Goal: Task Accomplishment & Management: Complete application form

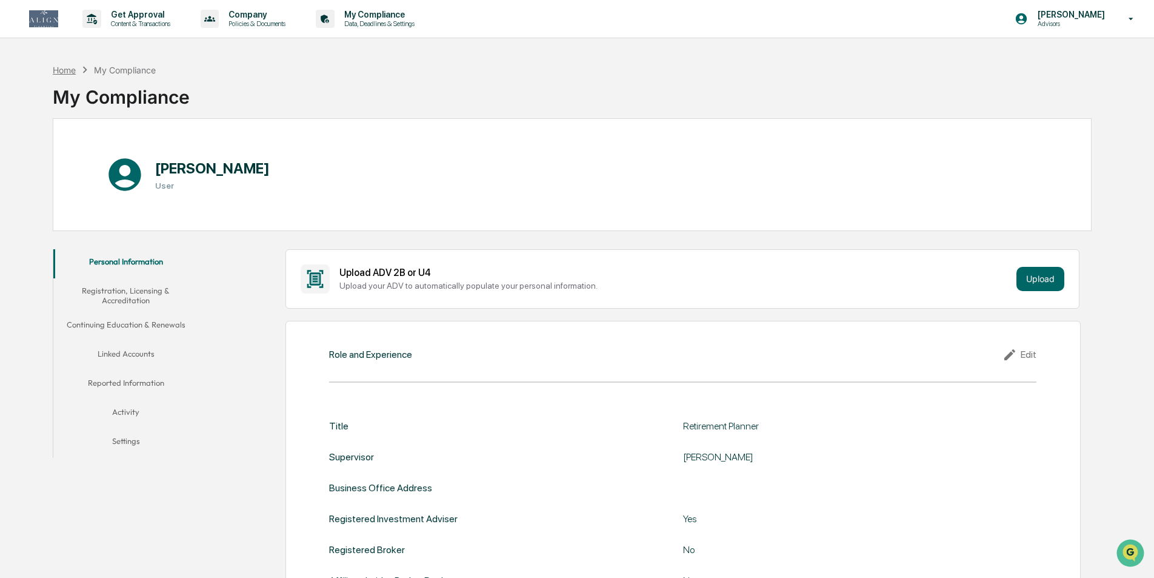
click at [71, 68] on div "Home" at bounding box center [64, 70] width 23 height 10
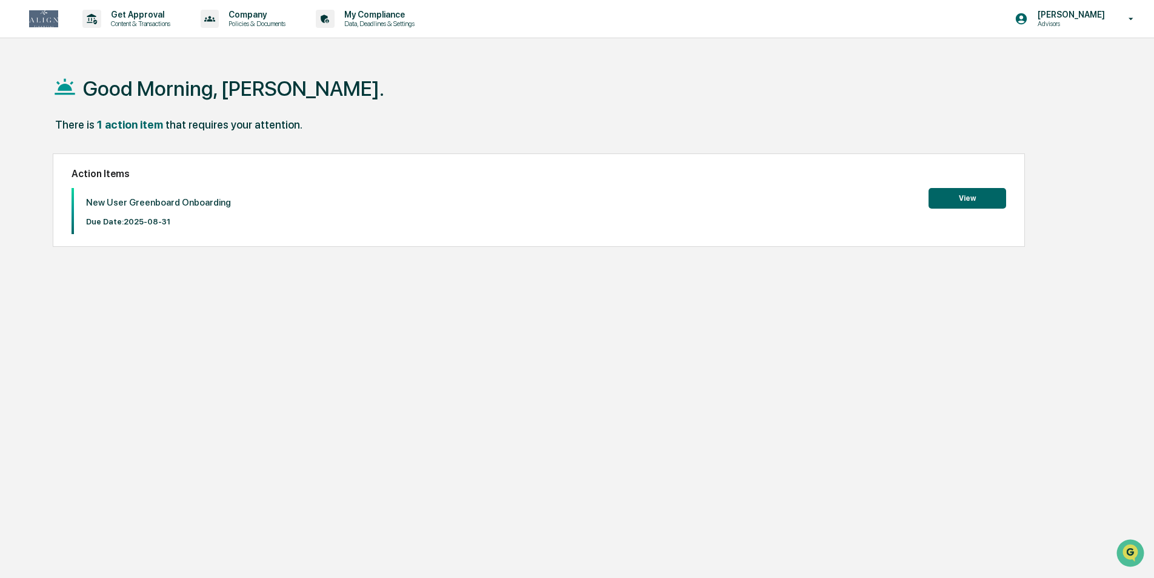
click at [973, 201] on button "View" at bounding box center [968, 198] width 78 height 21
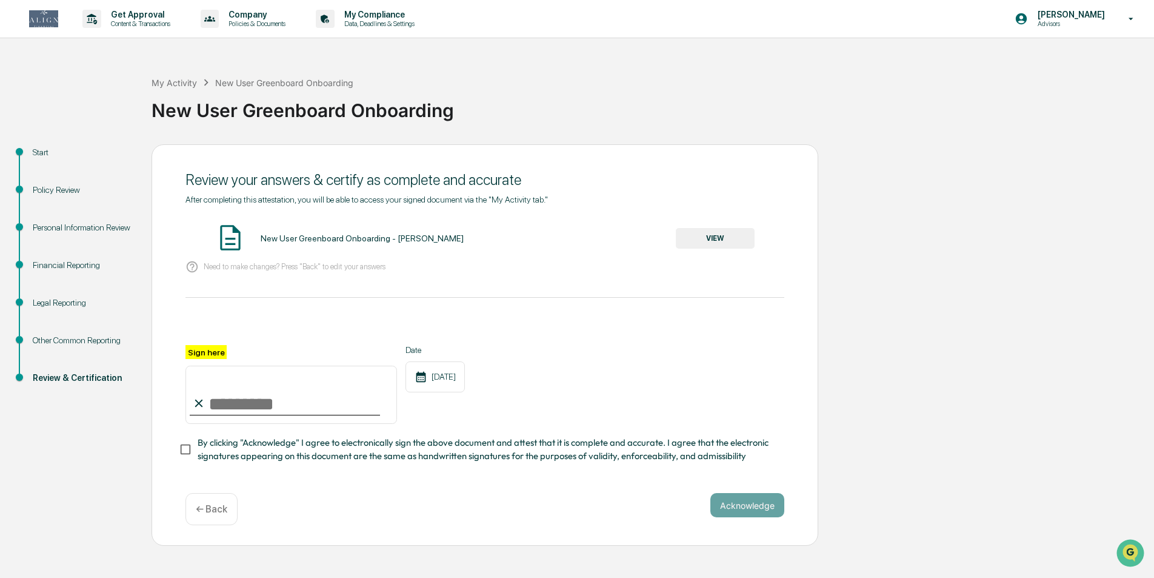
click at [47, 155] on div "Start" at bounding box center [82, 152] width 99 height 13
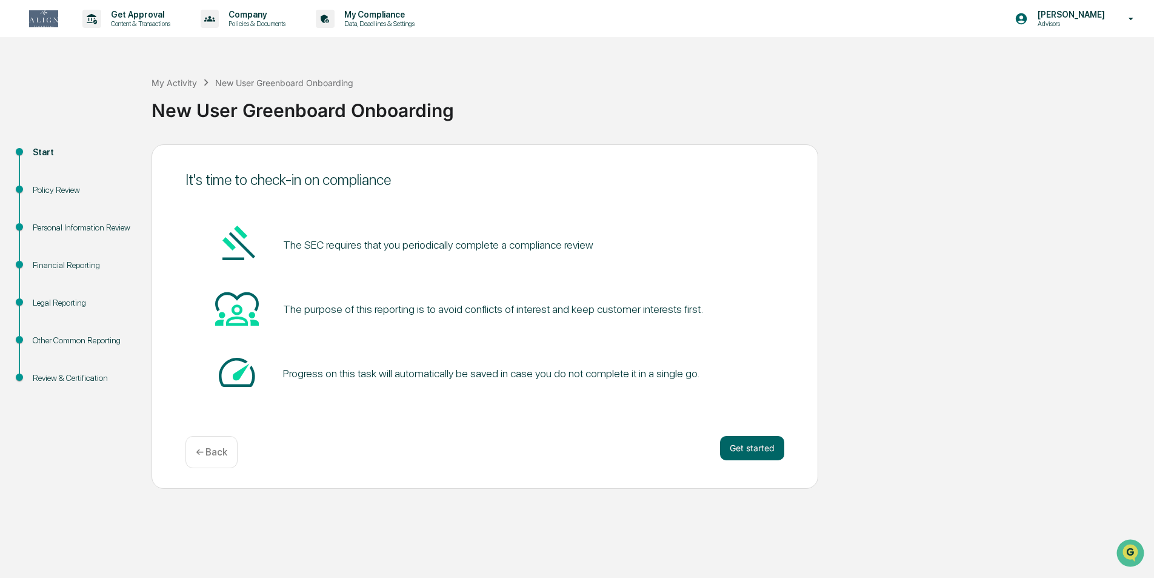
click at [56, 195] on div "Policy Review" at bounding box center [82, 190] width 99 height 13
click at [58, 189] on div "Policy Review" at bounding box center [82, 190] width 99 height 13
click at [38, 153] on div "Start" at bounding box center [82, 152] width 99 height 13
click at [740, 449] on button "Get started" at bounding box center [752, 448] width 64 height 24
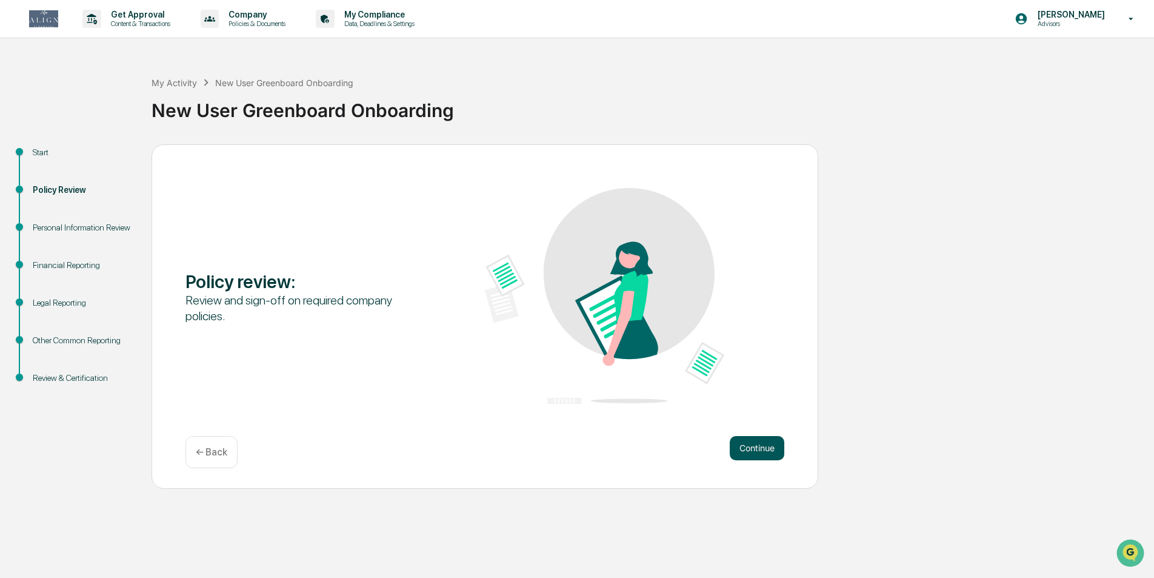
click at [755, 445] on button "Continue" at bounding box center [757, 448] width 55 height 24
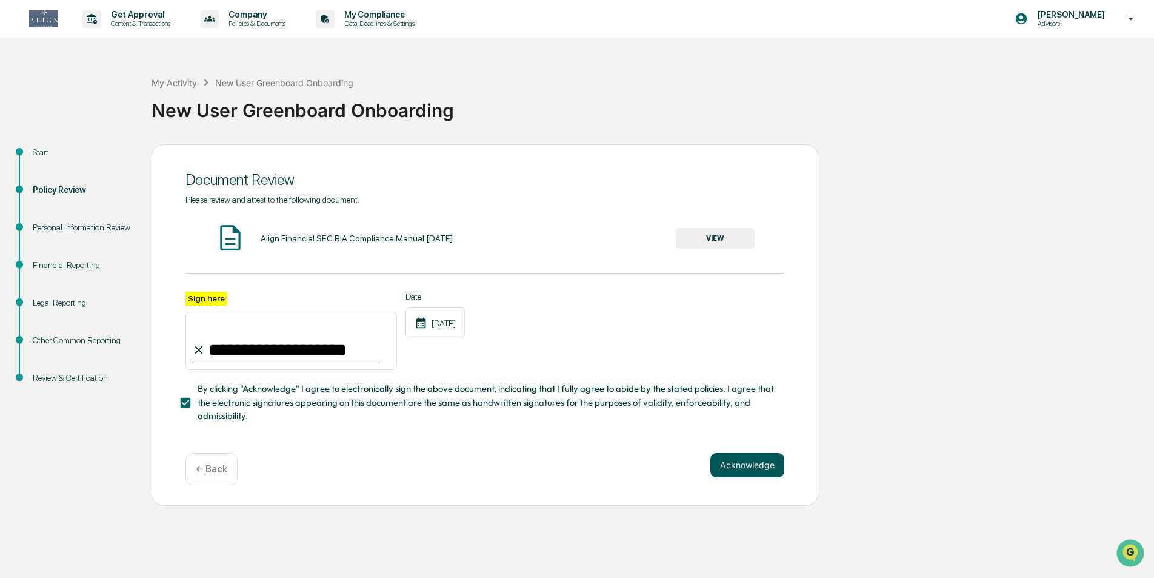
click at [755, 467] on button "Acknowledge" at bounding box center [747, 465] width 74 height 24
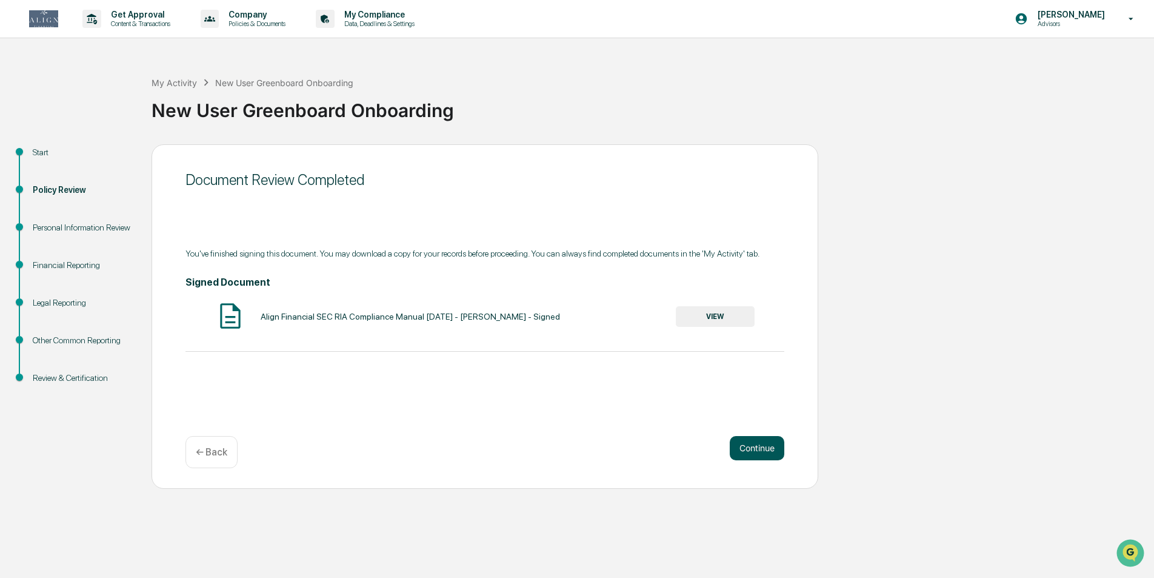
click at [760, 450] on button "Continue" at bounding box center [757, 448] width 55 height 24
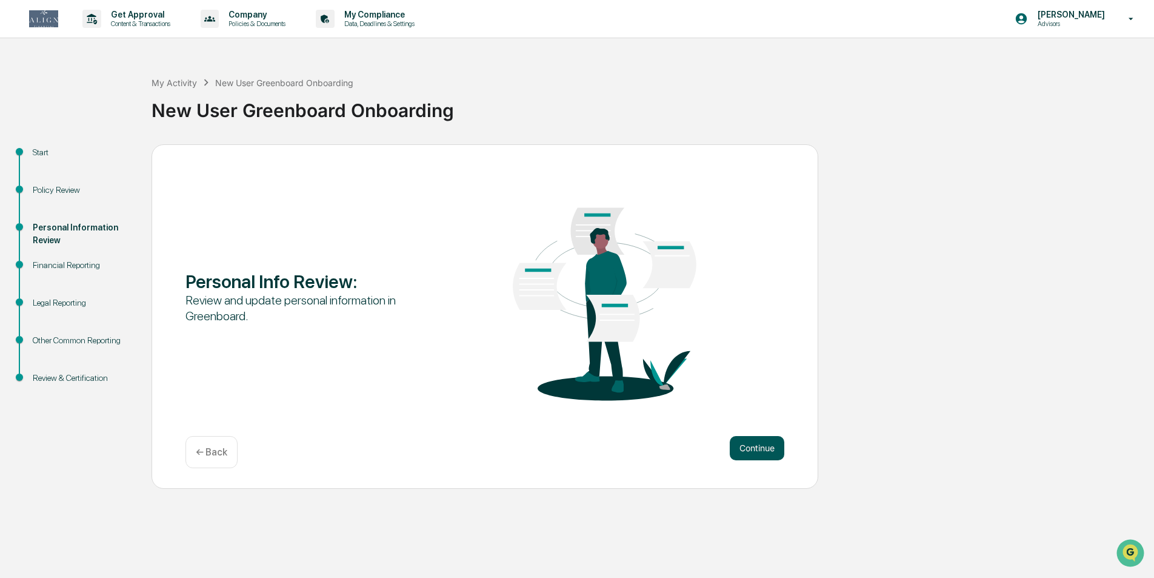
click at [759, 451] on button "Continue" at bounding box center [757, 448] width 55 height 24
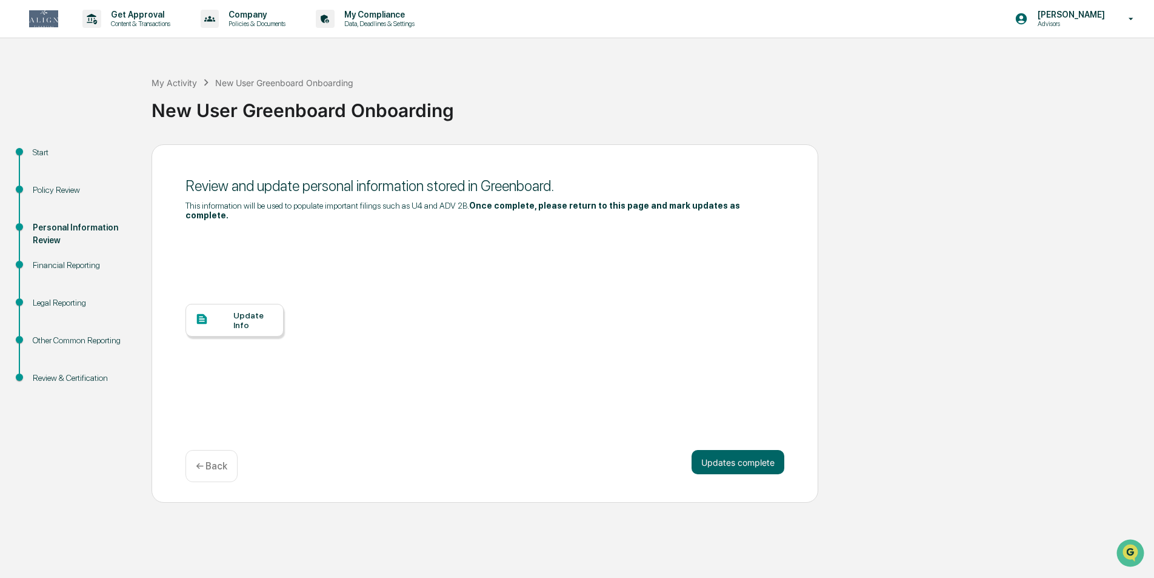
click at [226, 315] on div at bounding box center [214, 319] width 38 height 15
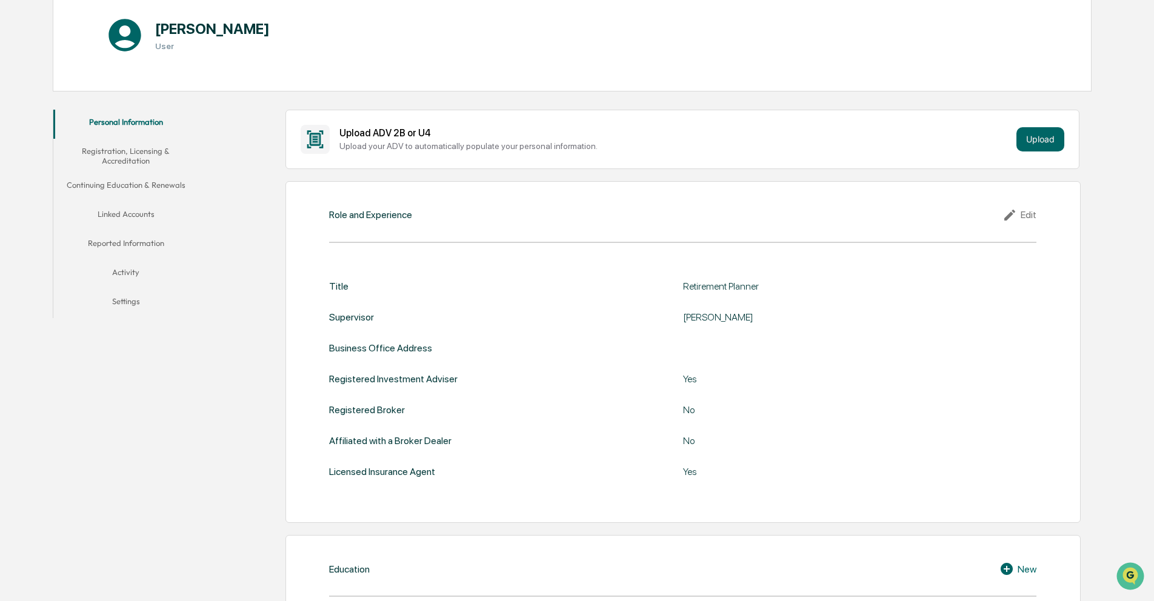
scroll to position [153, 0]
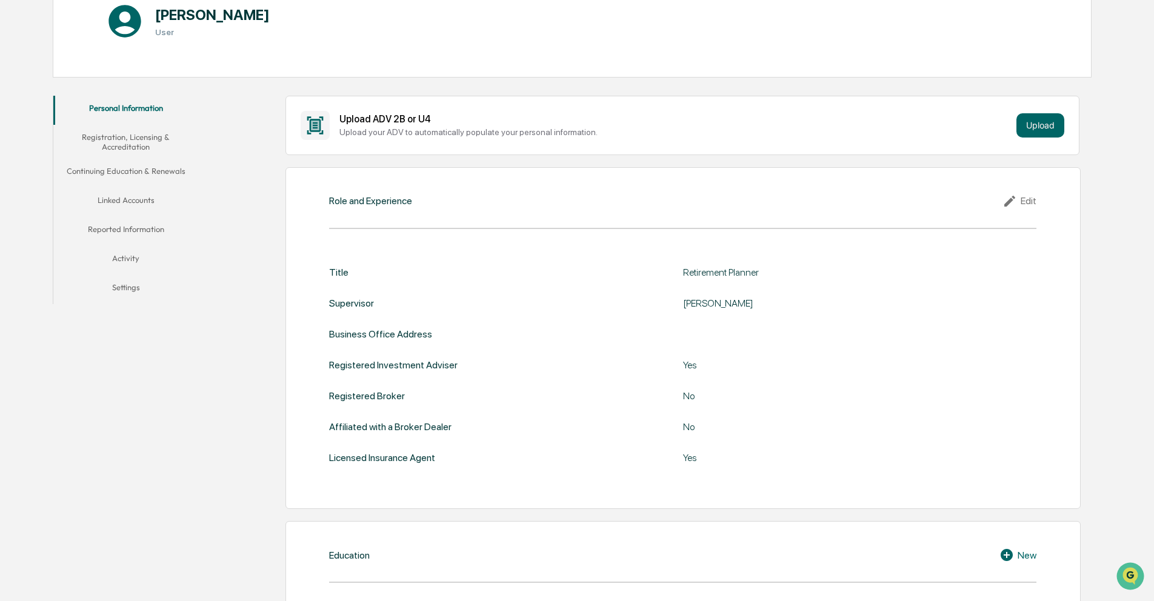
click at [1027, 199] on div "Edit" at bounding box center [1020, 201] width 34 height 15
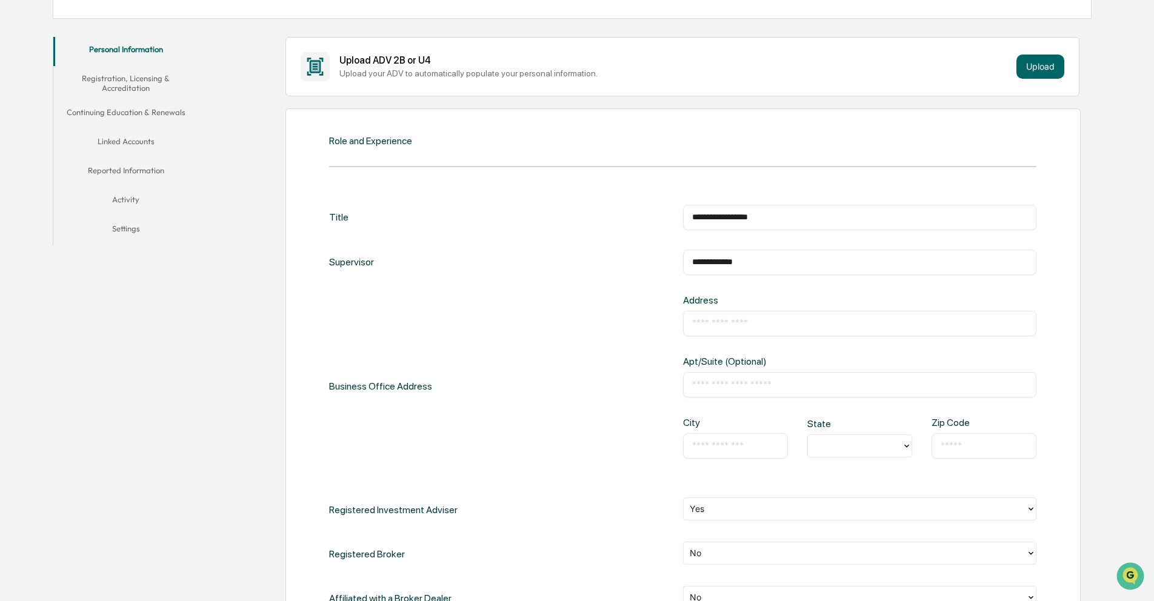
scroll to position [244, 0]
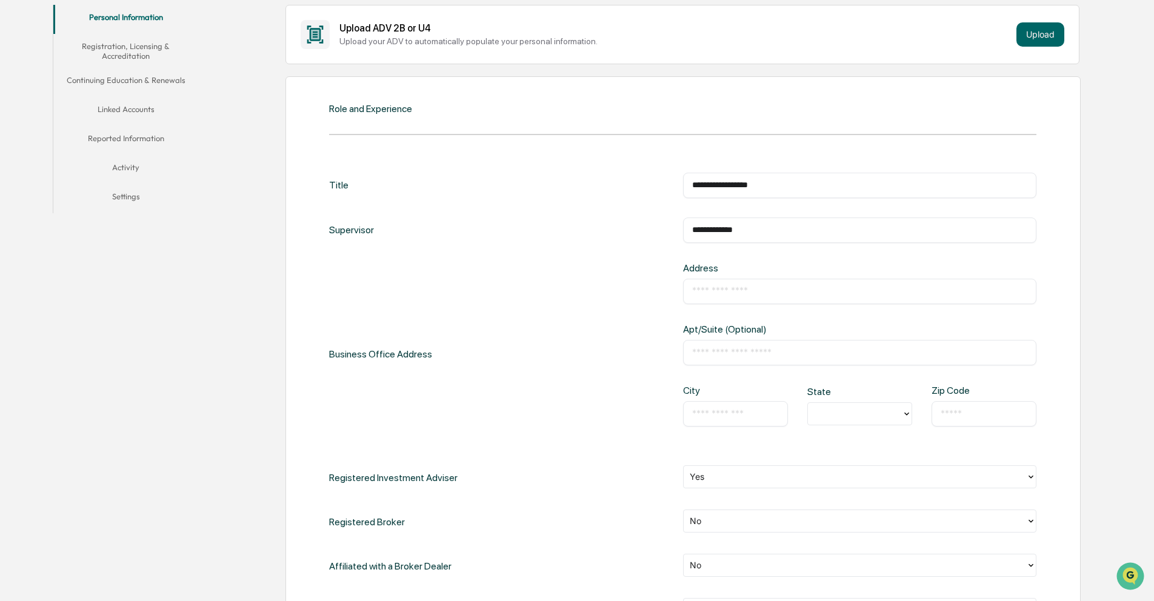
click at [747, 289] on input "text" at bounding box center [860, 292] width 336 height 12
paste input "**********"
type input "**********"
click at [566, 286] on div "**********" at bounding box center [682, 354] width 707 height 184
click at [699, 412] on input "text" at bounding box center [735, 414] width 87 height 12
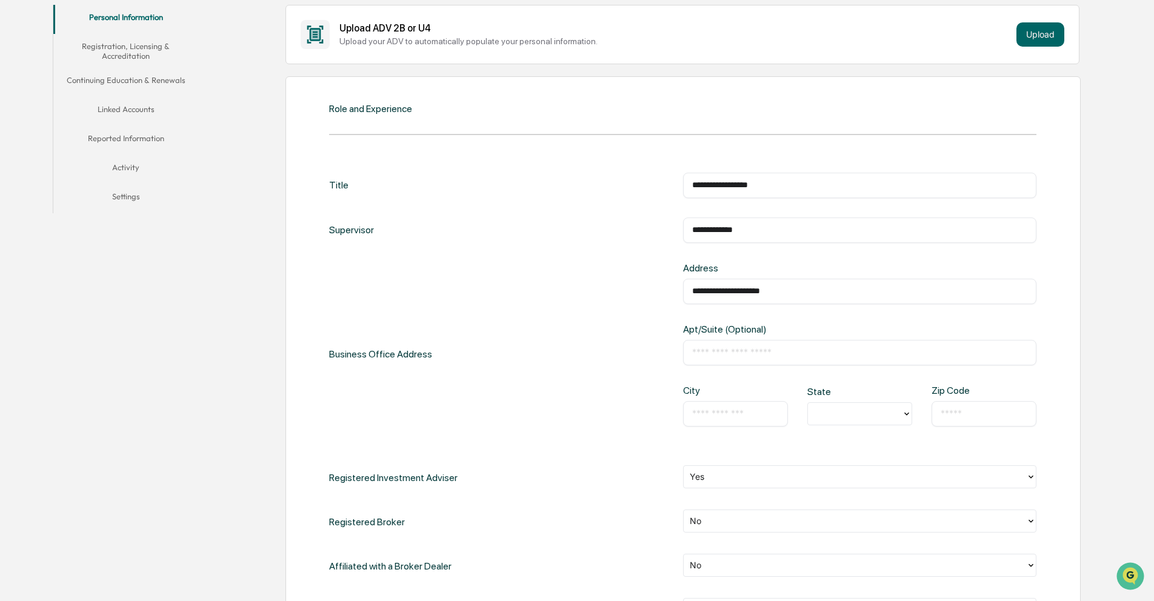
paste input "*********"
type input "*********"
click at [875, 407] on div at bounding box center [855, 414] width 82 height 14
click at [858, 435] on div "[GEOGRAPHIC_DATA]" at bounding box center [859, 435] width 105 height 24
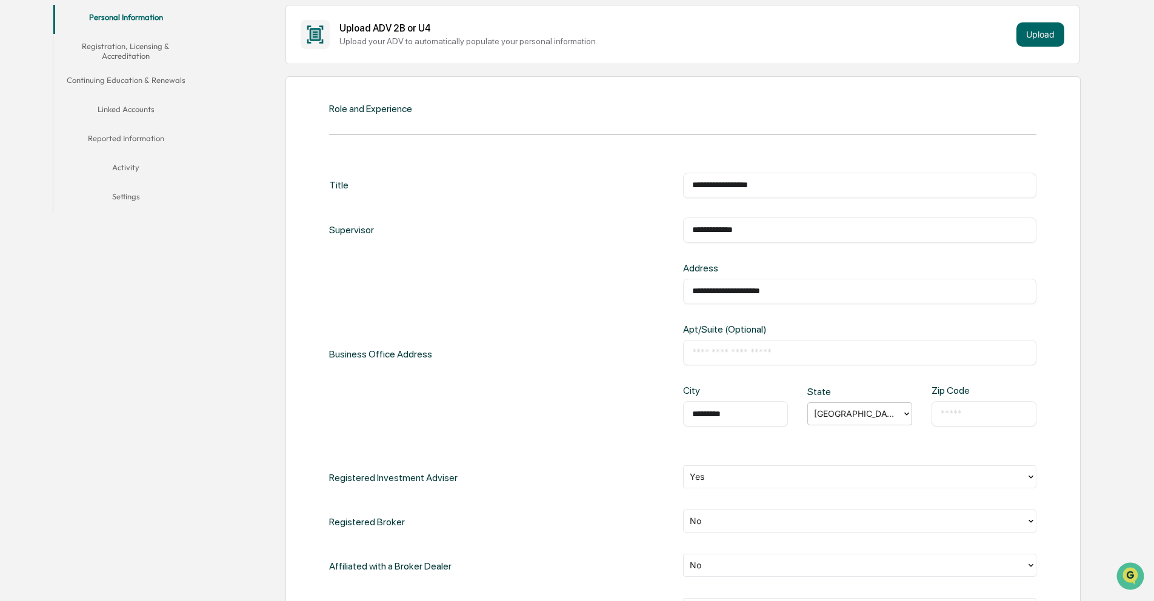
click at [971, 413] on input "text" at bounding box center [984, 414] width 87 height 12
type input "*****"
click at [1053, 373] on div "**********" at bounding box center [683, 384] width 795 height 617
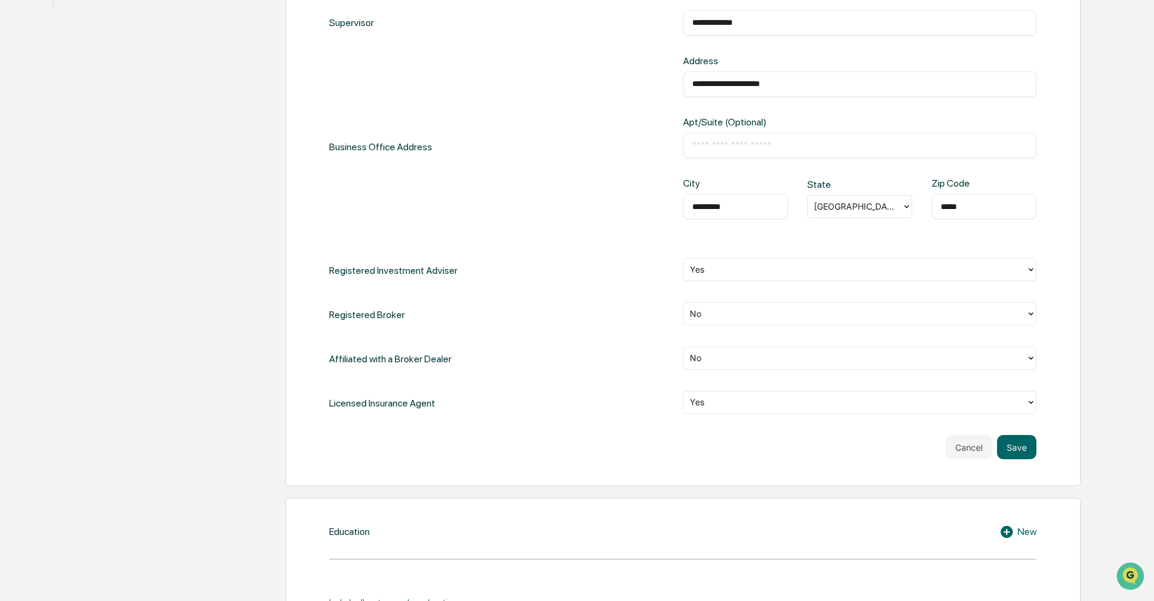
scroll to position [603, 0]
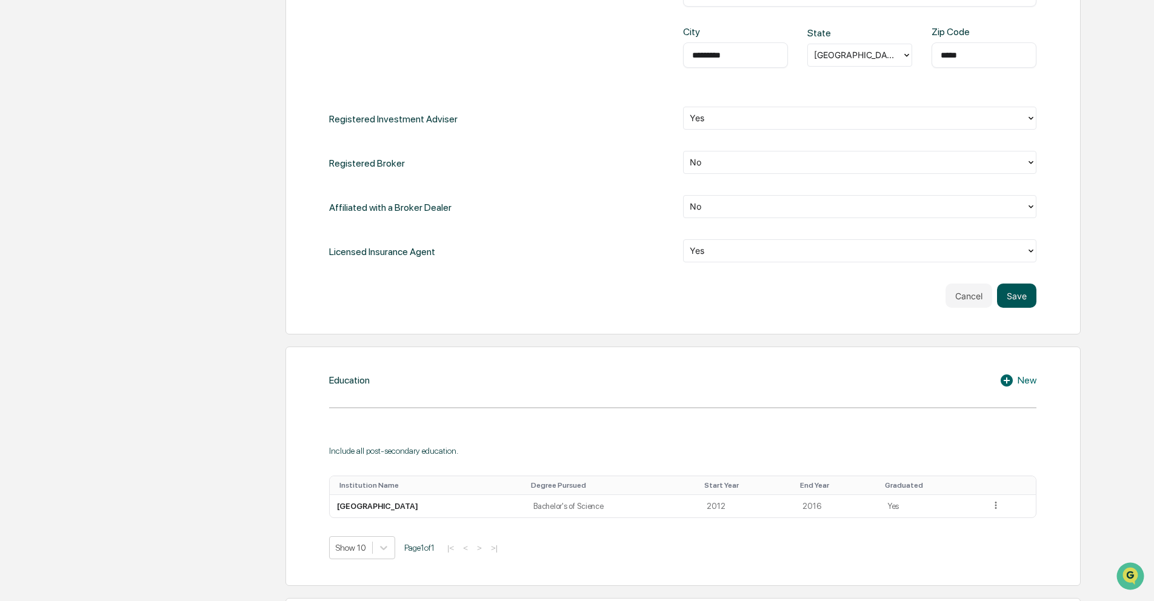
click at [1020, 293] on button "Save" at bounding box center [1016, 296] width 39 height 24
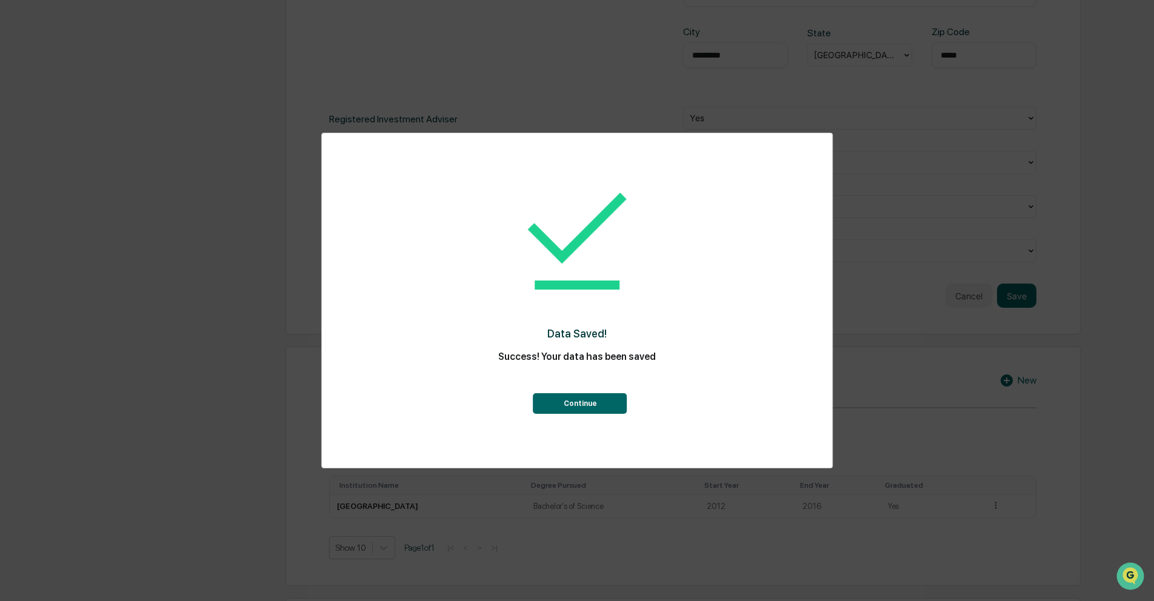
drag, startPoint x: 574, startPoint y: 403, endPoint x: 646, endPoint y: 415, distance: 73.2
click at [574, 403] on button "Continue" at bounding box center [580, 403] width 94 height 21
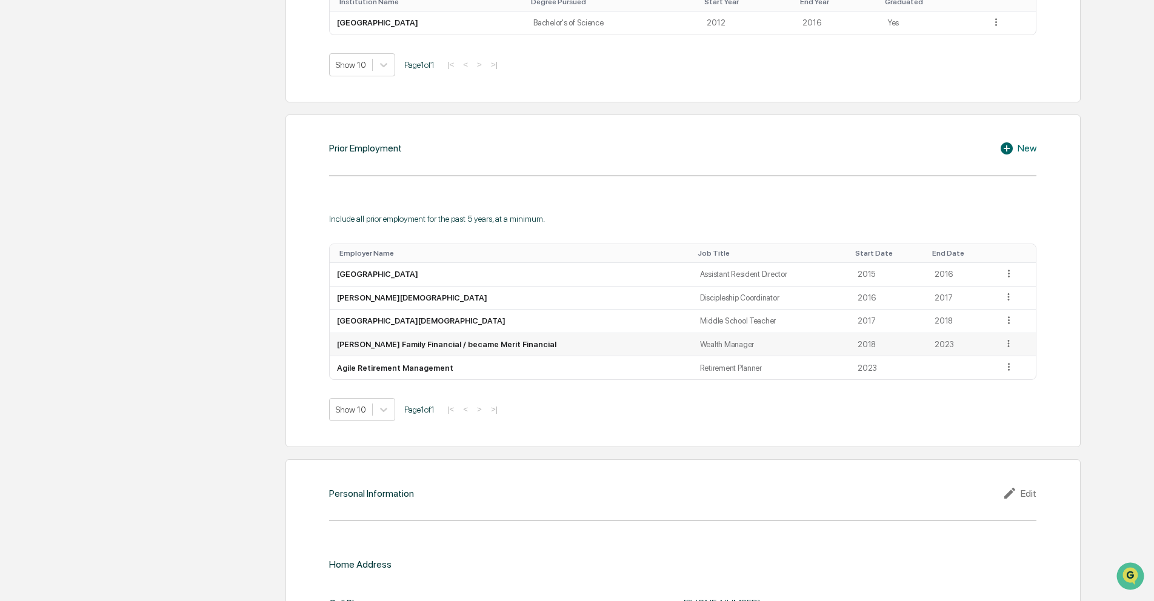
scroll to position [817, 0]
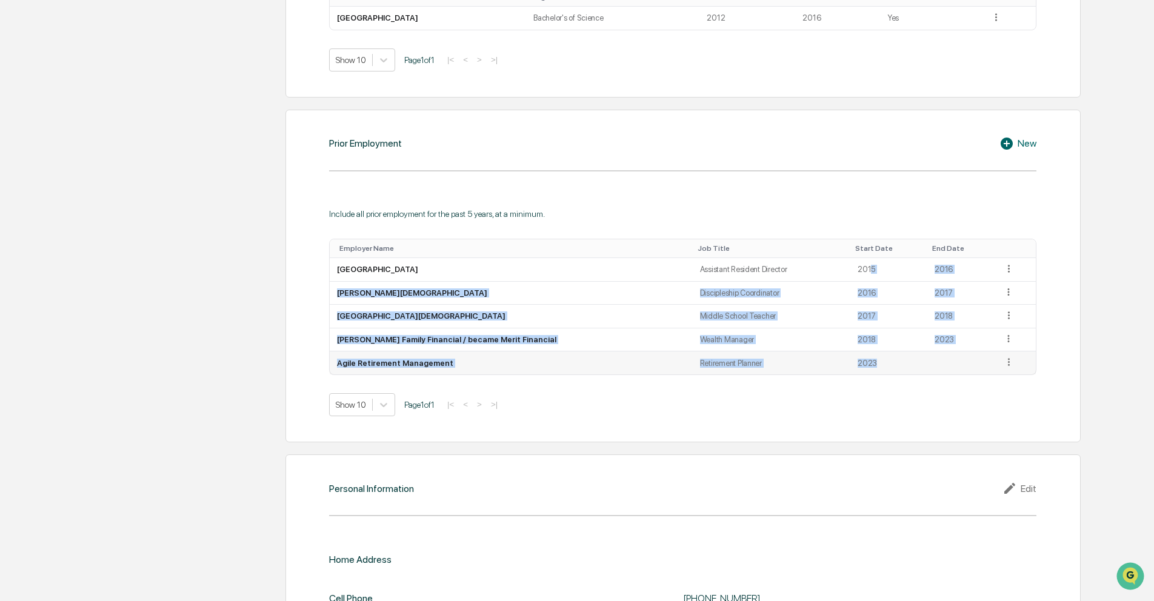
drag, startPoint x: 857, startPoint y: 268, endPoint x: 864, endPoint y: 360, distance: 92.4
click at [864, 360] on tbody "Palm Beach Atlantic University Assistant Resident Director 2015 2016 [PERSON_NA…" at bounding box center [683, 316] width 706 height 116
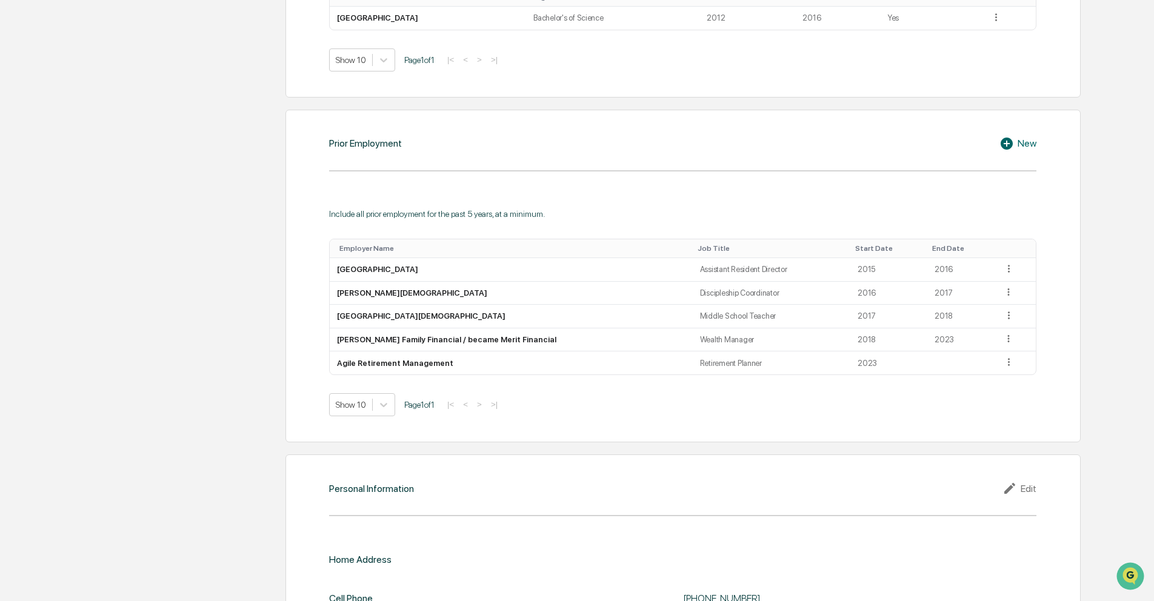
click at [876, 403] on div "Show 10 Page 1 of 1 |< < > >|" at bounding box center [682, 404] width 707 height 23
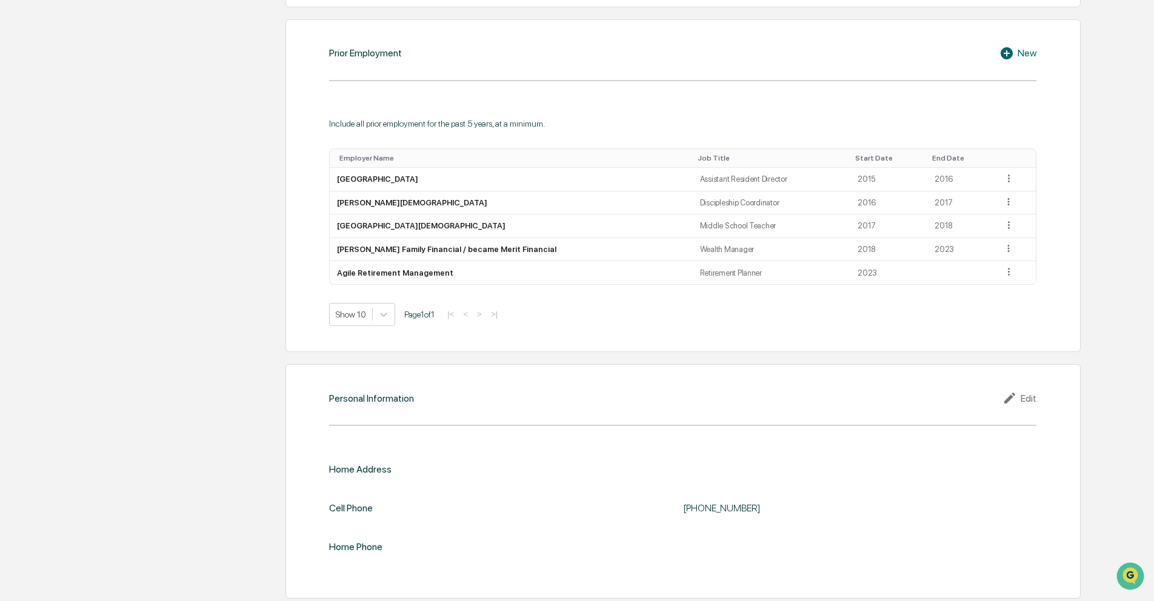
click at [1036, 394] on div "Edit" at bounding box center [1020, 398] width 34 height 15
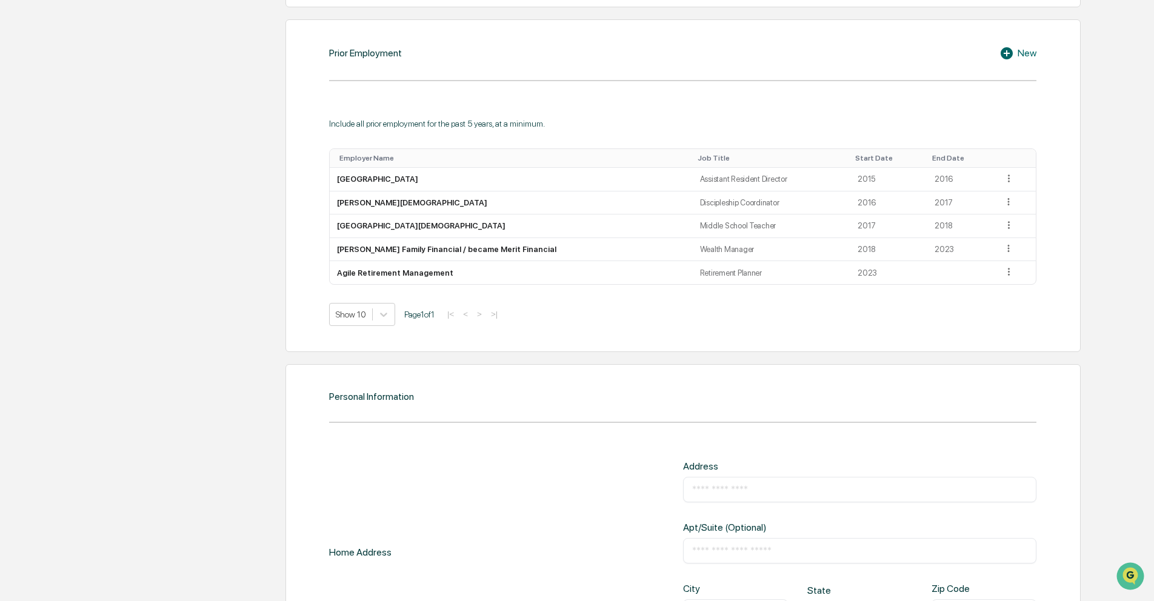
click at [743, 484] on input "text" at bounding box center [860, 490] width 336 height 12
type input "**********"
click at [640, 457] on div "**********" at bounding box center [682, 611] width 707 height 336
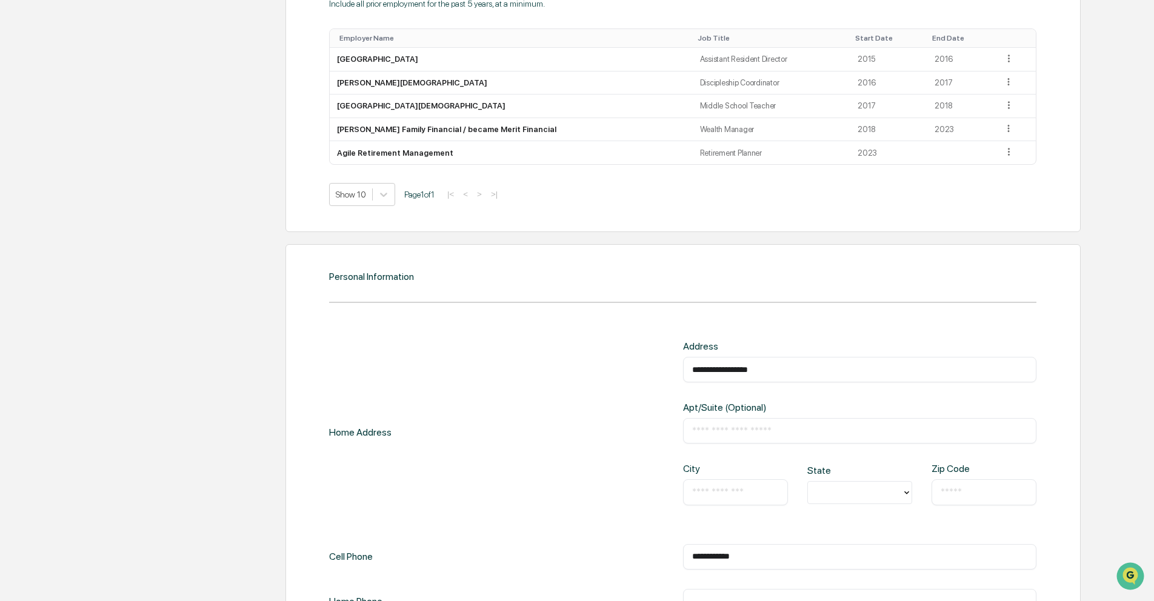
scroll to position [1112, 0]
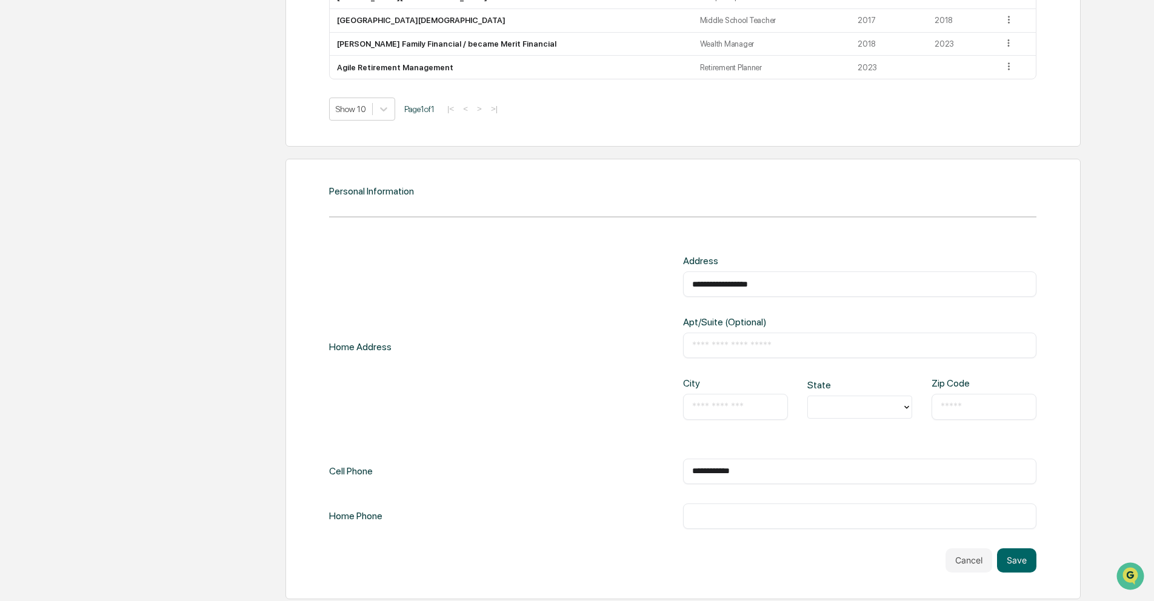
click at [715, 403] on input "text" at bounding box center [735, 407] width 87 height 12
type input "**********"
type input "**"
type input "*****"
click at [1009, 555] on button "Save" at bounding box center [1016, 561] width 39 height 24
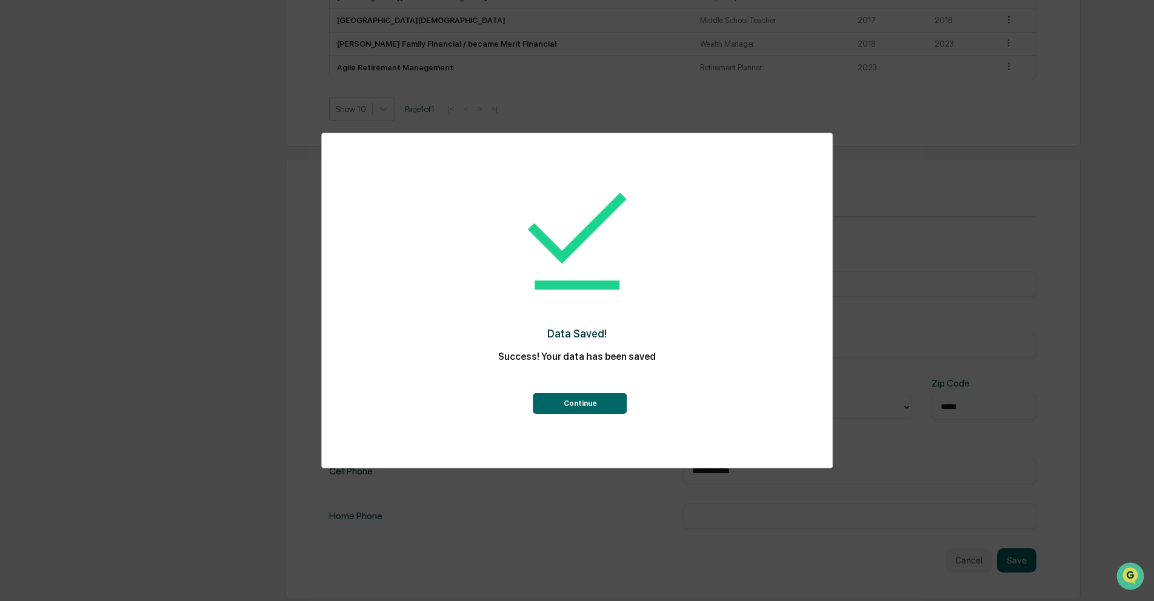
click at [604, 398] on button "Continue" at bounding box center [580, 403] width 94 height 21
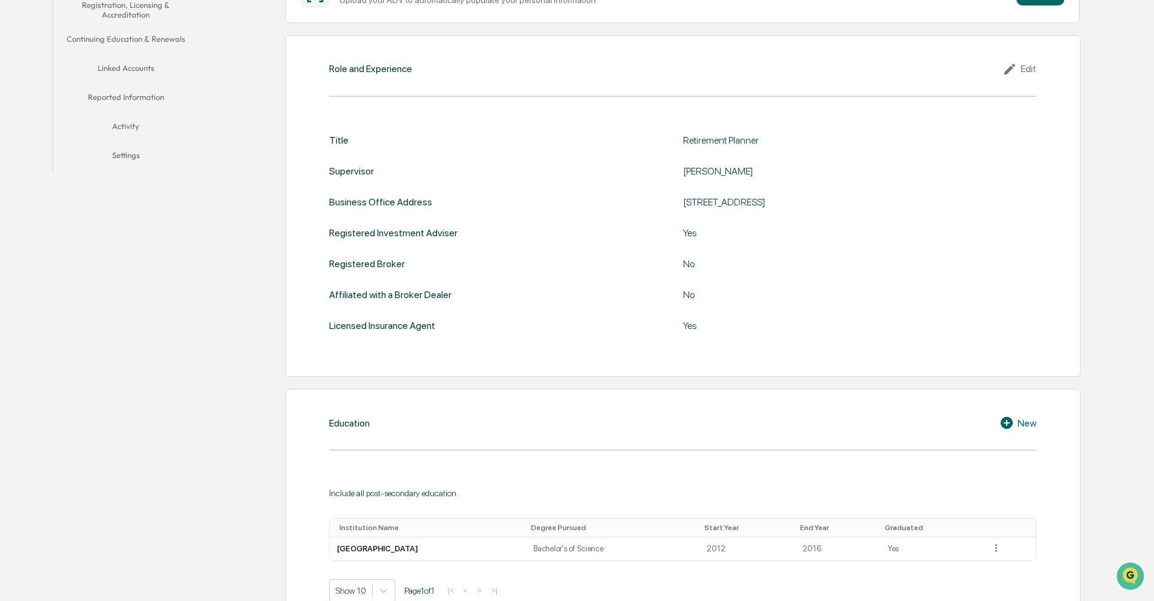
scroll to position [0, 0]
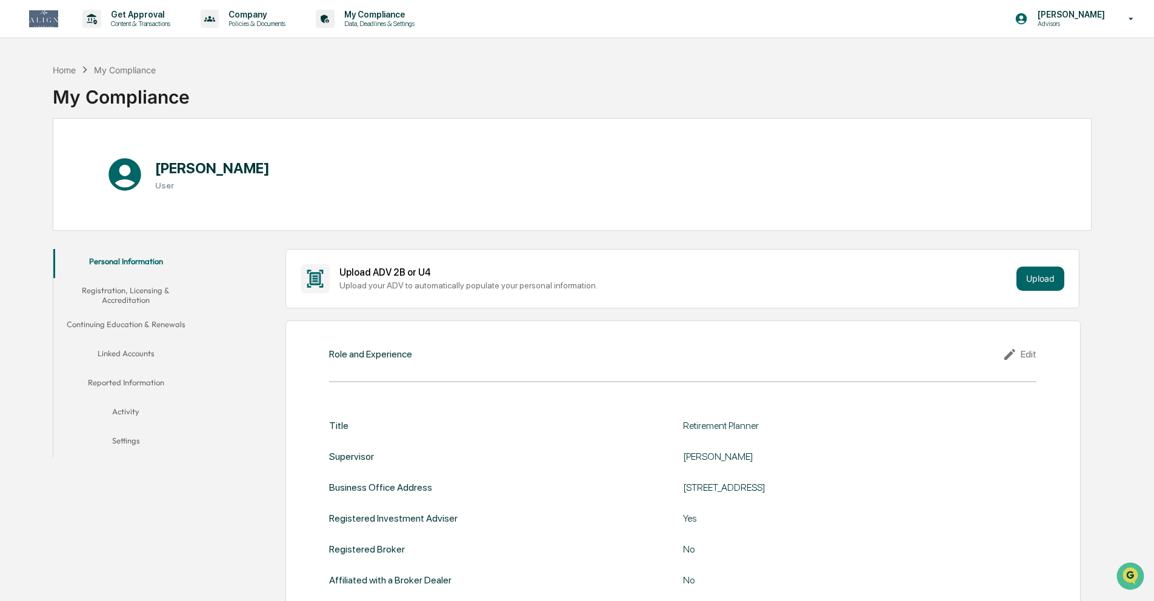
click at [134, 294] on button "Registration, Licensing & Accreditation" at bounding box center [125, 295] width 145 height 35
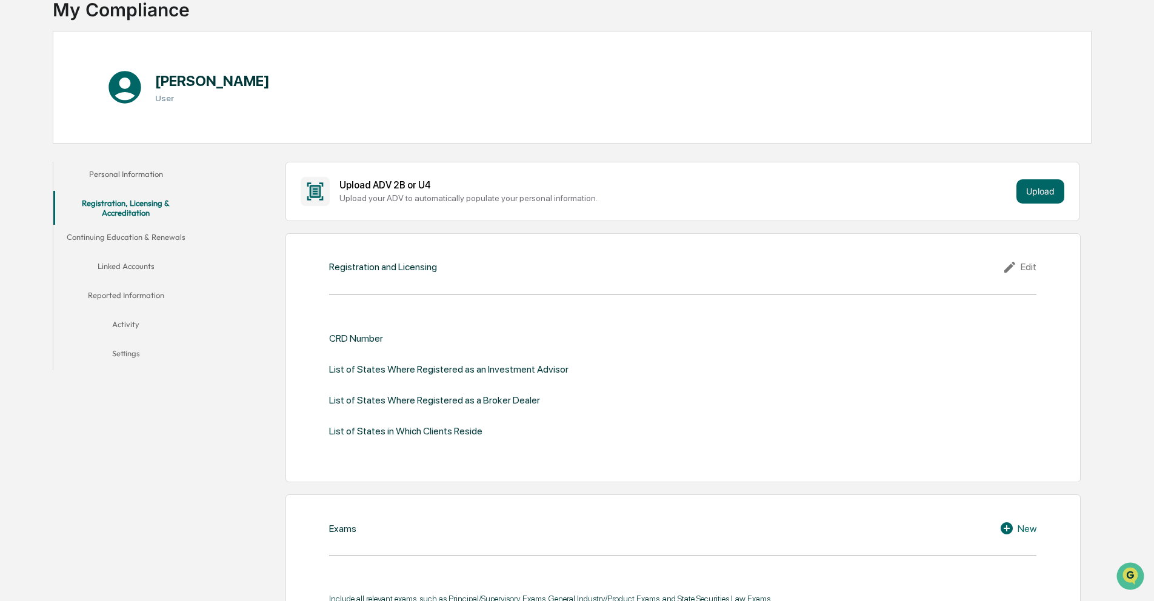
scroll to position [276, 0]
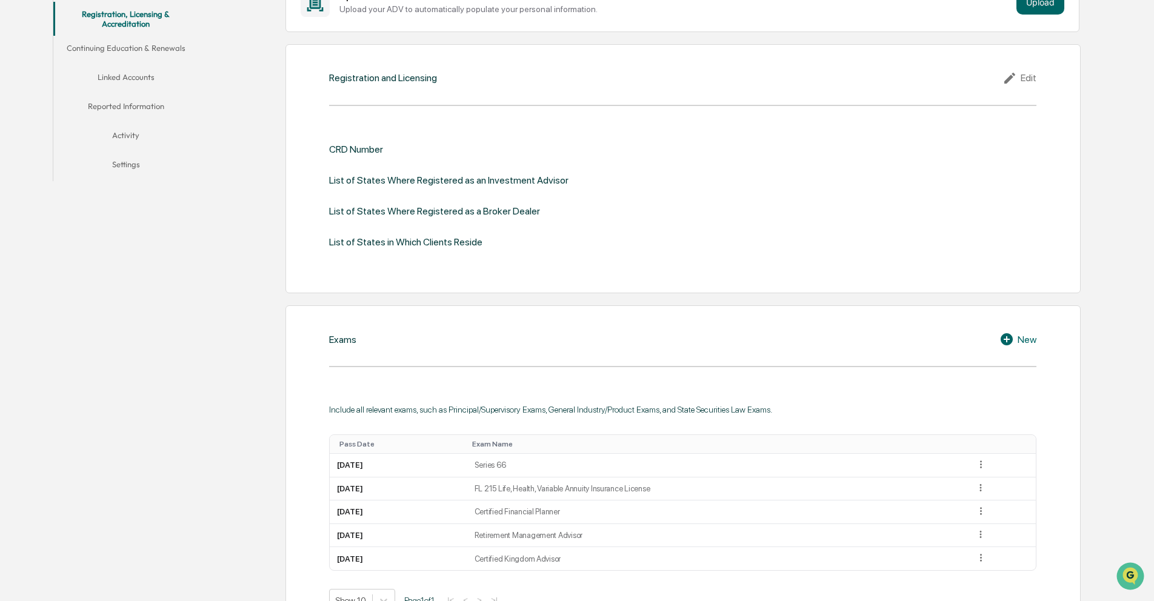
click at [1024, 83] on div "Edit" at bounding box center [1020, 78] width 34 height 15
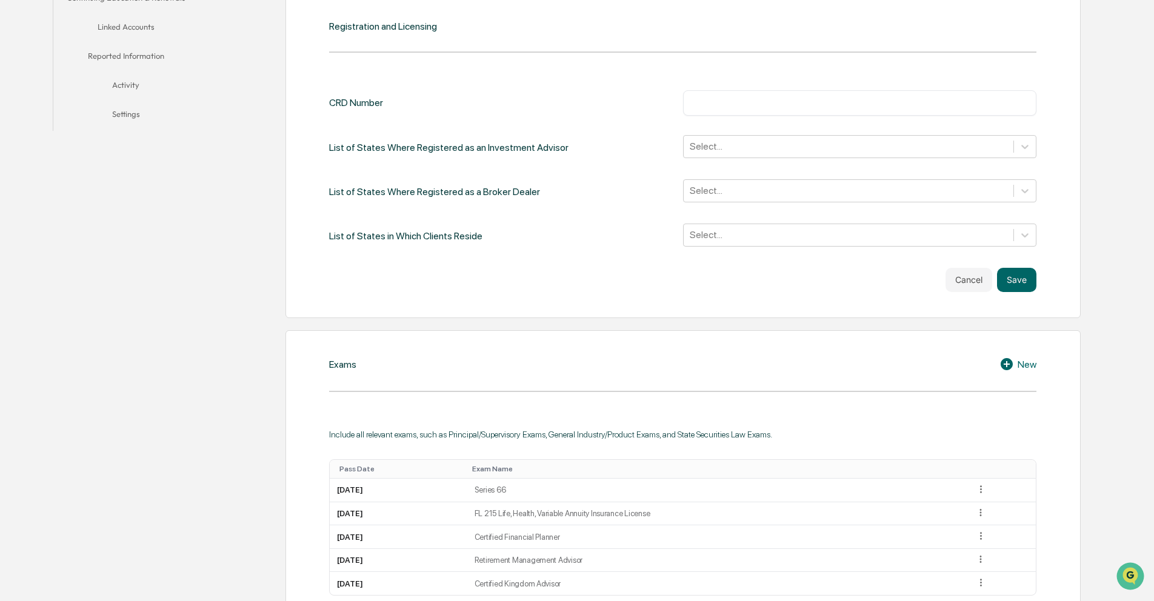
scroll to position [279, 0]
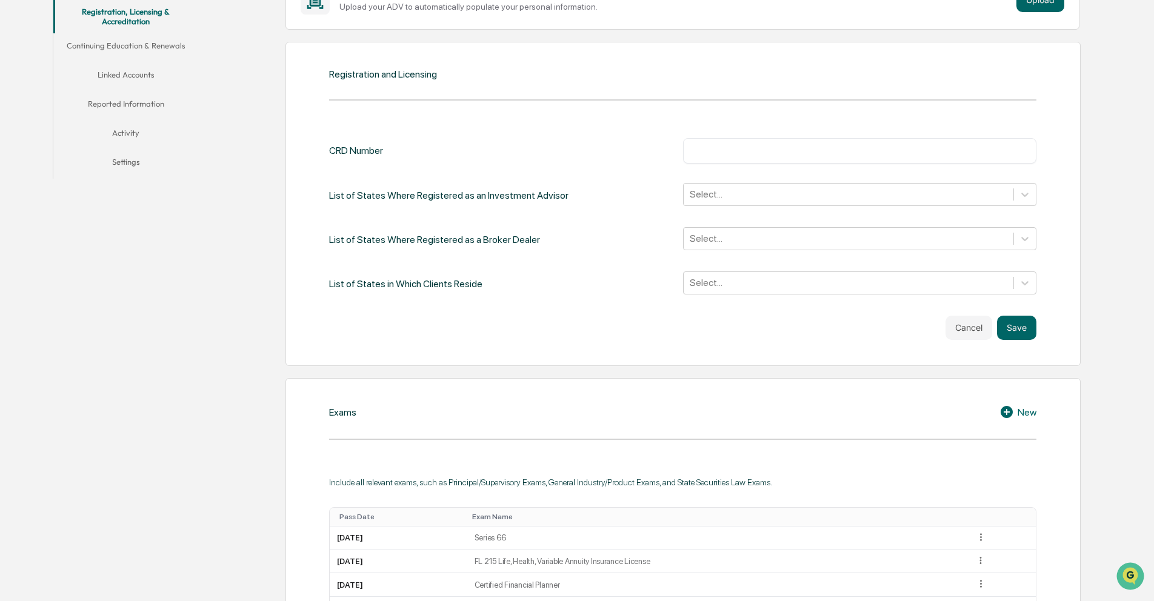
click at [718, 147] on input "text" at bounding box center [860, 151] width 336 height 12
paste input "*******"
type input "*******"
click at [750, 186] on div "Select..." at bounding box center [849, 194] width 330 height 19
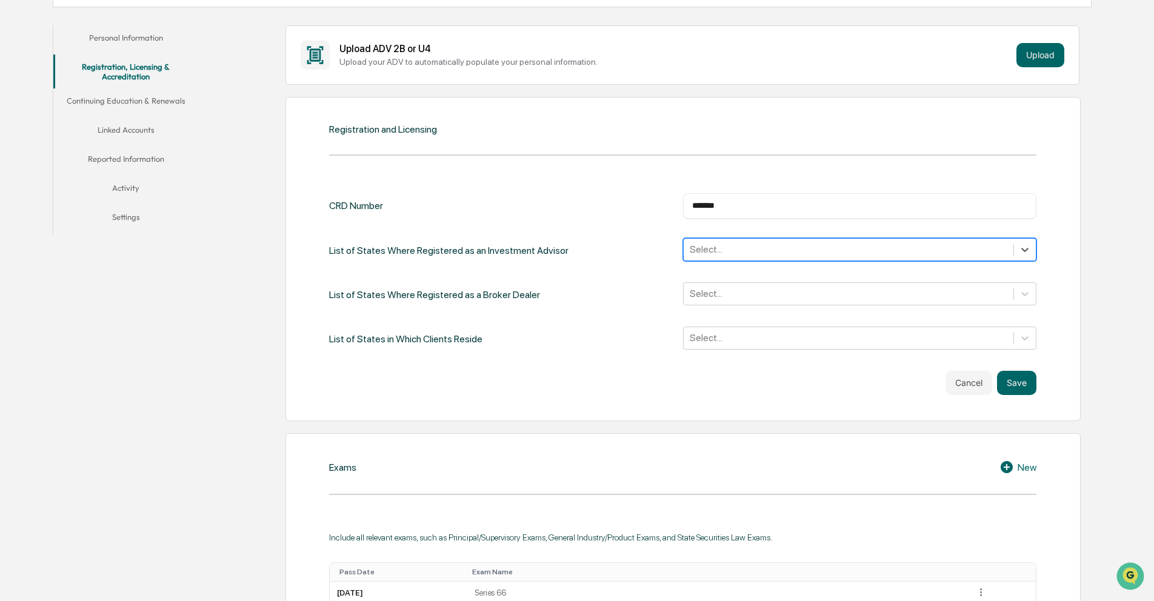
scroll to position [308, 0]
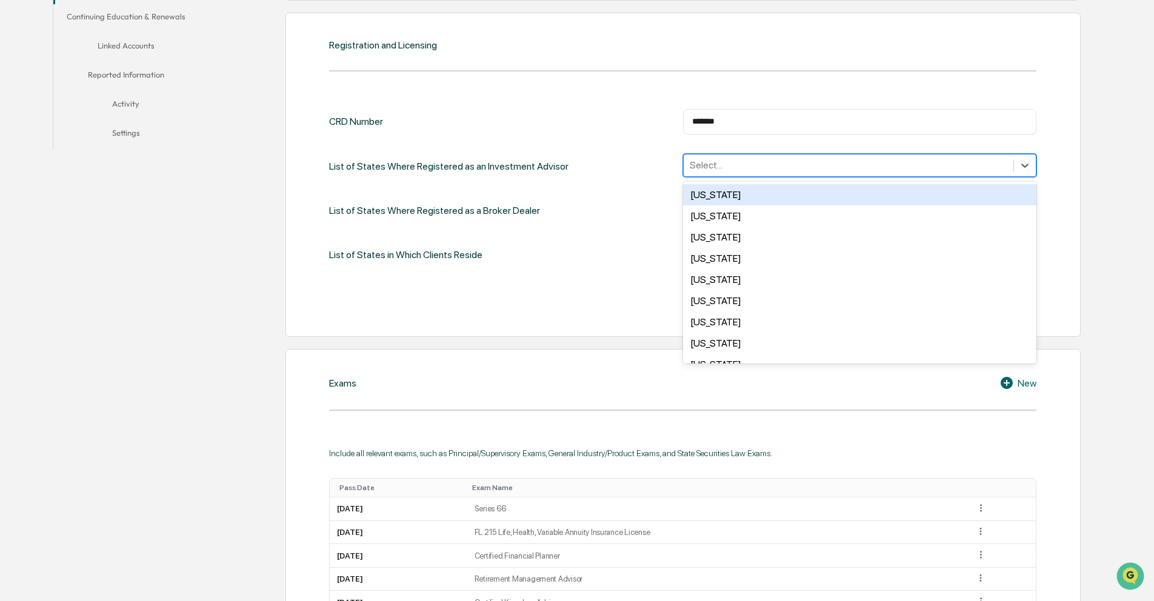
click at [691, 164] on input "text" at bounding box center [691, 165] width 2 height 12
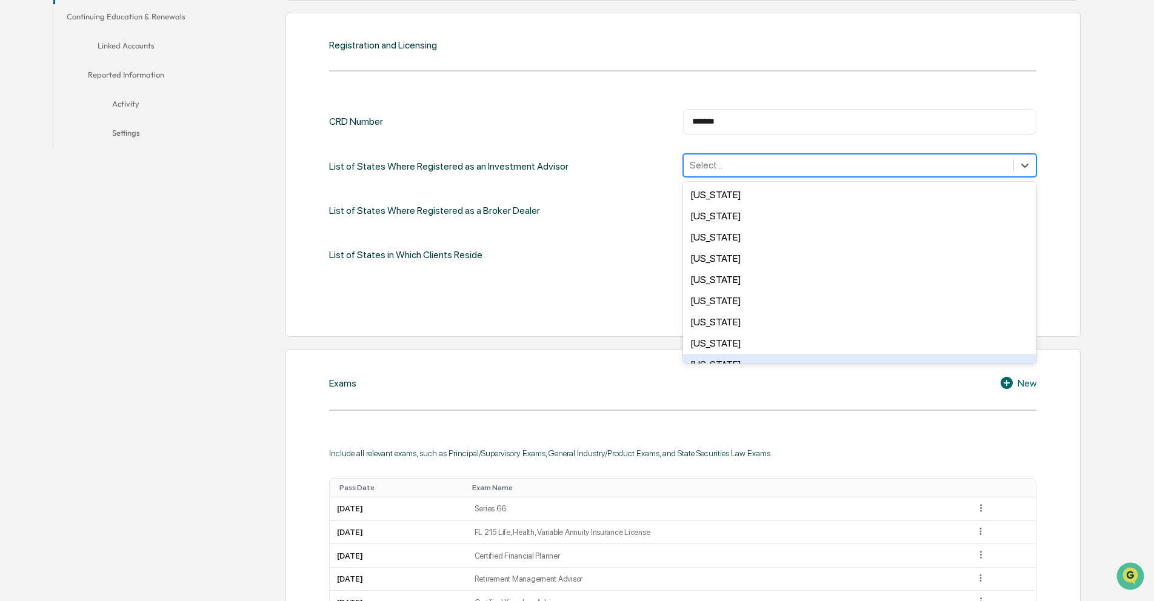
click at [707, 354] on div "[US_STATE]" at bounding box center [860, 364] width 354 height 21
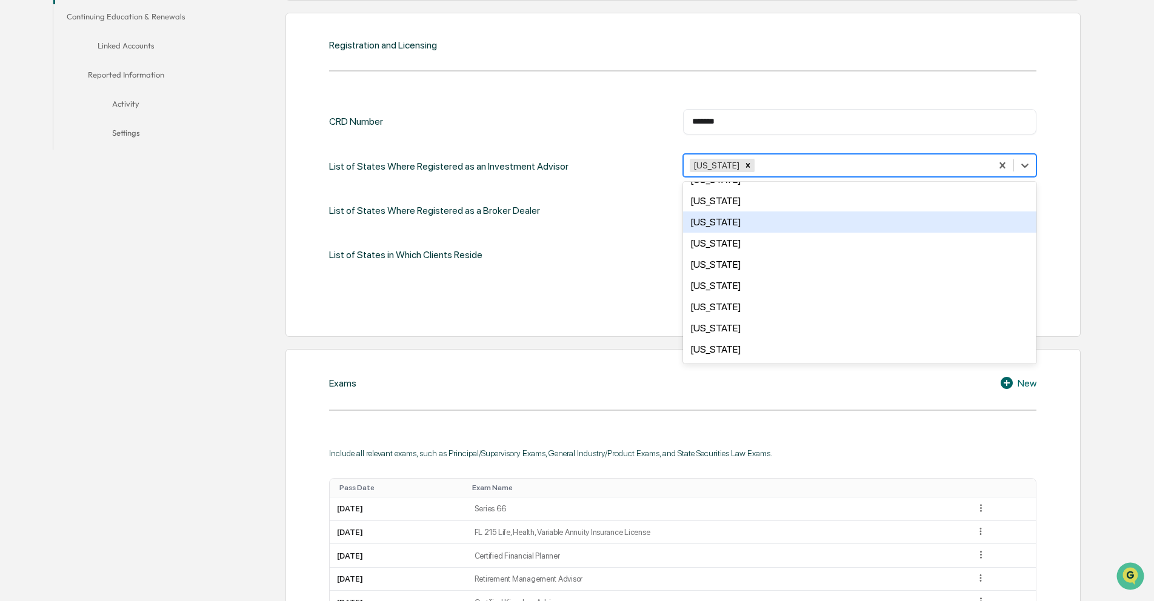
scroll to position [769, 0]
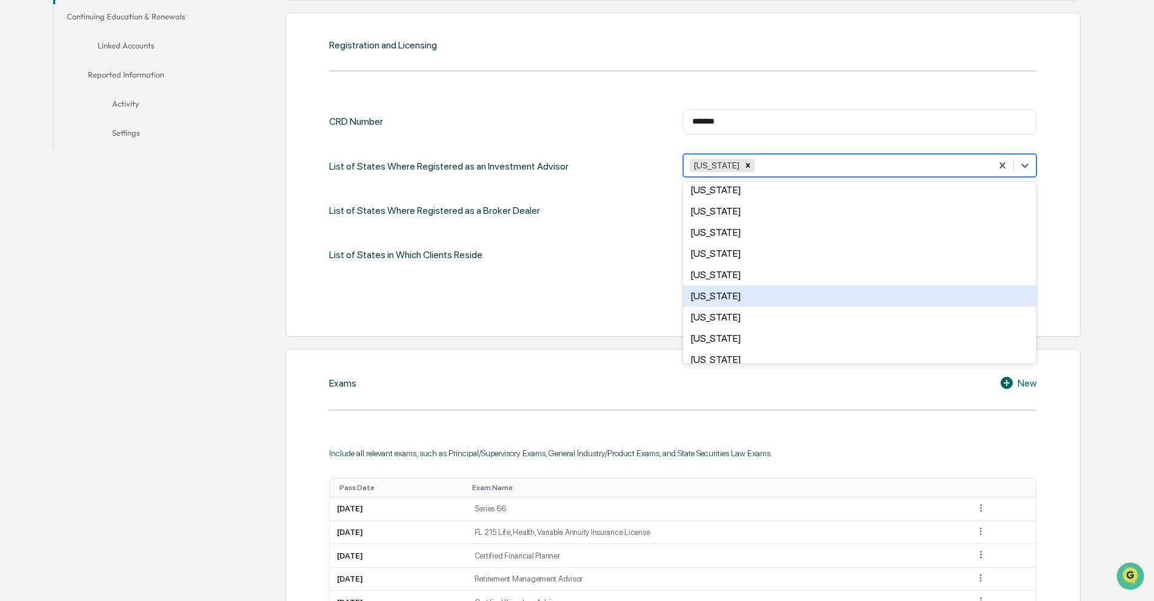
click at [732, 286] on div "[US_STATE]" at bounding box center [860, 296] width 354 height 21
click at [618, 257] on div "List of States in Which Clients Reside Select..." at bounding box center [682, 254] width 707 height 25
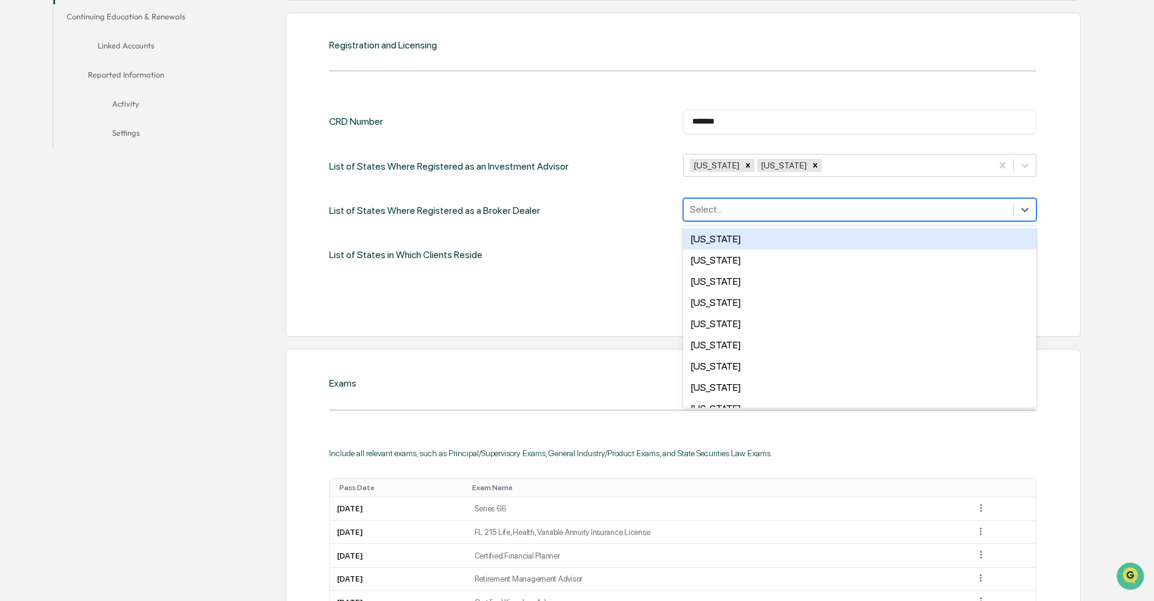
click at [709, 205] on div at bounding box center [849, 209] width 318 height 14
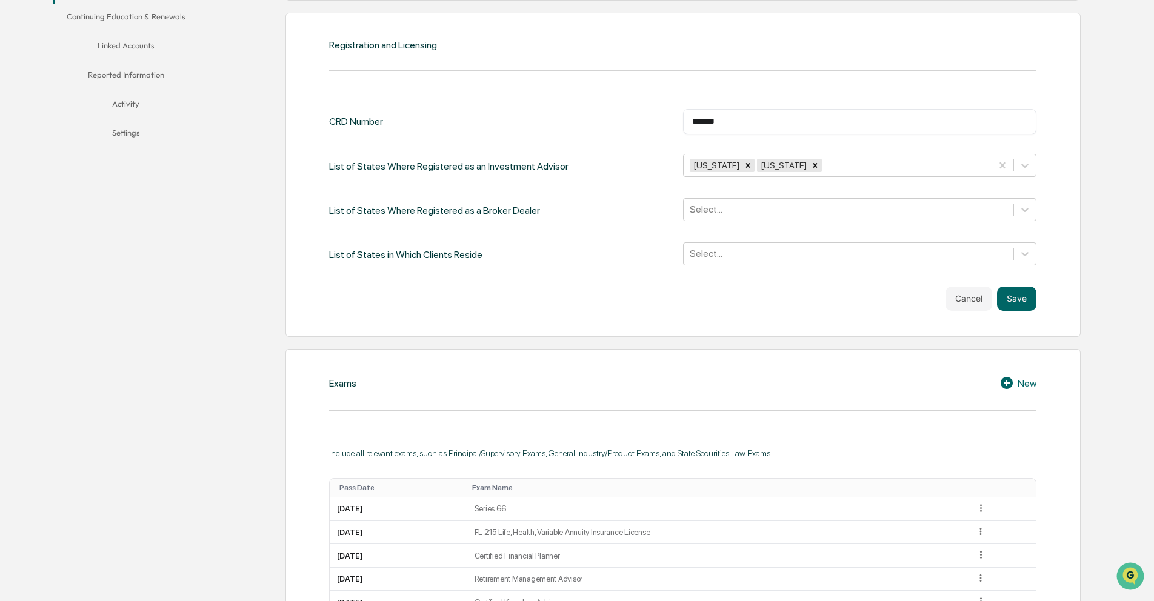
click at [622, 218] on div "List of States Where Registered as a Broker Dealer Select..." at bounding box center [682, 210] width 707 height 25
click at [706, 264] on div "Select..." at bounding box center [860, 253] width 354 height 23
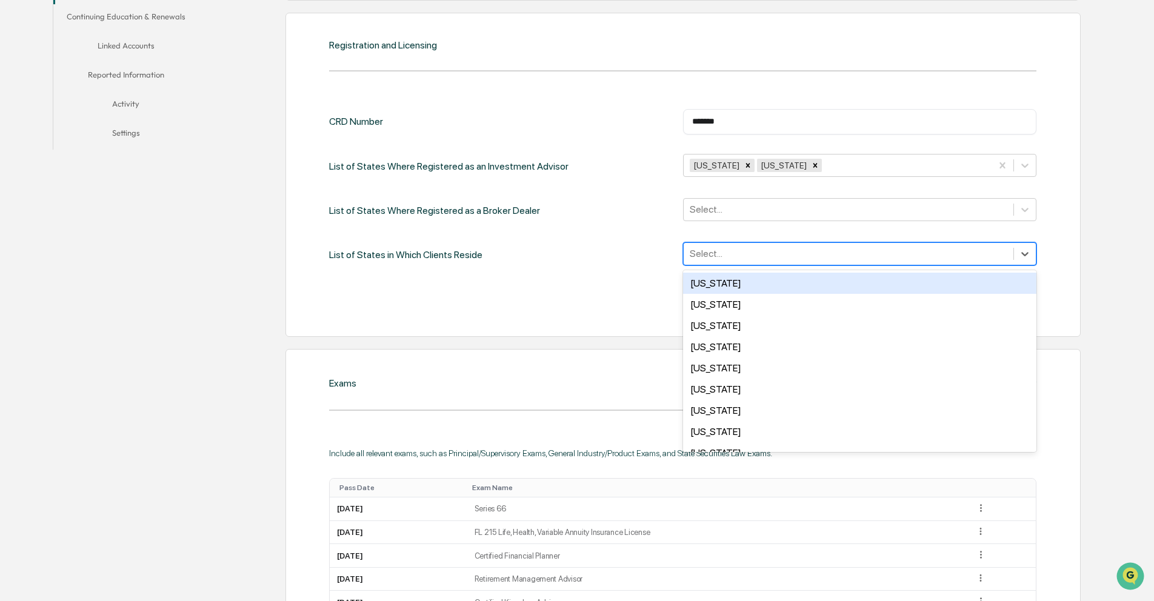
click at [487, 310] on div "Cancel Save" at bounding box center [682, 299] width 707 height 24
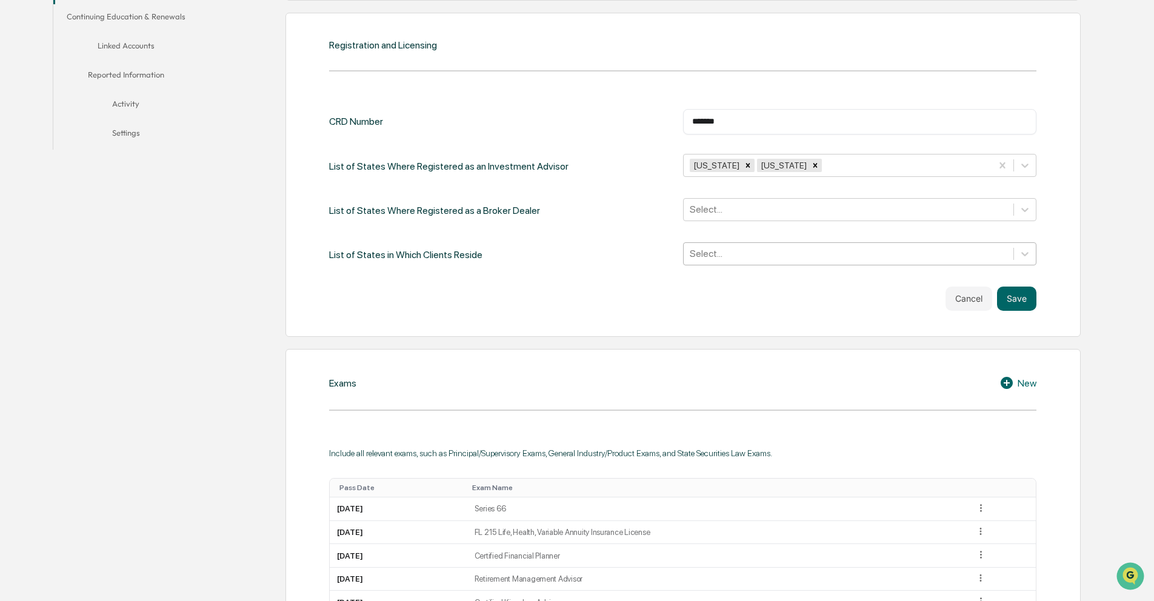
click at [770, 262] on div "Select..." at bounding box center [849, 253] width 330 height 19
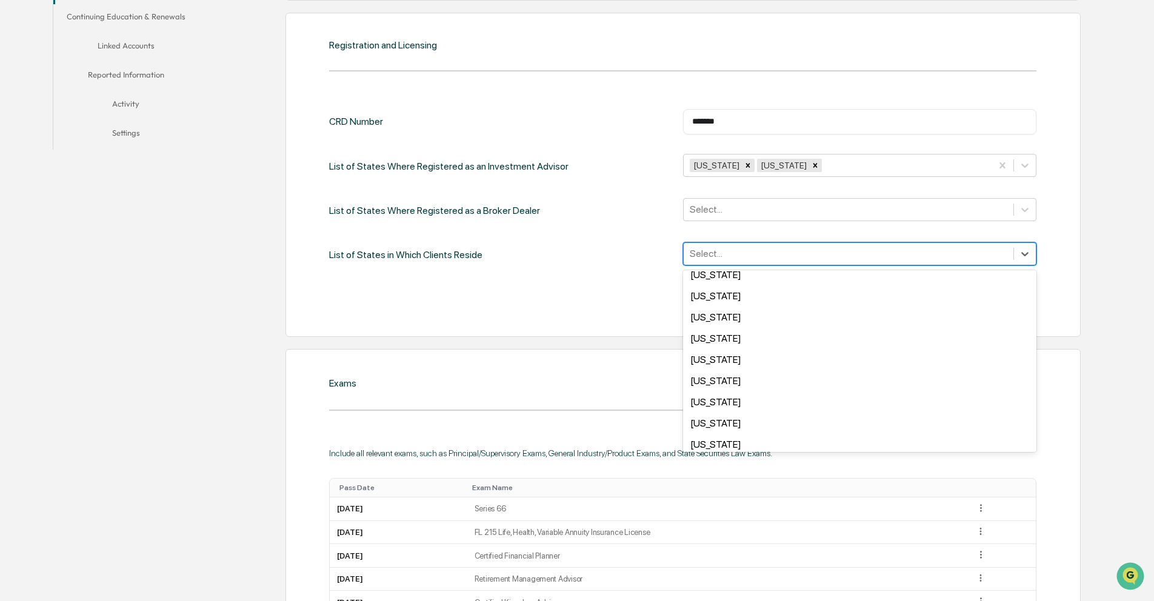
scroll to position [854, 0]
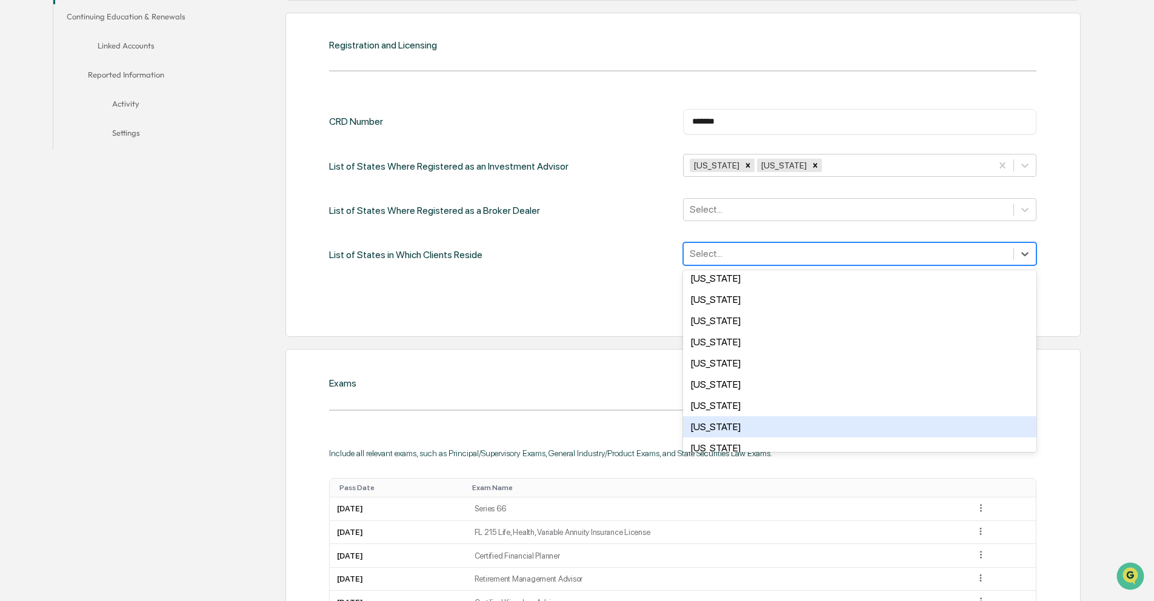
click at [528, 290] on div "Cancel Save" at bounding box center [682, 299] width 707 height 24
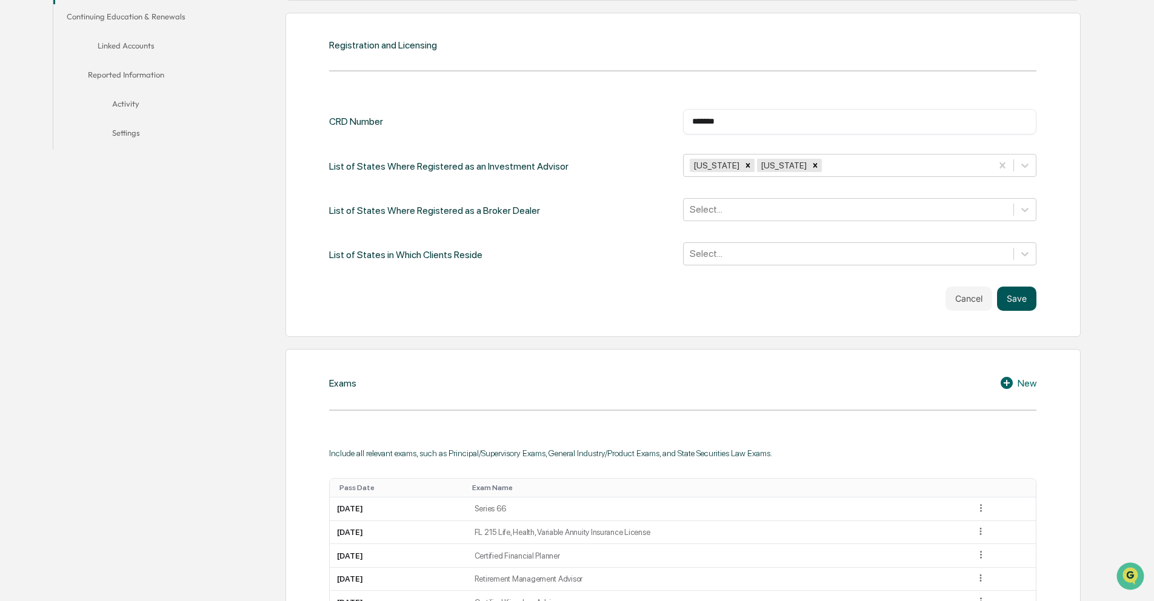
click at [1021, 298] on button "Save" at bounding box center [1016, 299] width 39 height 24
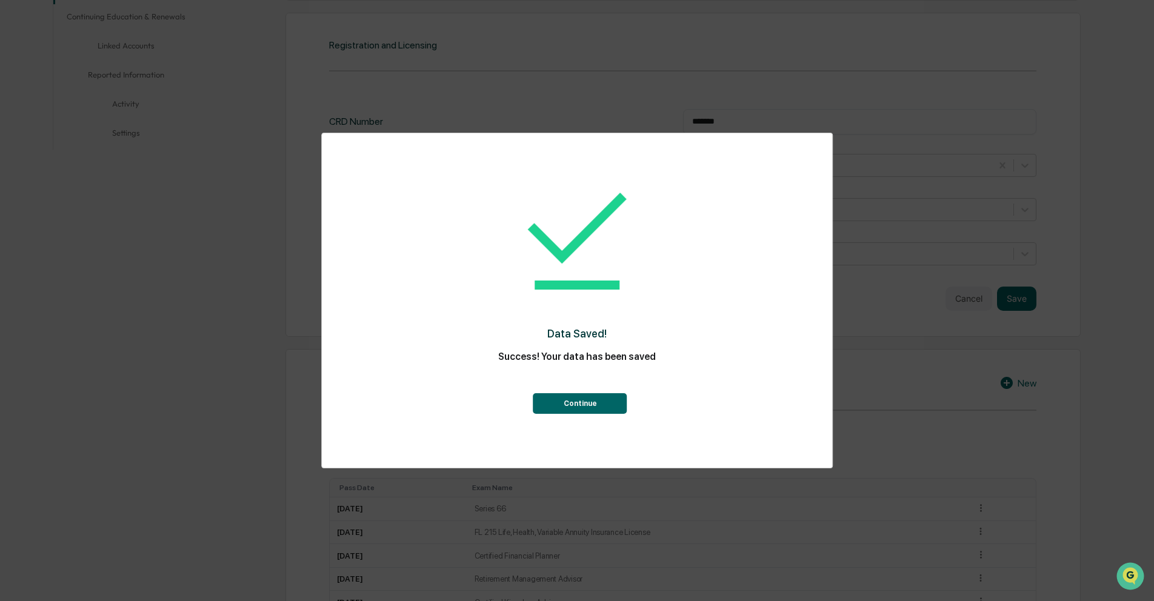
click at [592, 401] on button "Continue" at bounding box center [580, 403] width 94 height 21
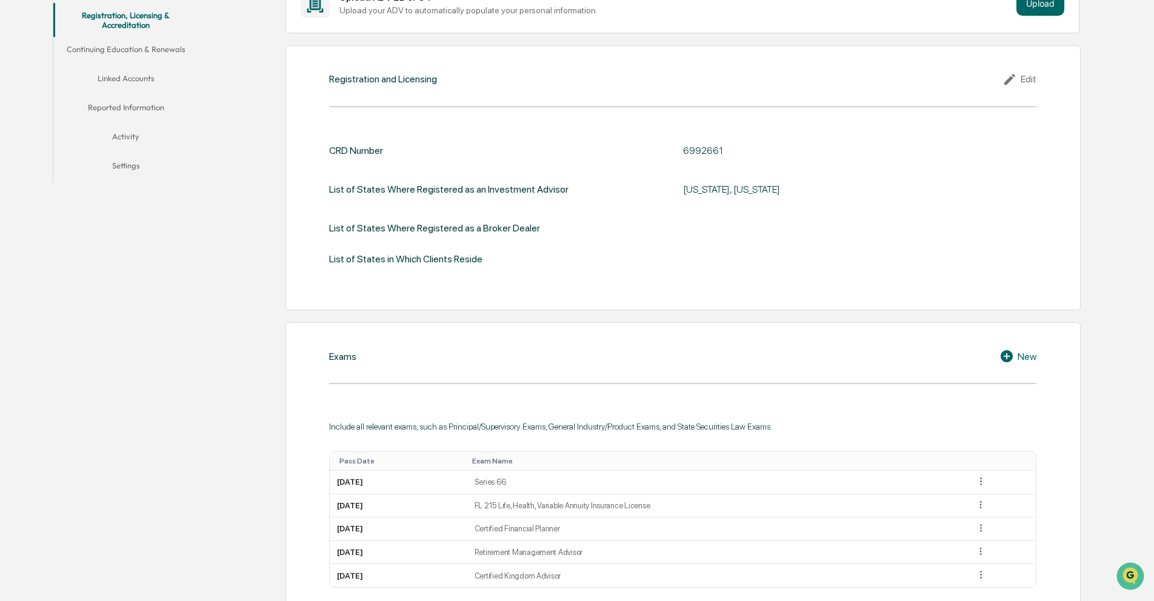
scroll to position [0, 0]
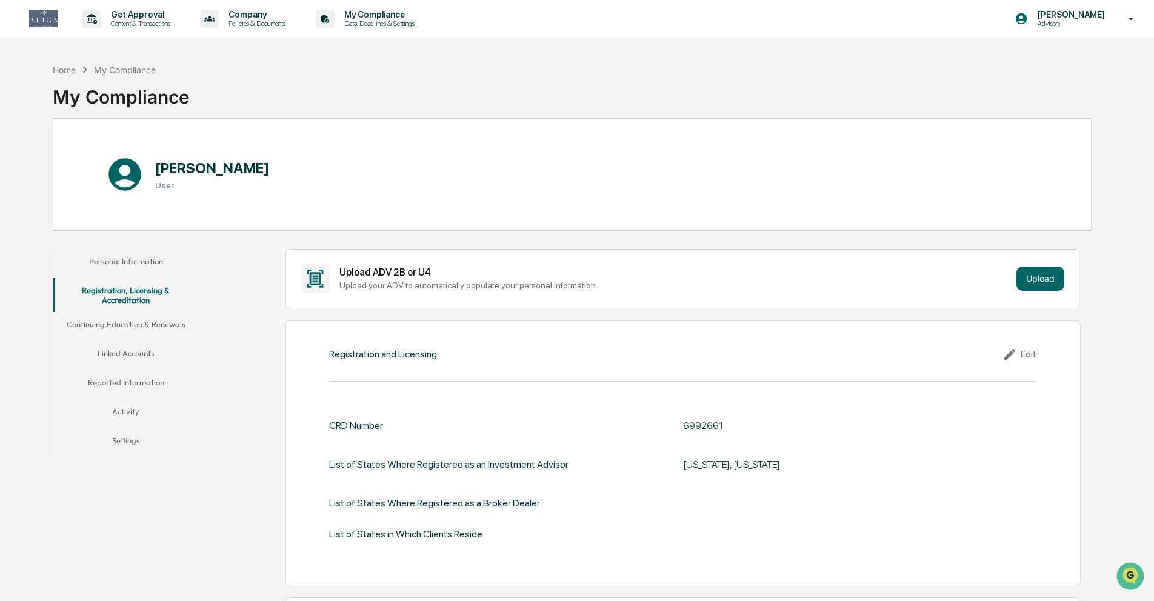
click at [127, 265] on button "Personal Information" at bounding box center [125, 263] width 145 height 29
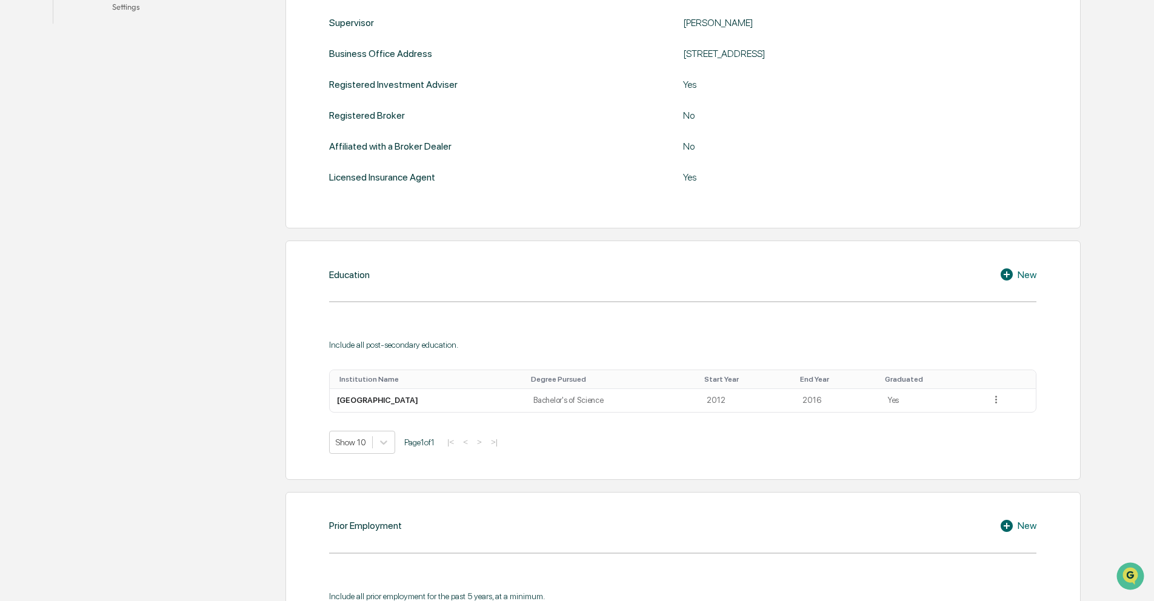
scroll to position [907, 0]
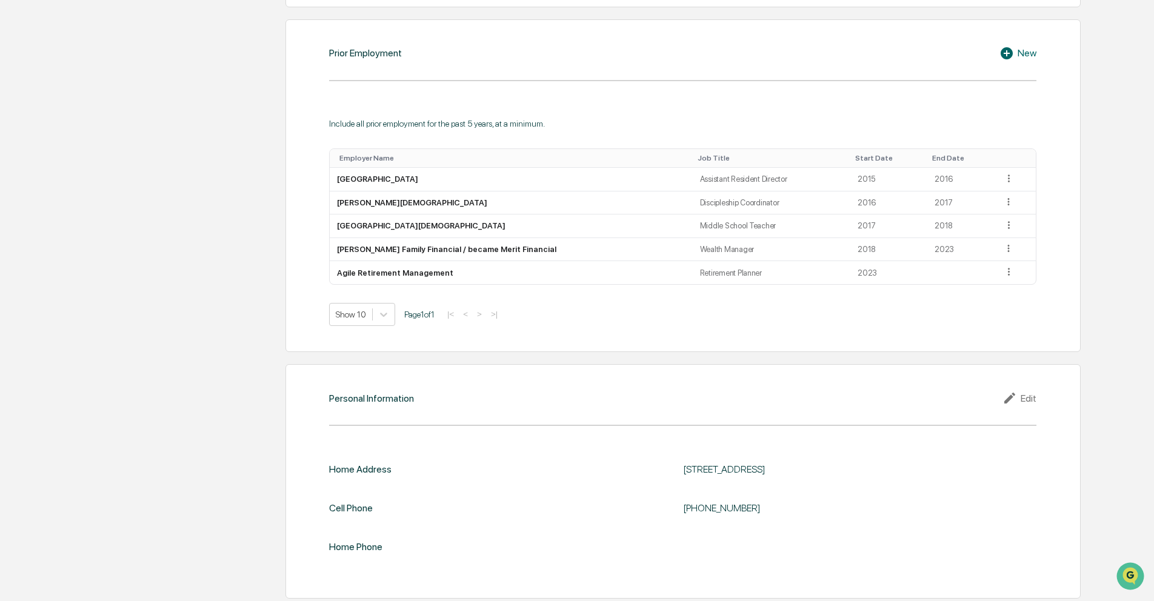
click at [1030, 56] on div "New" at bounding box center [1018, 53] width 37 height 15
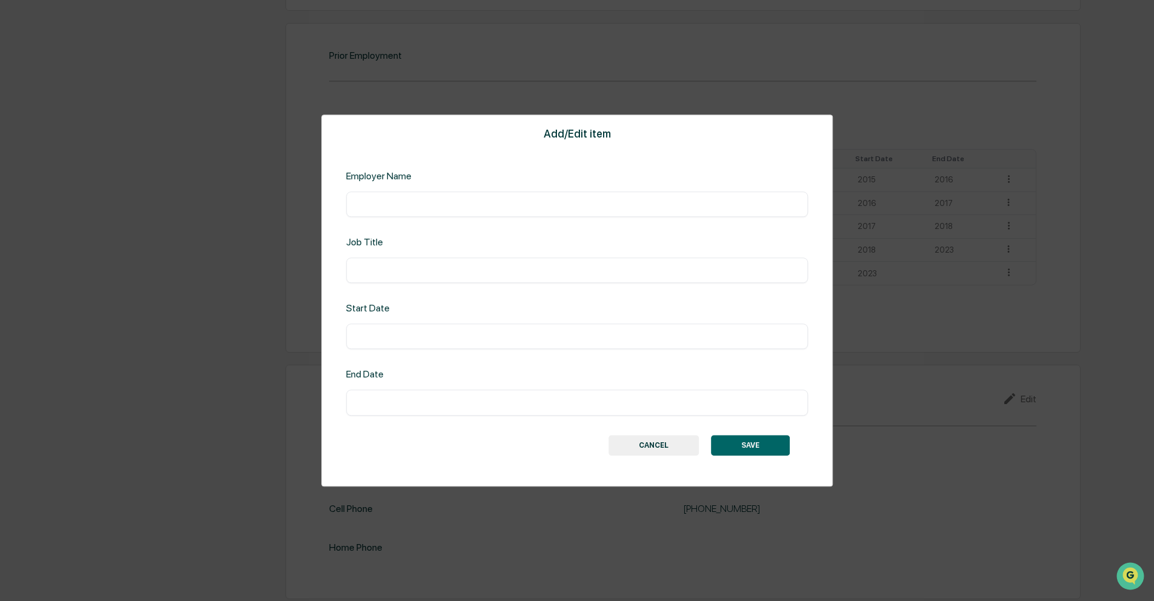
click at [454, 198] on input "text" at bounding box center [577, 204] width 444 height 12
type input "**********"
click at [475, 333] on input "text" at bounding box center [577, 337] width 444 height 12
click at [474, 341] on input "text" at bounding box center [577, 337] width 444 height 12
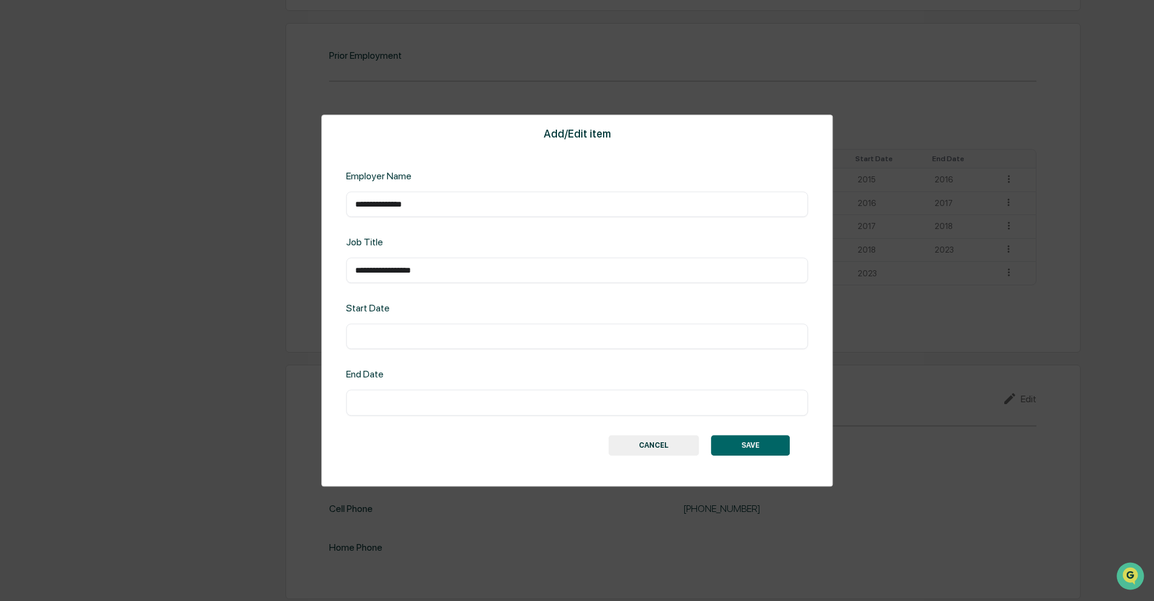
click at [474, 341] on input "text" at bounding box center [577, 337] width 444 height 12
click at [461, 367] on div "**********" at bounding box center [577, 301] width 512 height 372
click at [470, 351] on div "**********" at bounding box center [577, 301] width 512 height 372
click at [470, 344] on div "​" at bounding box center [577, 336] width 462 height 25
click at [476, 335] on input "text" at bounding box center [577, 337] width 444 height 12
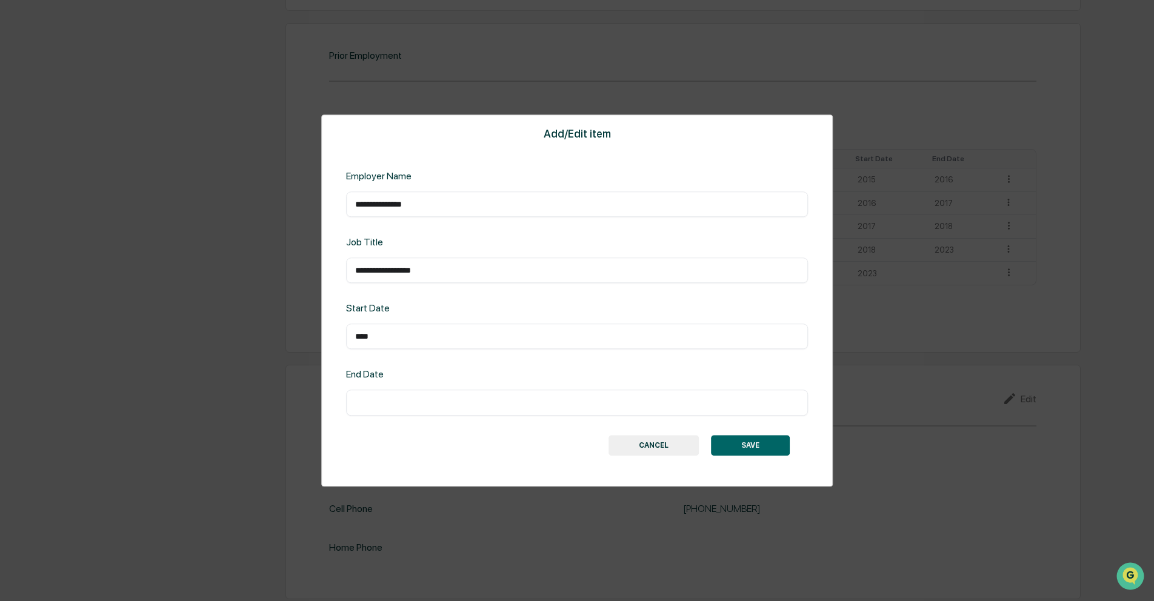
type input "****"
click at [765, 445] on button "SAVE" at bounding box center [750, 445] width 79 height 21
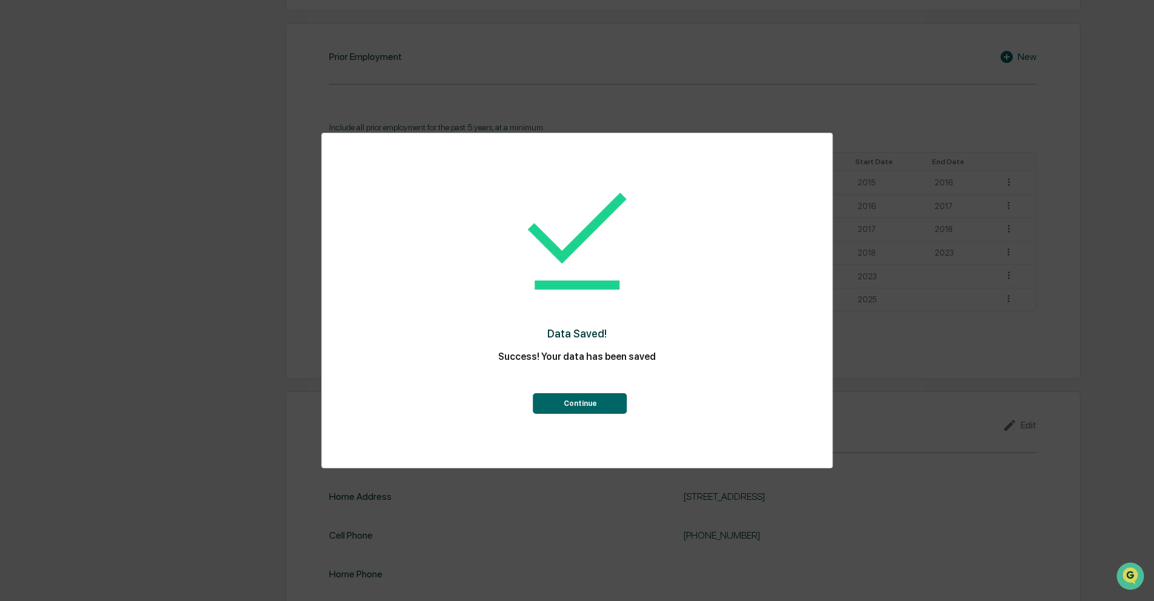
scroll to position [903, 0]
drag, startPoint x: 612, startPoint y: 406, endPoint x: 704, endPoint y: 387, distance: 93.9
click at [613, 406] on button "Continue" at bounding box center [580, 403] width 94 height 21
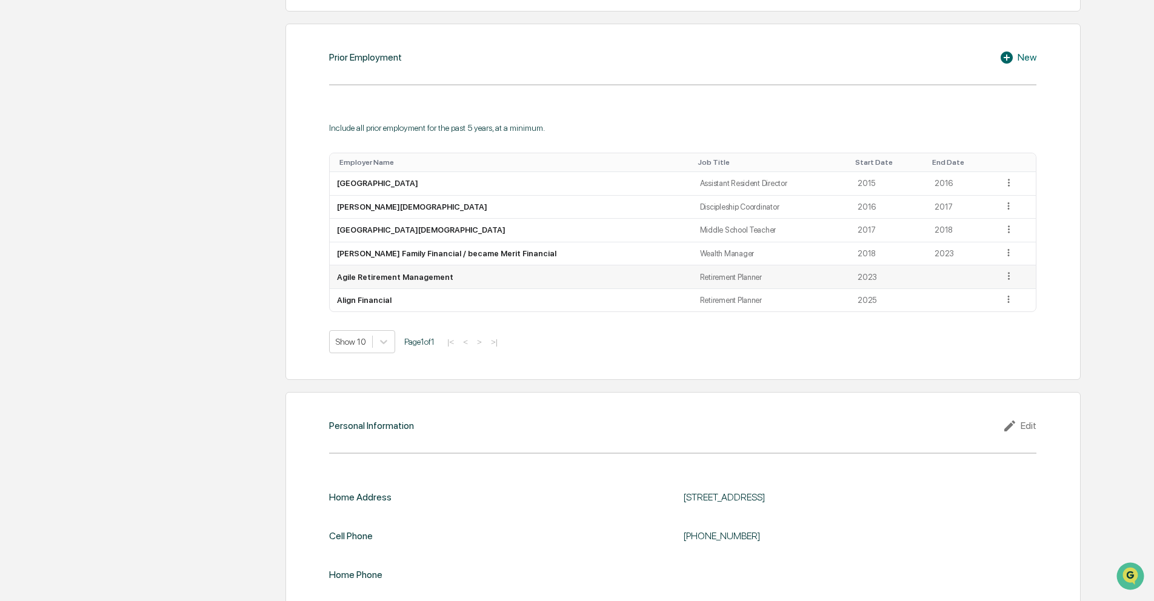
click at [1008, 272] on icon at bounding box center [1009, 275] width 2 height 7
click at [990, 293] on div "Edit" at bounding box center [995, 293] width 39 height 19
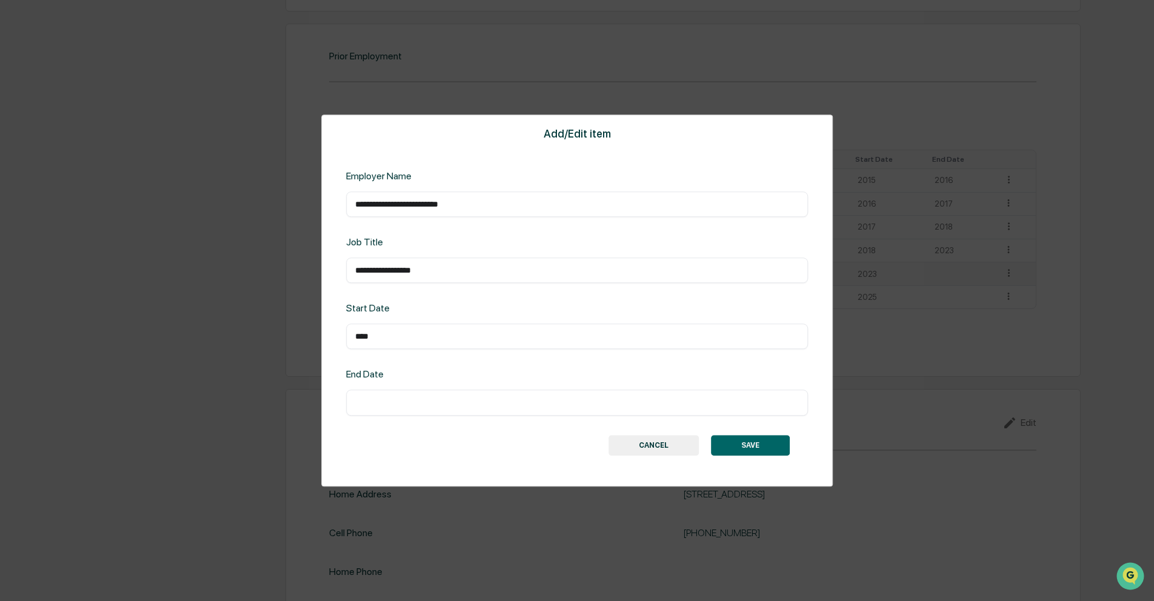
click at [661, 401] on input "text" at bounding box center [577, 403] width 444 height 12
type input "****"
click at [753, 439] on button "SAVE" at bounding box center [750, 445] width 79 height 21
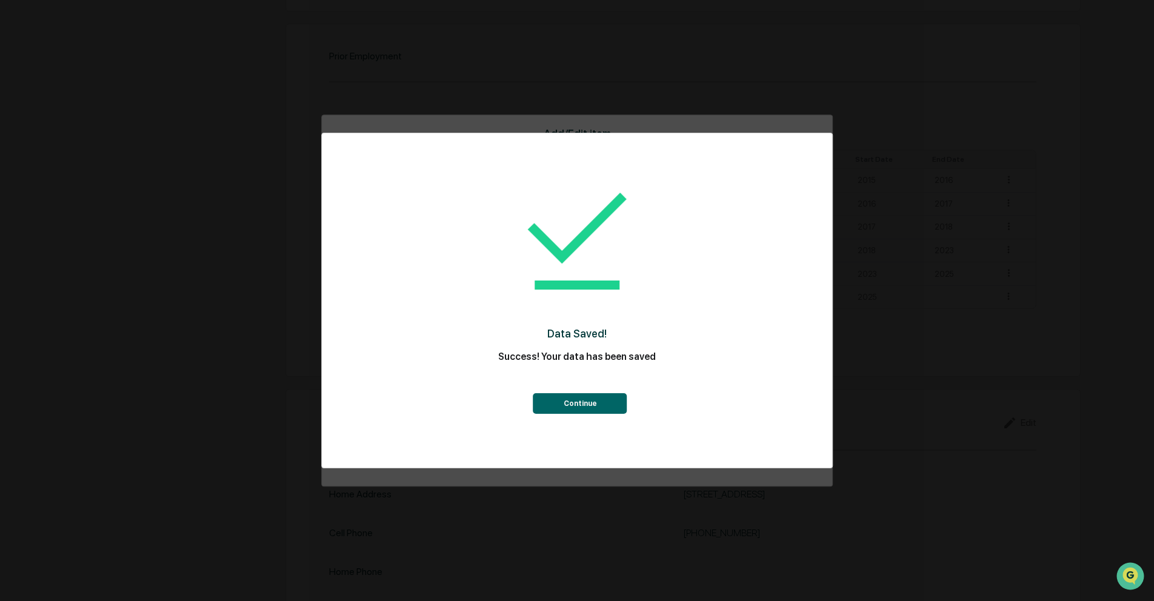
click at [586, 393] on button "Continue" at bounding box center [580, 403] width 94 height 21
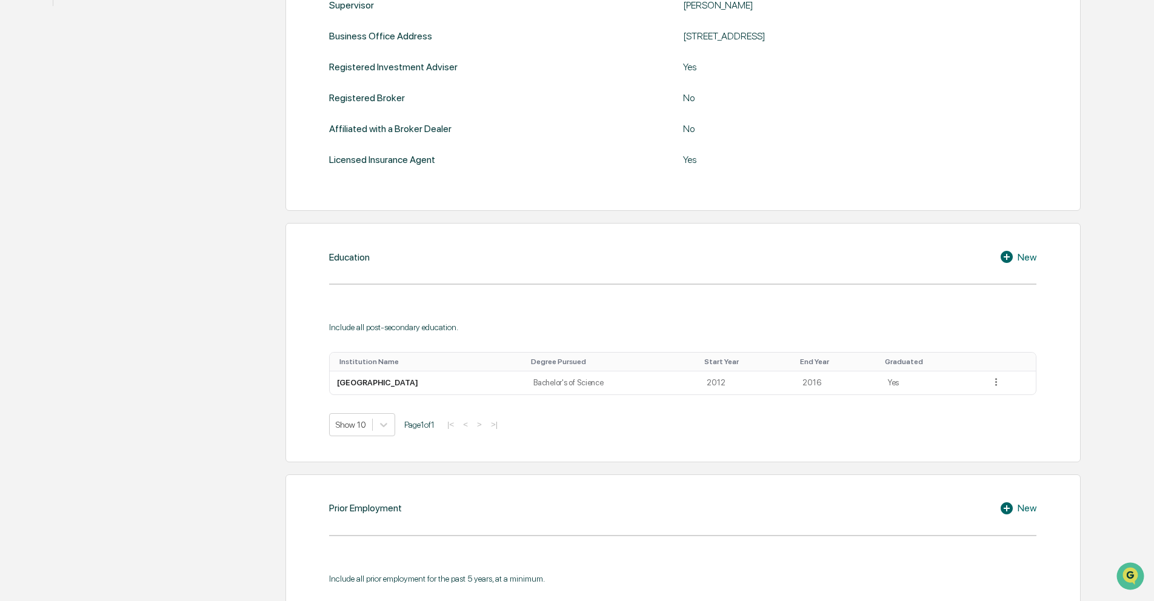
scroll to position [0, 0]
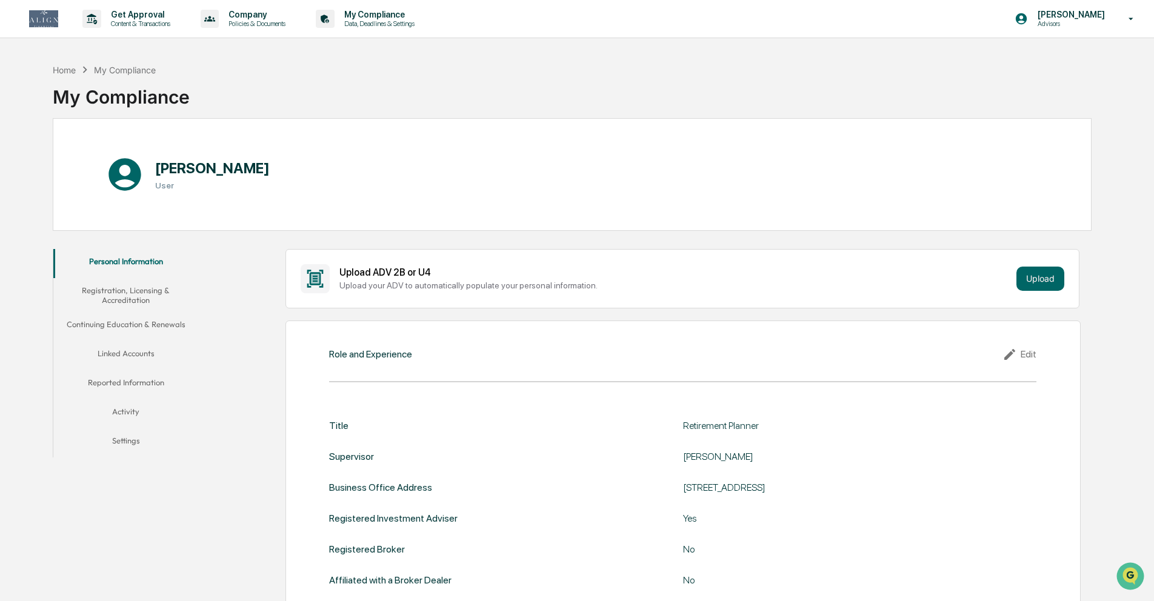
click at [139, 282] on button "Registration, Licensing & Accreditation" at bounding box center [125, 295] width 145 height 35
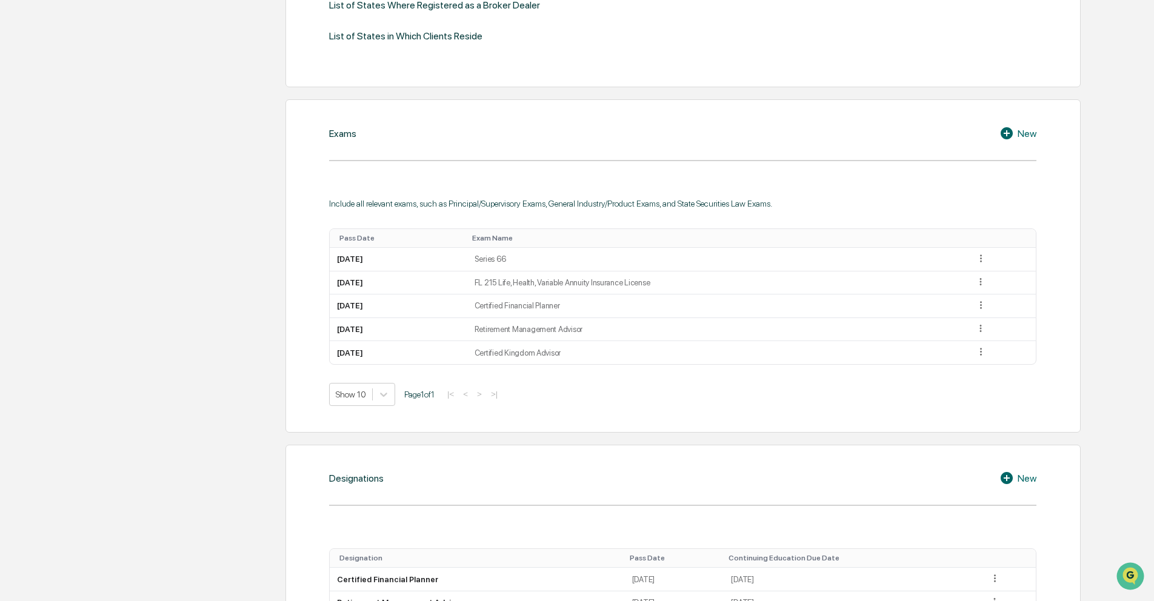
scroll to position [527, 0]
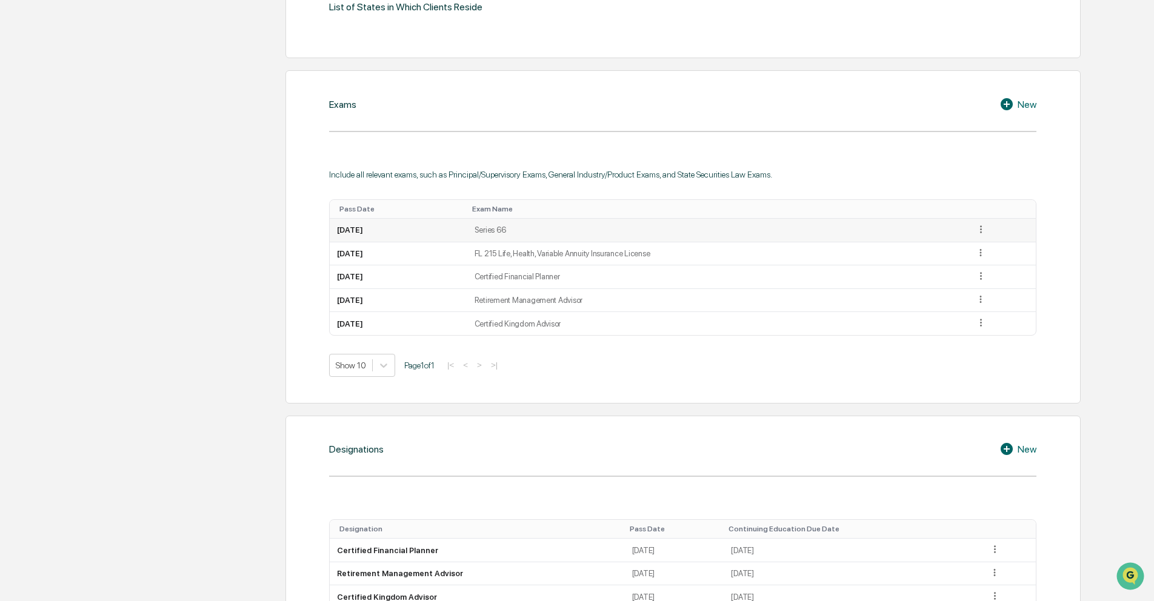
click at [987, 224] on icon at bounding box center [981, 230] width 12 height 12
click at [966, 252] on div "Edit" at bounding box center [966, 246] width 39 height 19
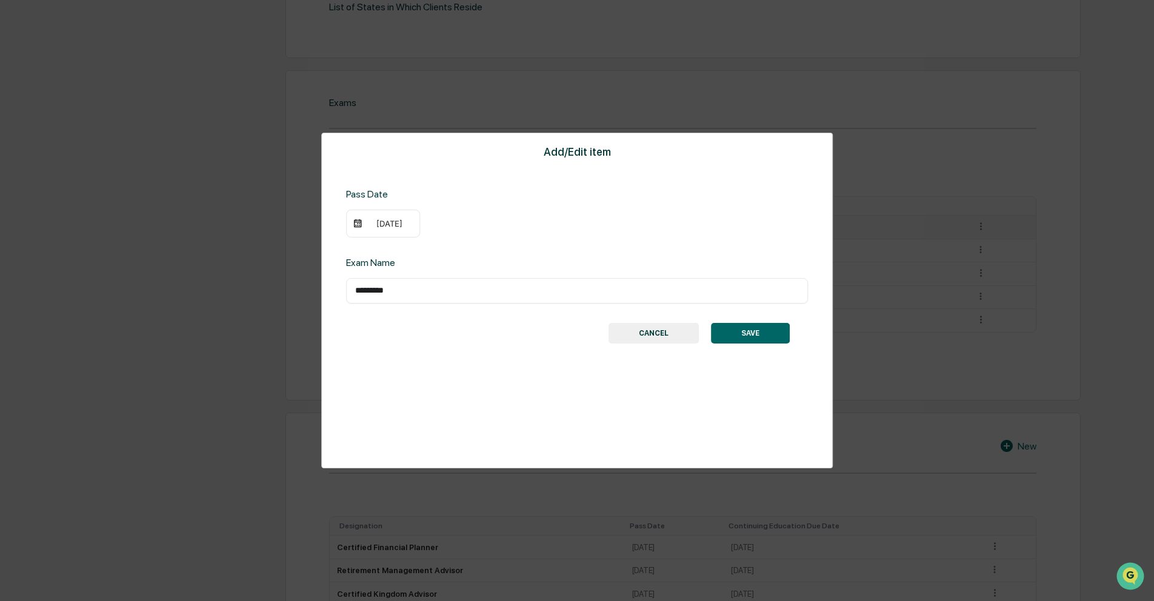
drag, startPoint x: 383, startPoint y: 209, endPoint x: 386, endPoint y: 225, distance: 16.0
click at [384, 213] on div "[DATE]" at bounding box center [383, 224] width 74 height 28
click at [387, 225] on div "[DATE]" at bounding box center [389, 224] width 48 height 10
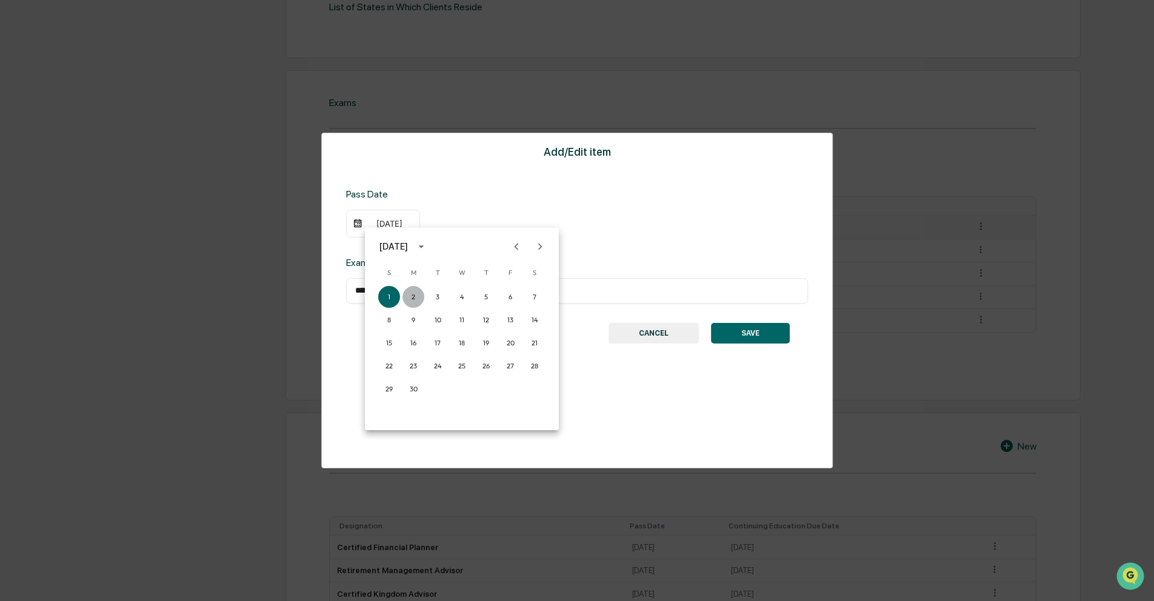
click at [414, 293] on button "2" at bounding box center [414, 297] width 22 height 22
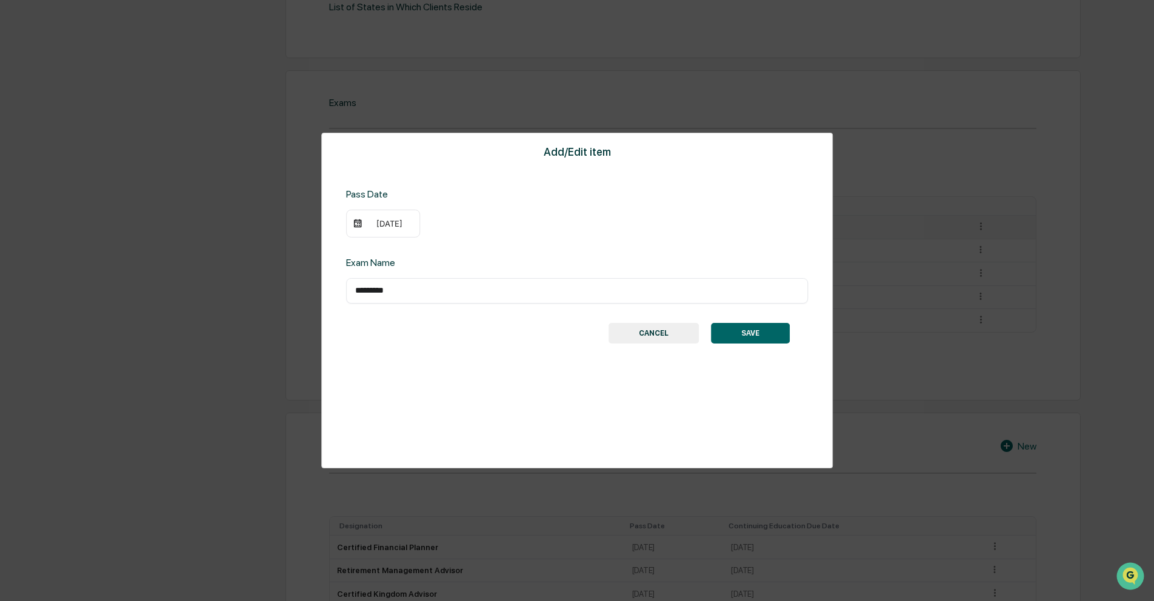
click at [773, 330] on button "SAVE" at bounding box center [750, 333] width 79 height 21
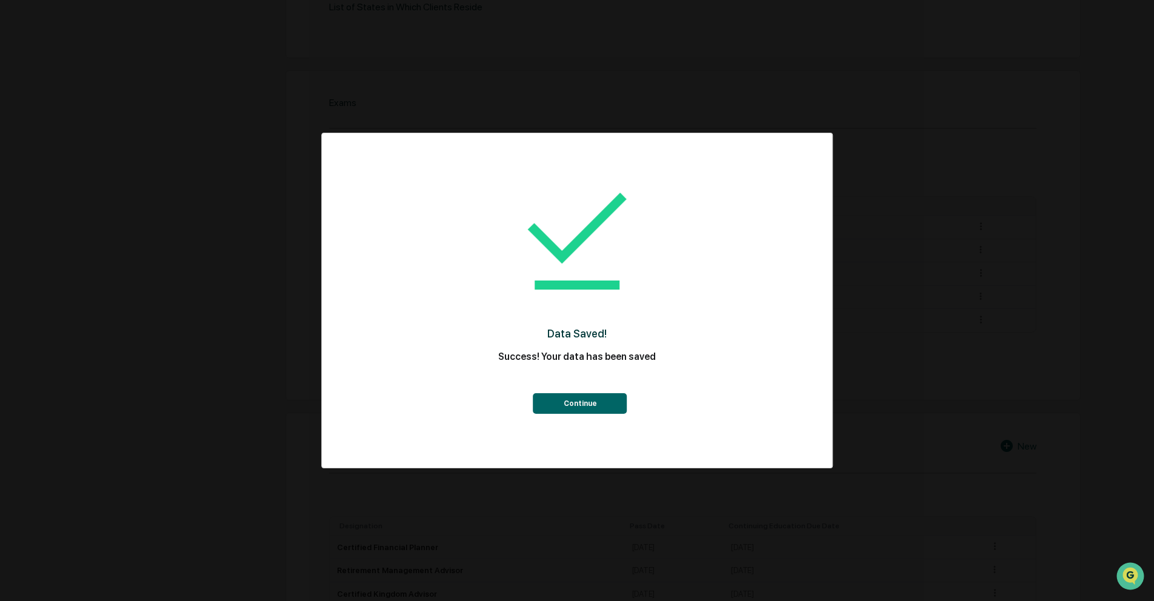
click at [617, 412] on div "Data Saved! Success! Your data has been saved Continue" at bounding box center [577, 291] width 462 height 292
click at [616, 405] on button "Continue" at bounding box center [580, 403] width 94 height 21
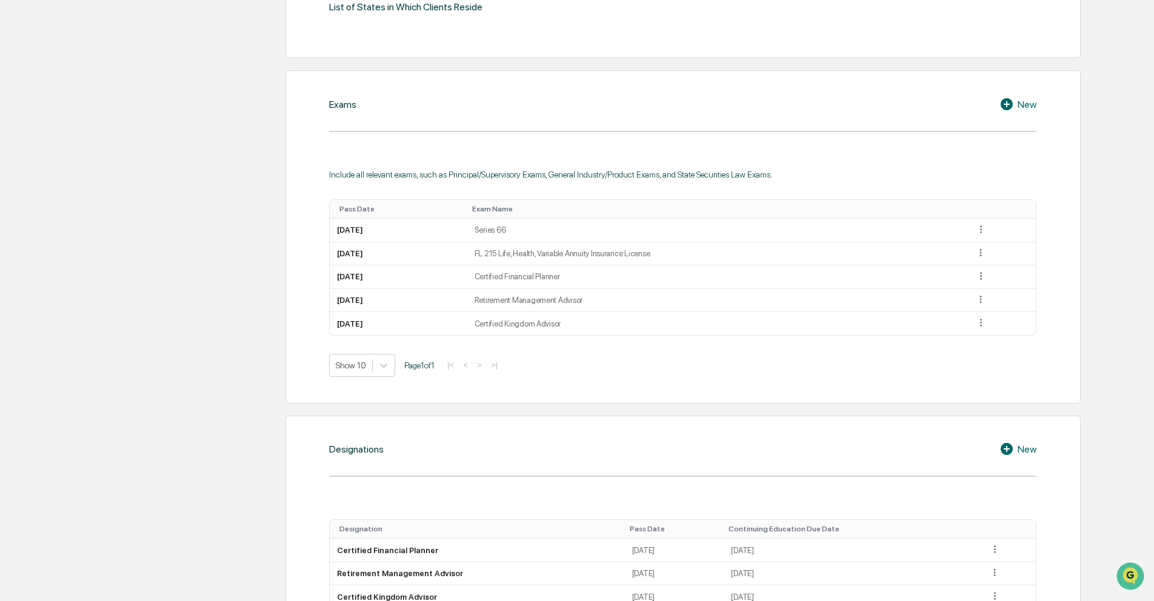
click at [1036, 102] on div "New" at bounding box center [1018, 104] width 37 height 15
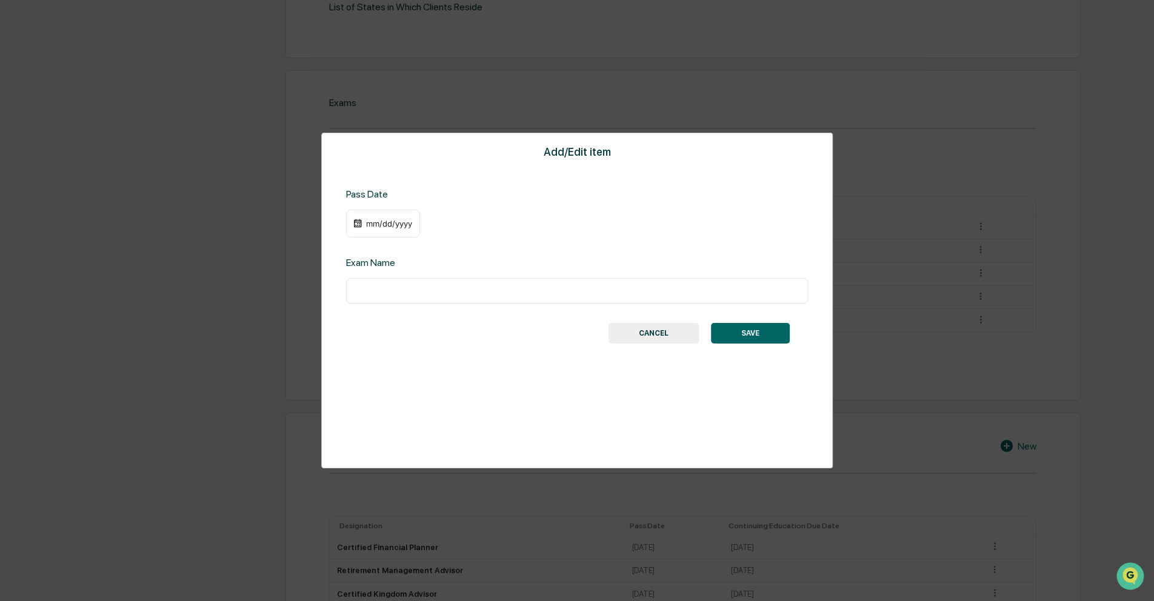
click at [370, 290] on input "text" at bounding box center [577, 291] width 444 height 12
type input "***"
click at [376, 229] on div "mm/dd/yyyy" at bounding box center [383, 224] width 74 height 28
click at [373, 222] on div "mm/dd/yyyy" at bounding box center [389, 224] width 48 height 10
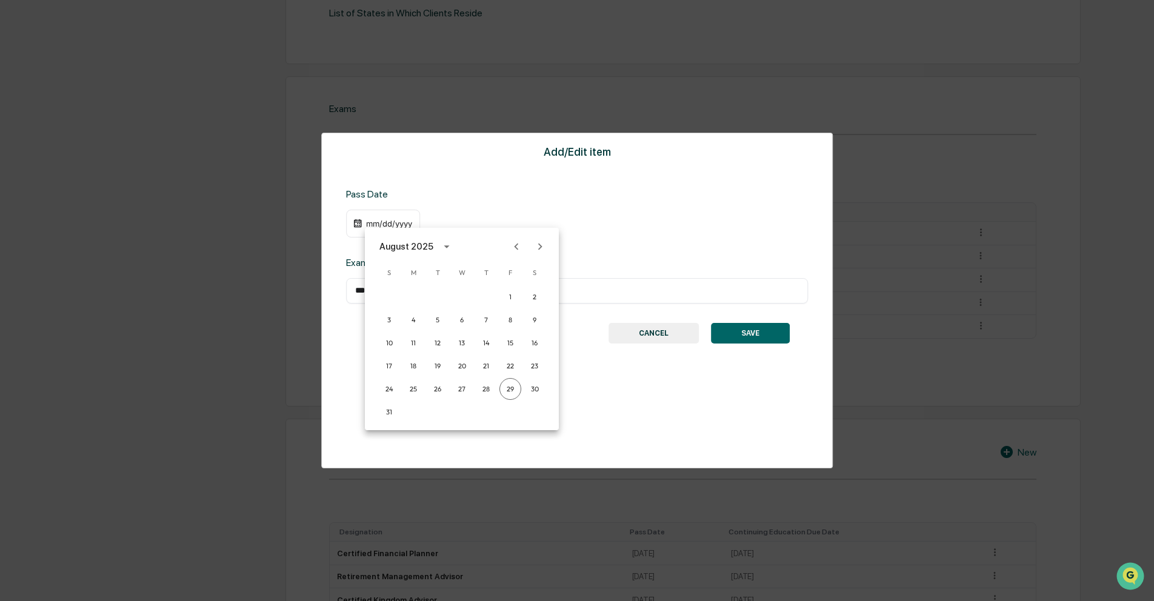
click at [408, 241] on div "August 2025" at bounding box center [406, 246] width 54 height 13
click at [403, 342] on button "2023" at bounding box center [399, 346] width 44 height 22
click at [399, 225] on div "[DATE]" at bounding box center [389, 224] width 48 height 10
click at [542, 245] on icon "Next month" at bounding box center [539, 246] width 13 height 13
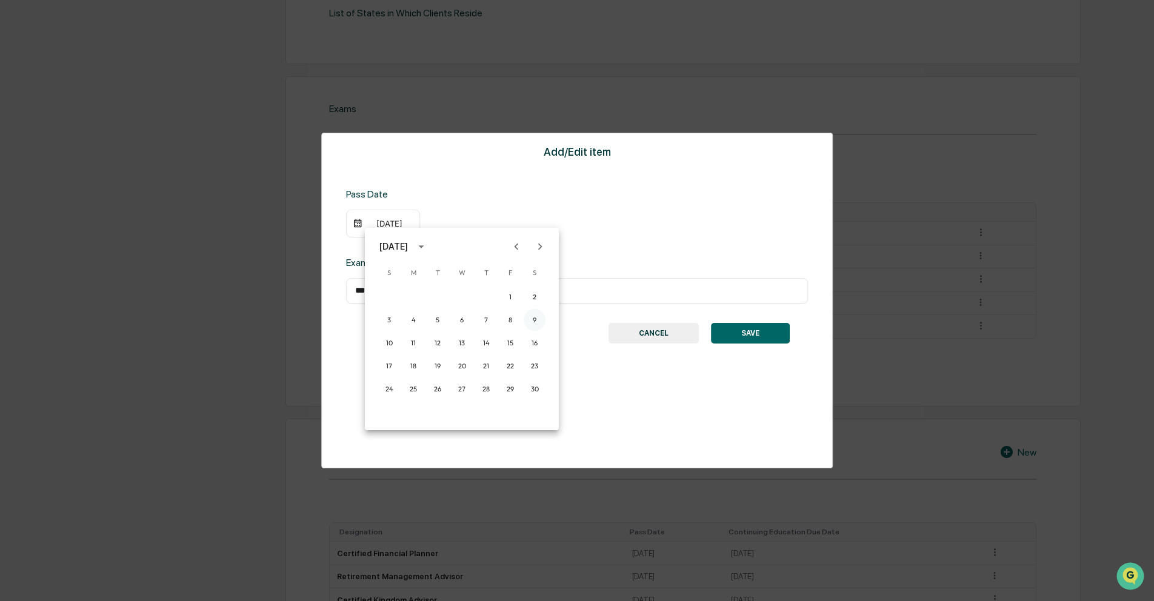
click at [529, 322] on button "9" at bounding box center [535, 320] width 22 height 22
click at [735, 329] on button "SAVE" at bounding box center [750, 333] width 79 height 21
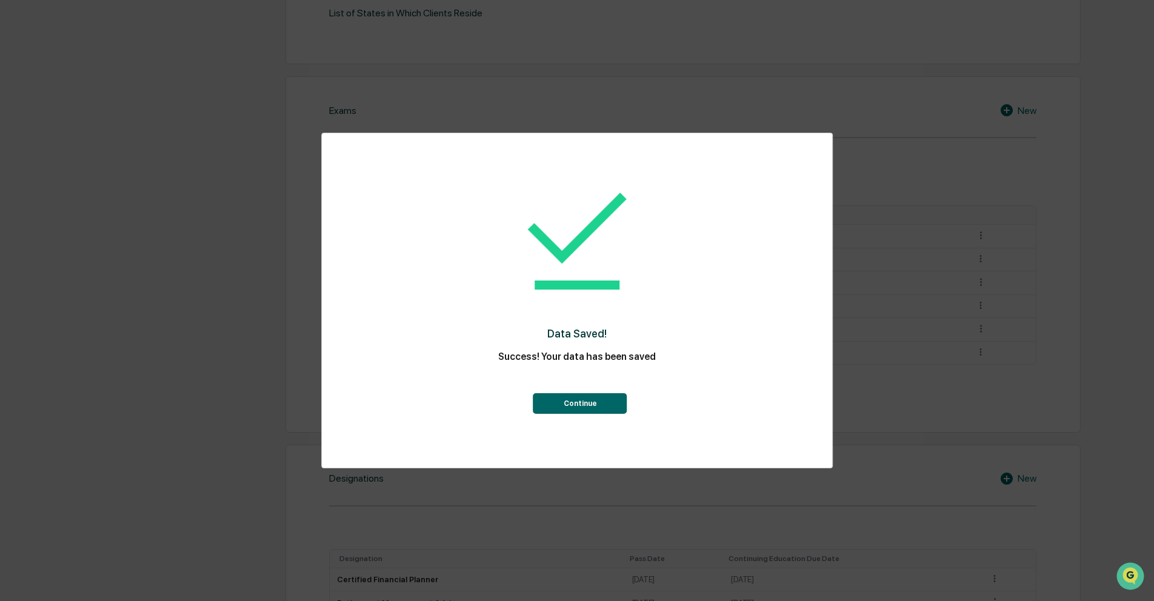
click at [576, 404] on button "Continue" at bounding box center [580, 403] width 94 height 21
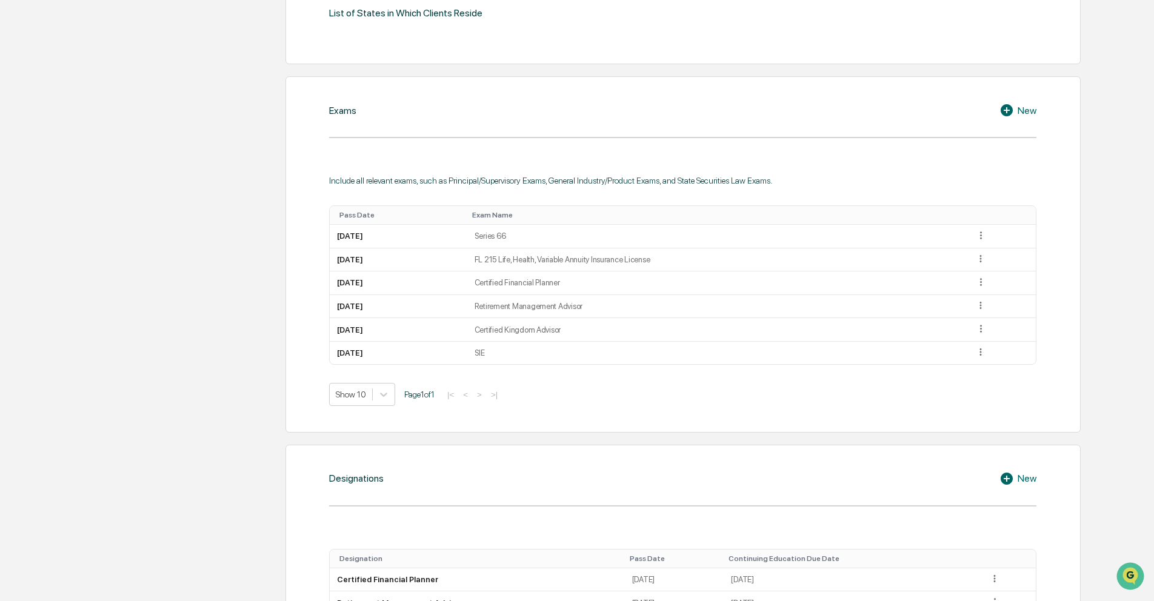
click at [1025, 113] on div "New" at bounding box center [1018, 110] width 37 height 15
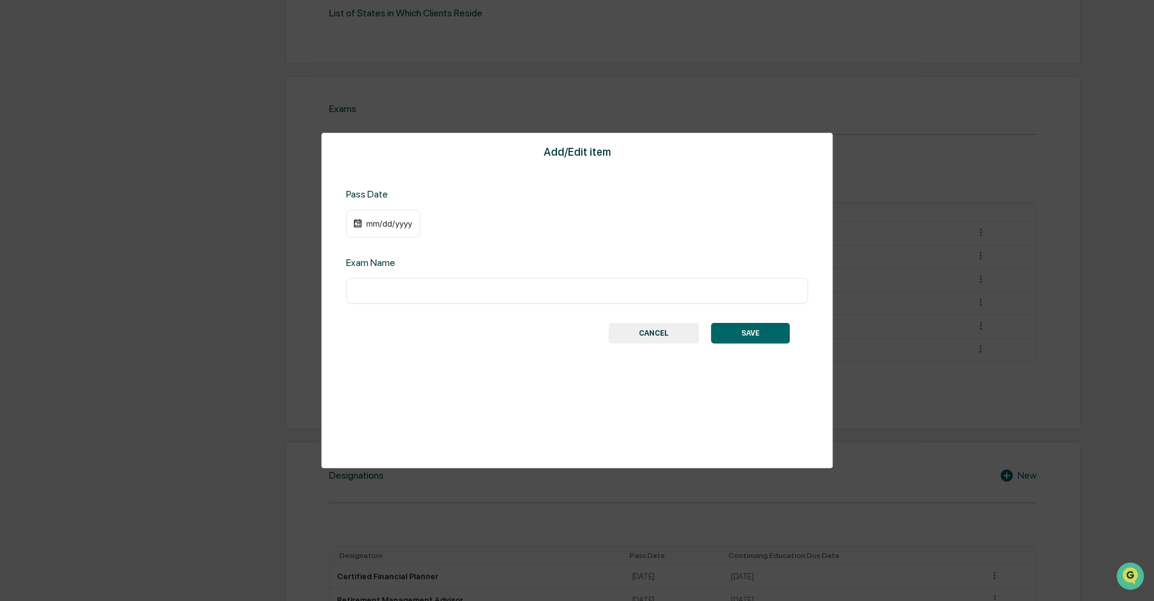
click at [401, 230] on div "mm/dd/yyyy" at bounding box center [383, 224] width 74 height 28
click at [399, 227] on div "mm/dd/yyyy" at bounding box center [389, 224] width 48 height 10
click at [420, 244] on div "August 2025" at bounding box center [406, 246] width 54 height 13
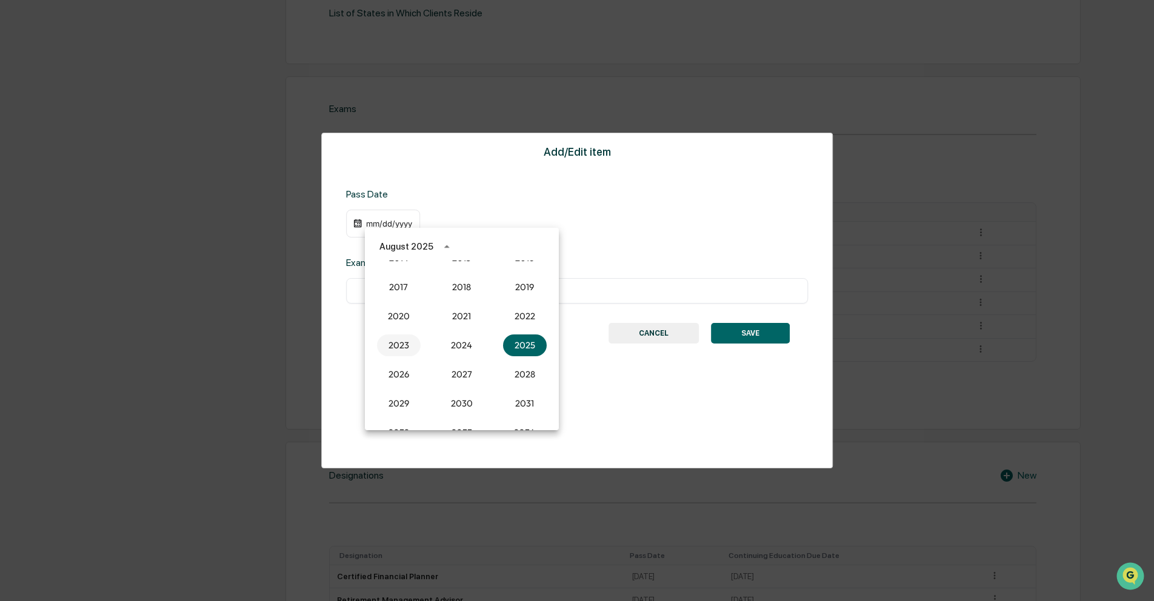
click at [406, 342] on button "2023" at bounding box center [399, 346] width 44 height 22
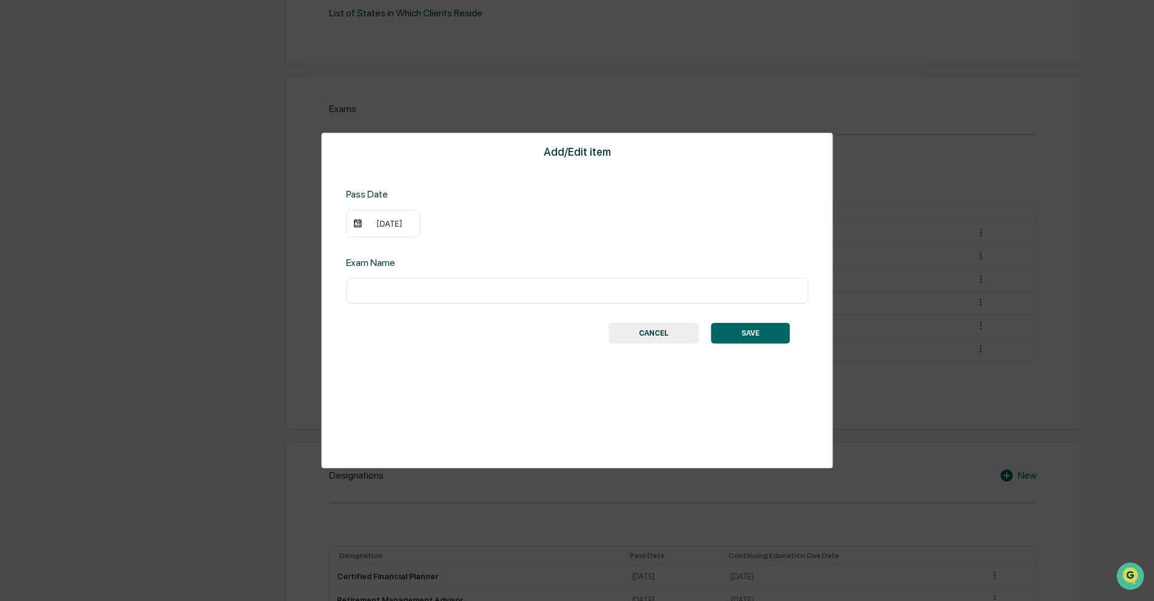
click at [384, 219] on div "[DATE]" at bounding box center [389, 224] width 48 height 10
click at [547, 249] on button "Next month" at bounding box center [540, 246] width 23 height 23
click at [535, 298] on button "2" at bounding box center [535, 297] width 22 height 22
click at [404, 226] on div "[DATE]" at bounding box center [389, 224] width 48 height 10
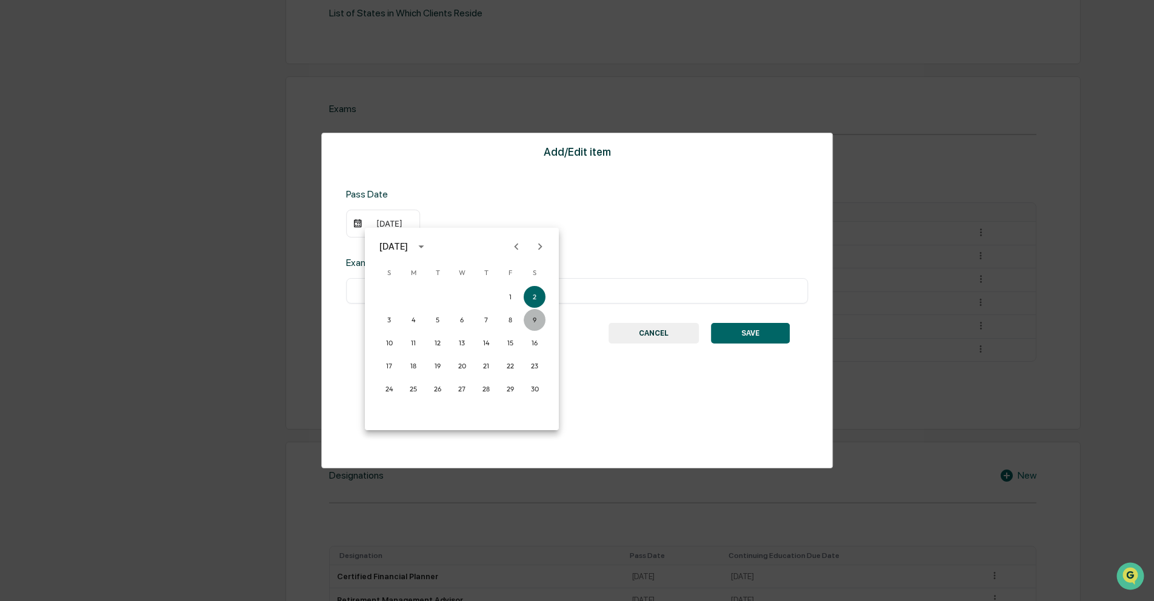
click at [529, 323] on button "9" at bounding box center [535, 320] width 22 height 22
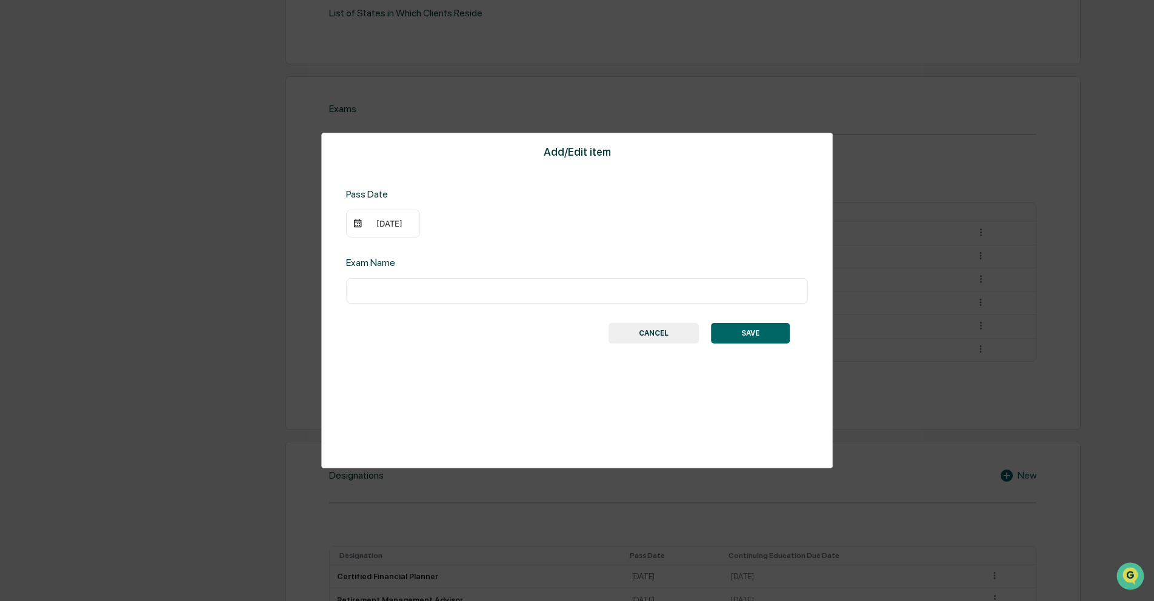
click at [424, 293] on input "text" at bounding box center [577, 291] width 444 height 12
type input "**********"
click at [754, 328] on button "SAVE" at bounding box center [750, 333] width 79 height 21
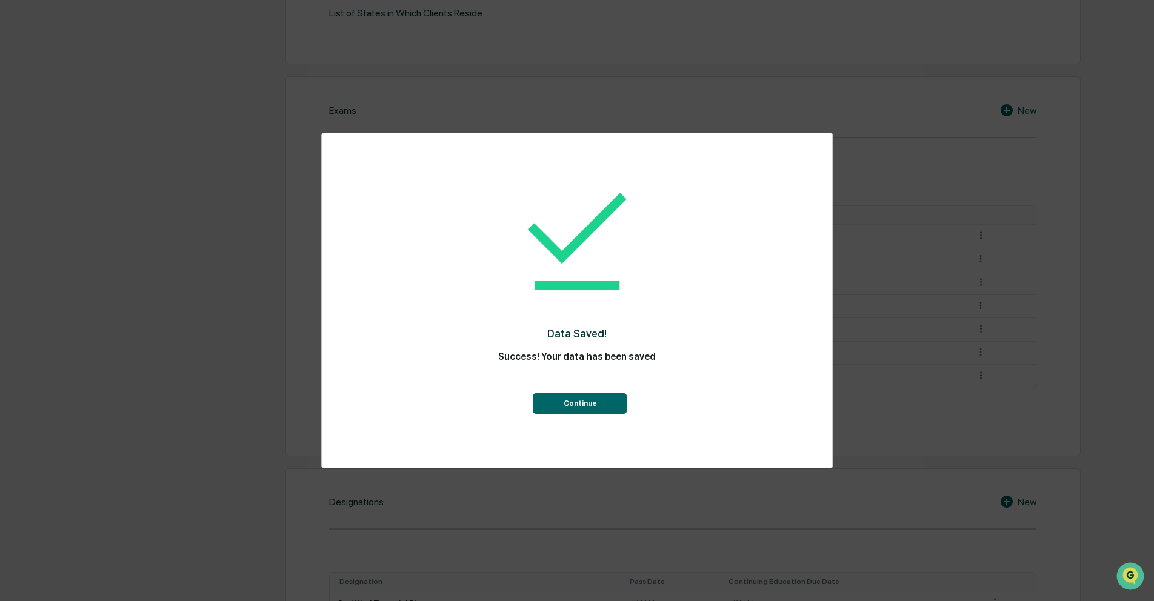
click at [579, 398] on button "Continue" at bounding box center [580, 403] width 94 height 21
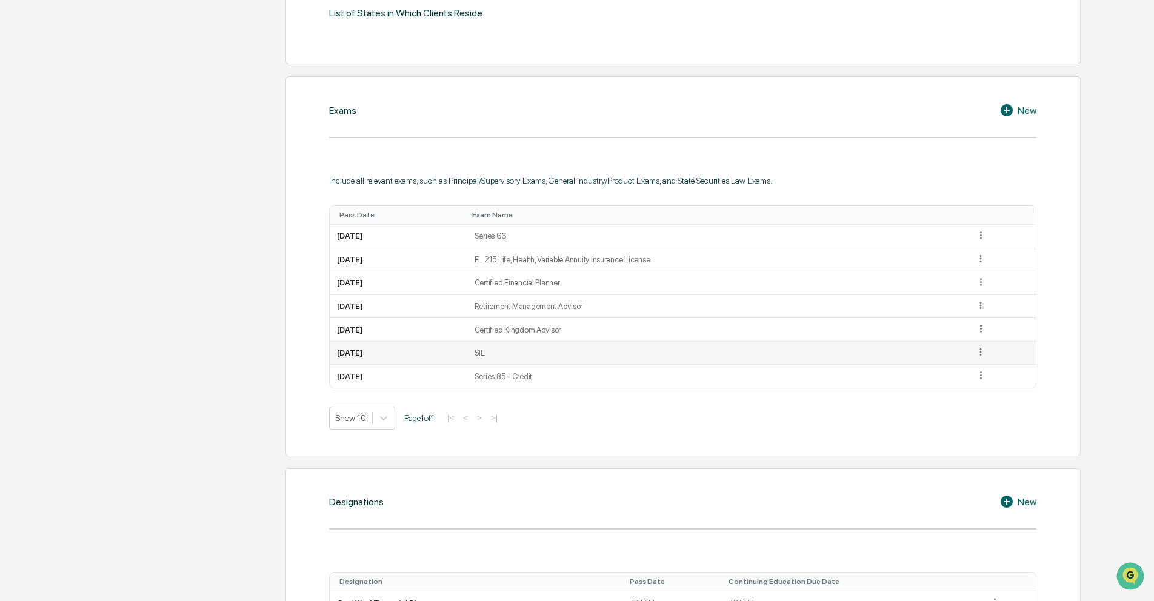
click at [987, 350] on icon at bounding box center [981, 353] width 12 height 12
click at [975, 367] on div "Edit" at bounding box center [966, 368] width 39 height 19
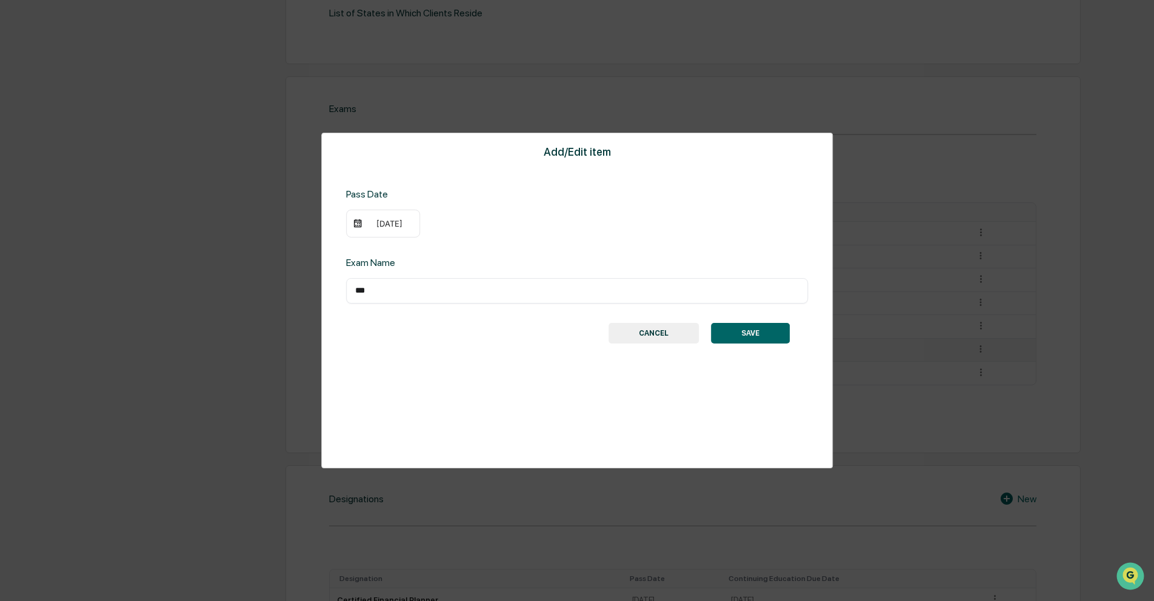
click at [388, 230] on div "[DATE]" at bounding box center [383, 224] width 74 height 28
click at [392, 219] on div "[DATE]" at bounding box center [389, 224] width 48 height 10
click at [408, 251] on div "[DATE]" at bounding box center [393, 246] width 28 height 13
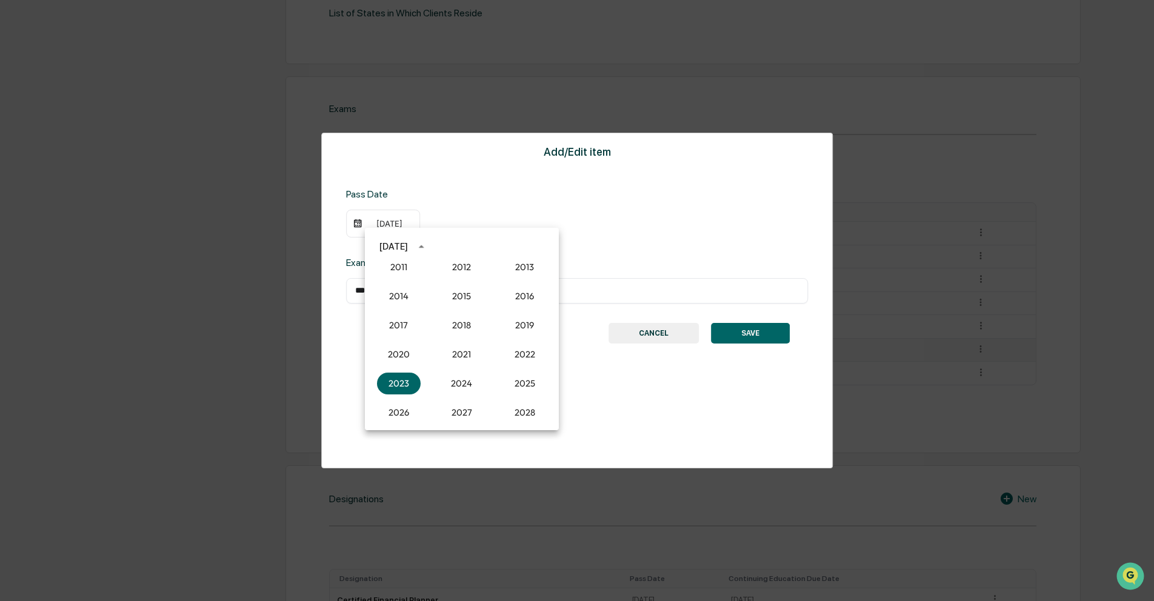
scroll to position [1083, 0]
click at [411, 354] on button "2020" at bounding box center [399, 356] width 44 height 22
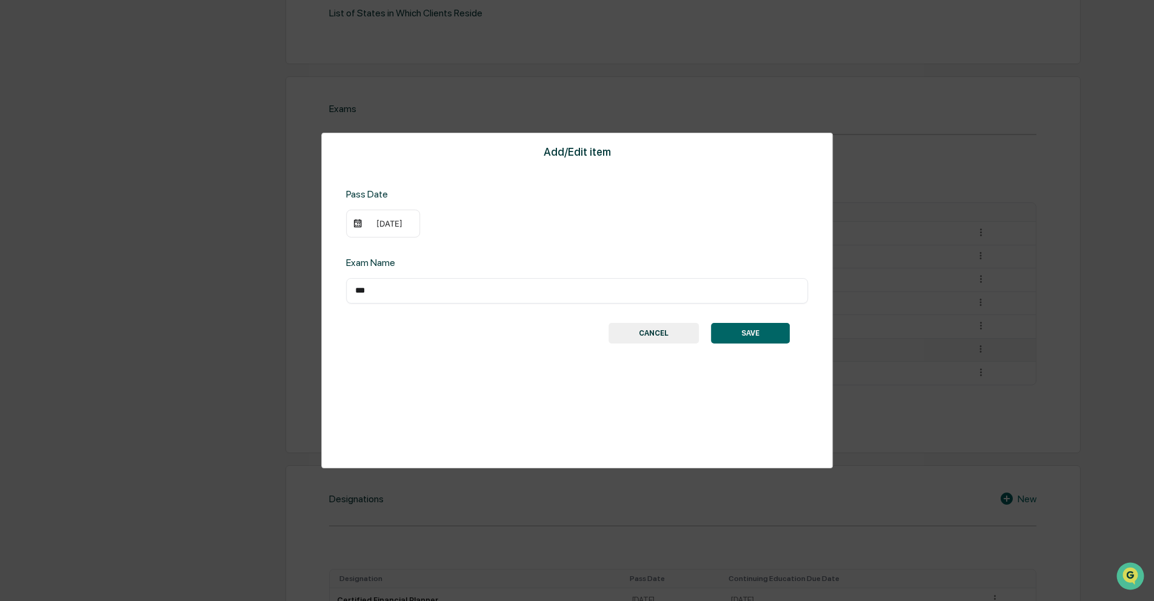
click at [382, 223] on div "[DATE]" at bounding box center [389, 224] width 48 height 10
click at [510, 247] on icon "Previous month" at bounding box center [516, 246] width 13 height 13
click at [509, 247] on button "Previous month" at bounding box center [516, 246] width 23 height 23
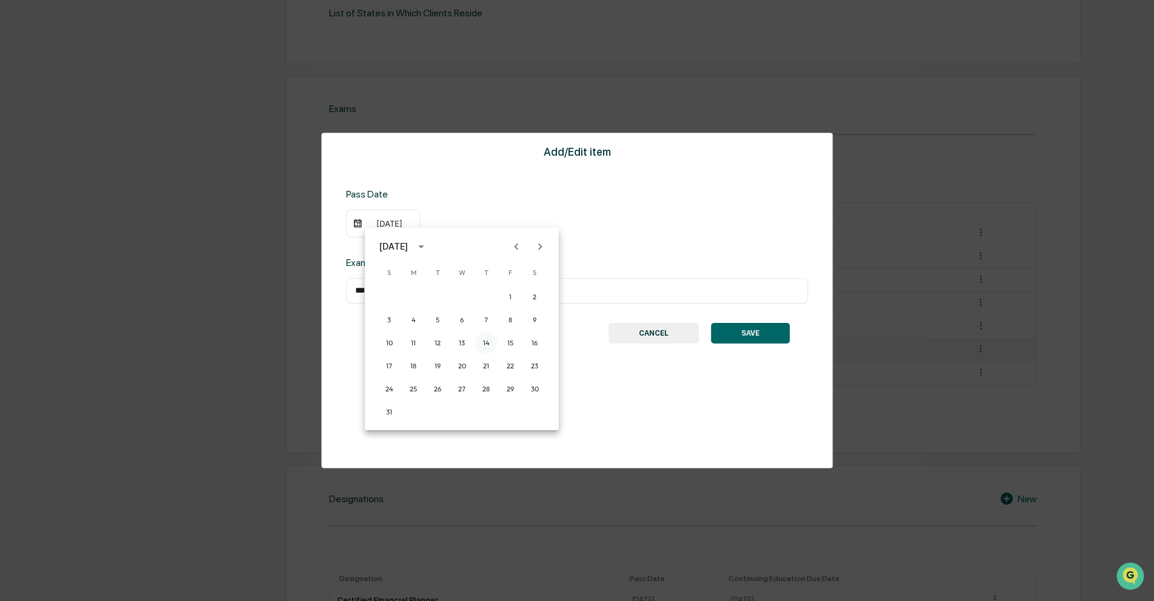
click at [481, 345] on button "14" at bounding box center [486, 343] width 22 height 22
click at [746, 338] on button "SAVE" at bounding box center [750, 333] width 79 height 21
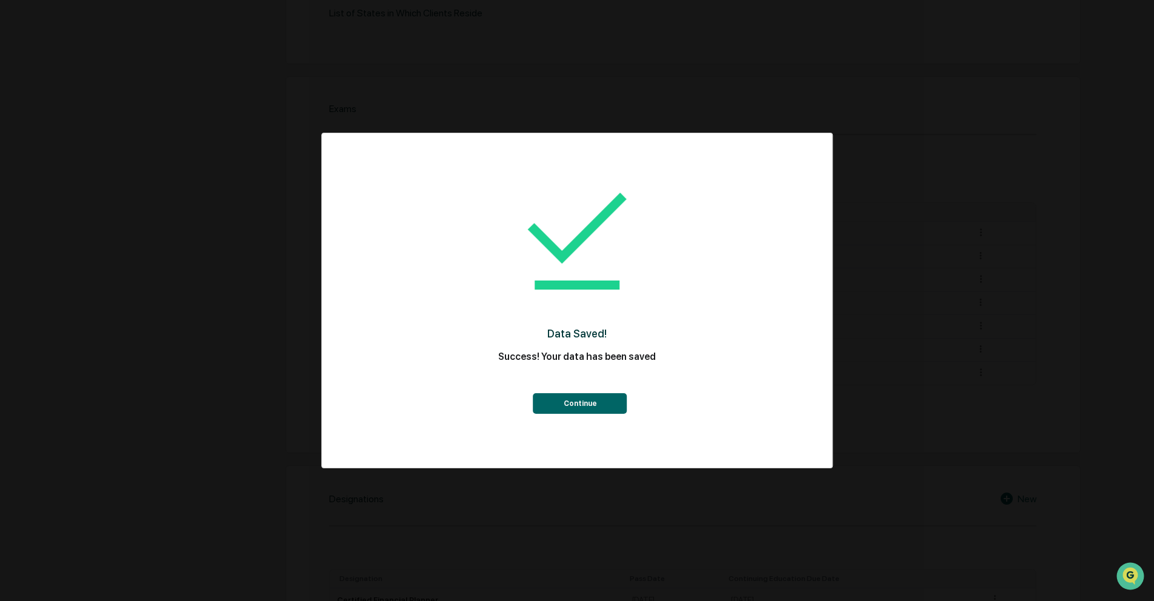
click at [615, 396] on button "Continue" at bounding box center [580, 403] width 94 height 21
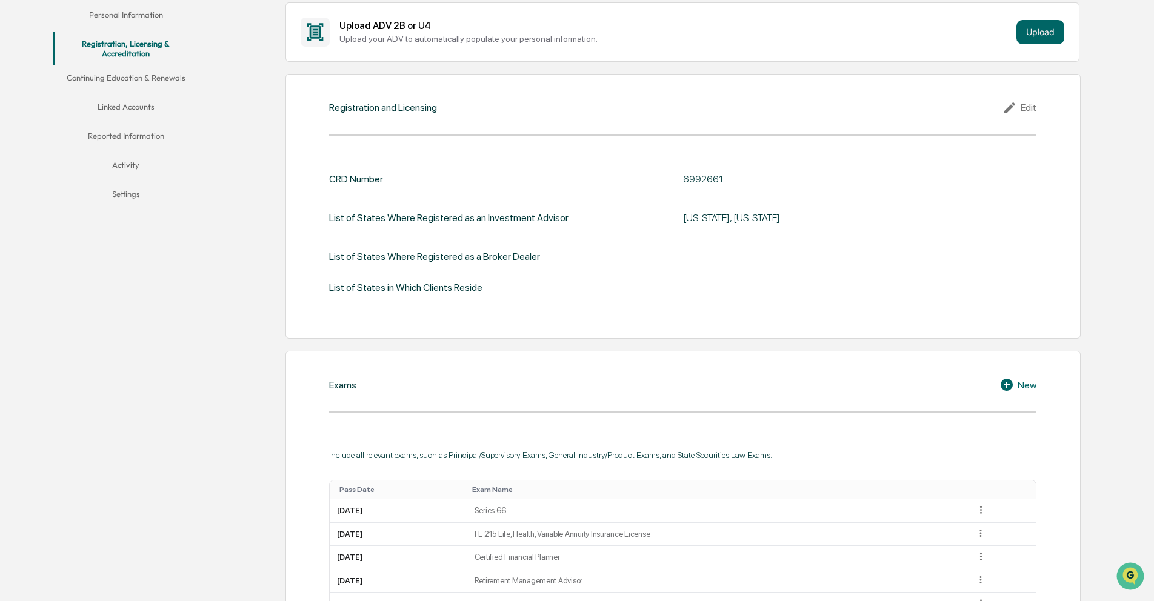
scroll to position [524, 0]
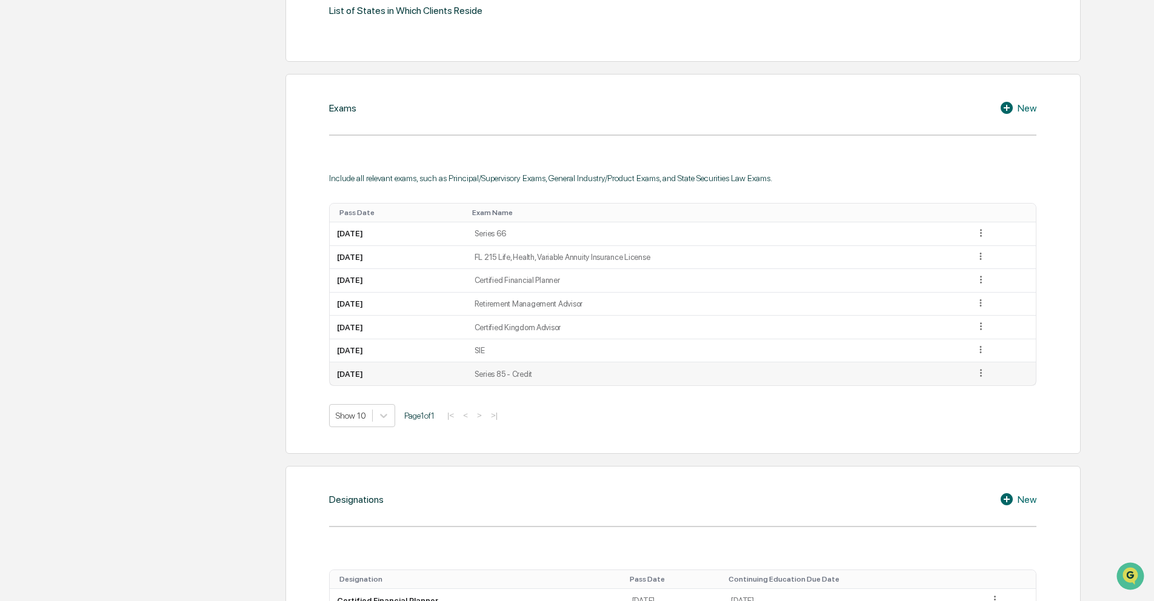
click at [987, 369] on icon at bounding box center [981, 373] width 12 height 12
click at [983, 385] on div "Edit" at bounding box center [966, 390] width 39 height 19
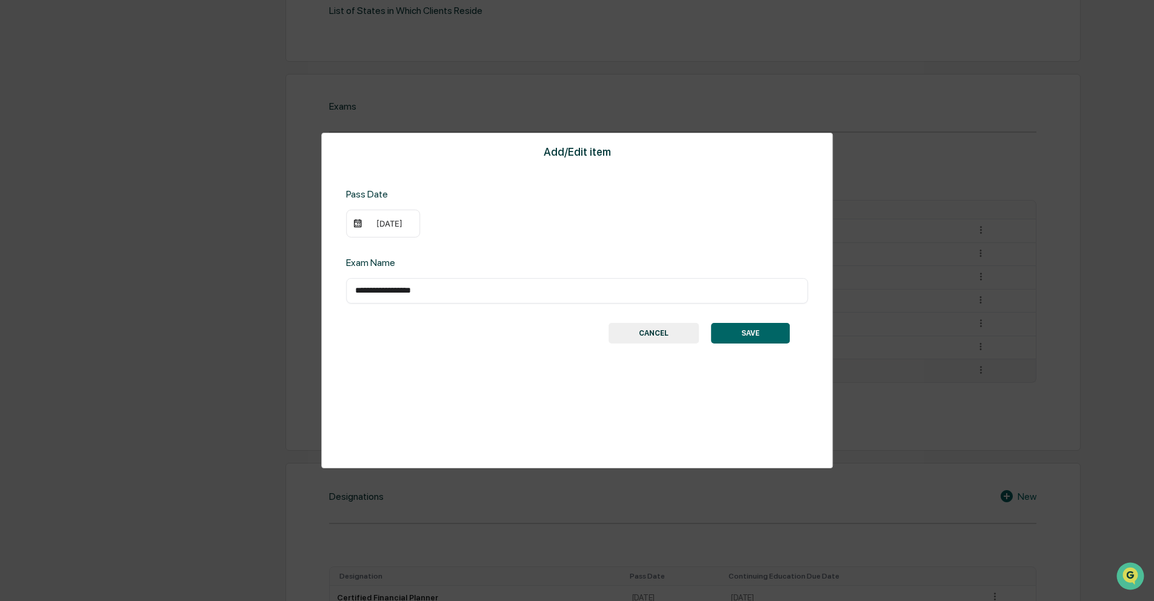
click at [384, 290] on input "**********" at bounding box center [577, 291] width 444 height 12
type input "**********"
click at [764, 329] on button "SAVE" at bounding box center [750, 333] width 79 height 21
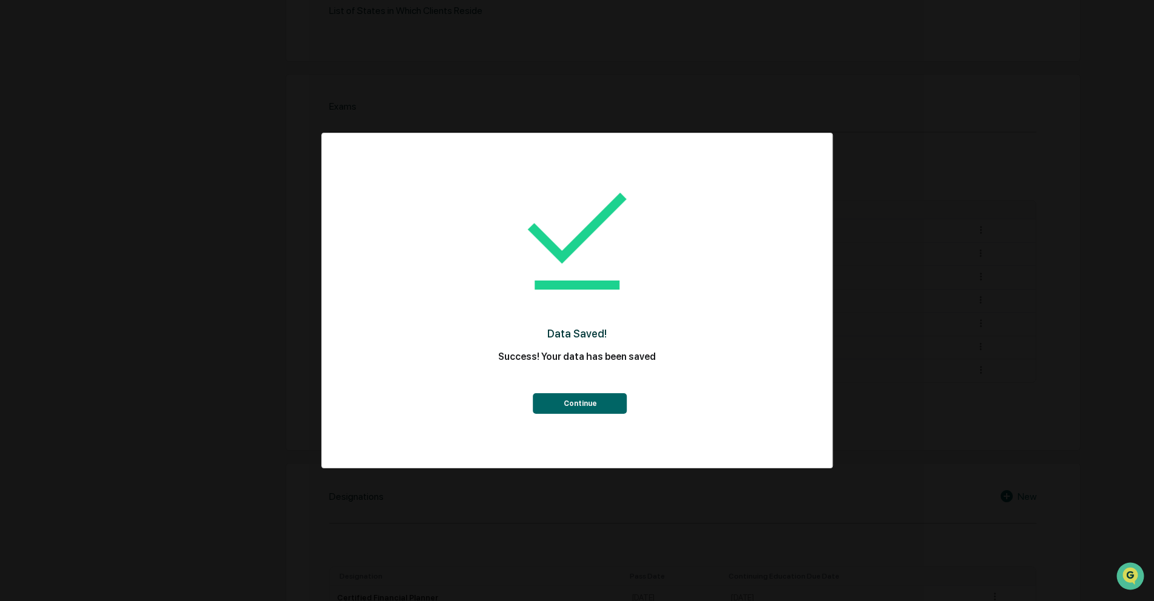
click at [570, 401] on button "Continue" at bounding box center [580, 403] width 94 height 21
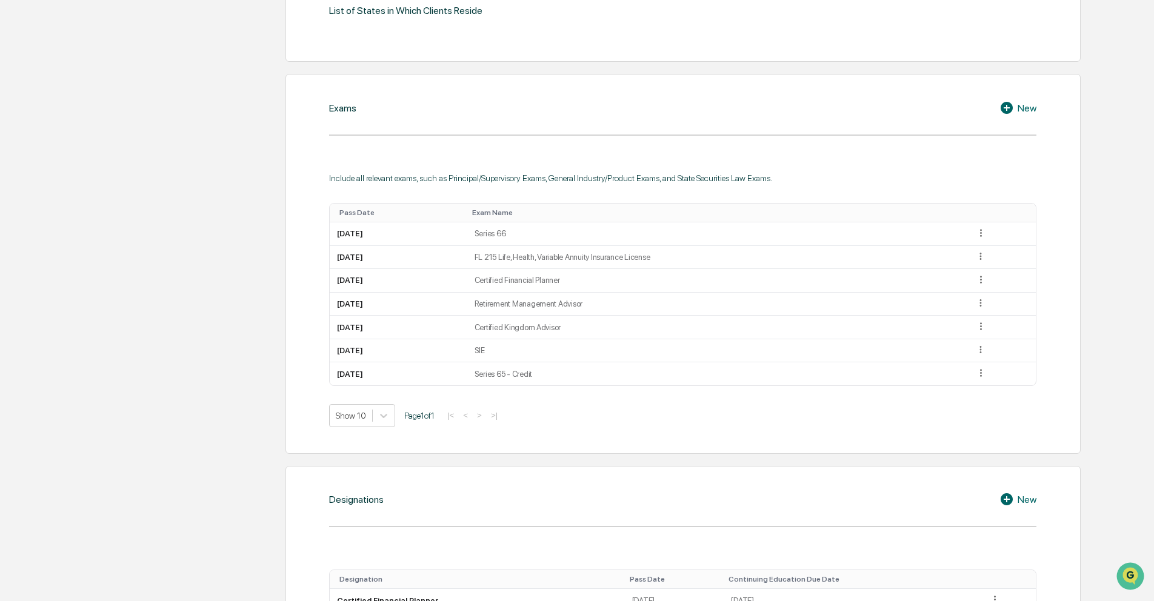
click at [1027, 105] on div "New" at bounding box center [1018, 108] width 37 height 15
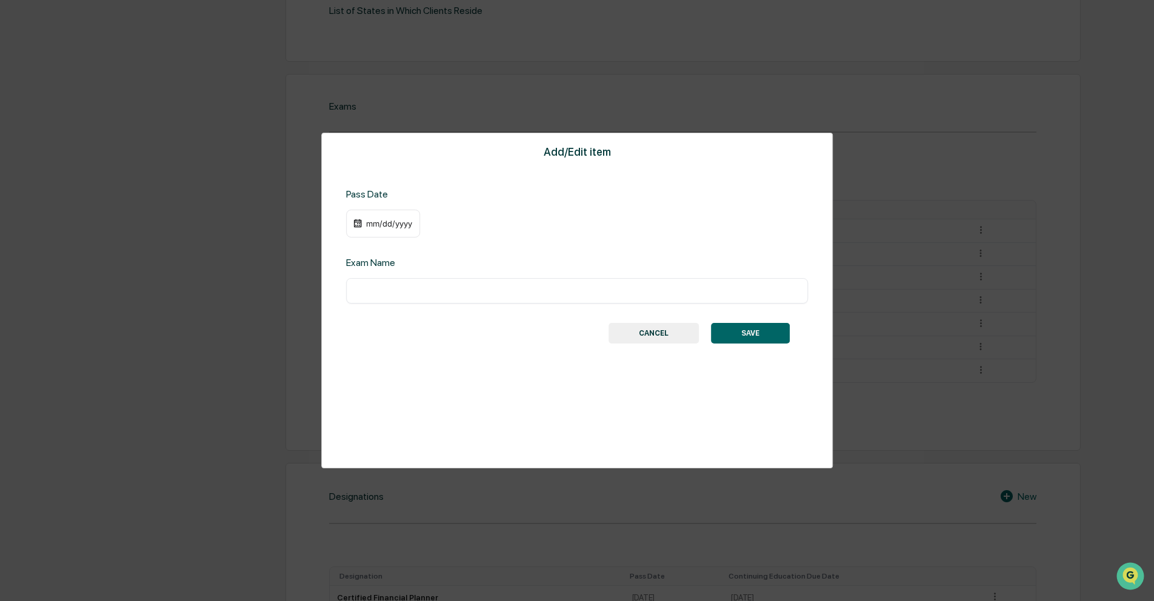
click at [388, 285] on input "text" at bounding box center [577, 291] width 444 height 12
click at [372, 224] on div "mm/dd/yyyy" at bounding box center [389, 224] width 48 height 10
click at [431, 245] on div "August 2025" at bounding box center [406, 246] width 54 height 13
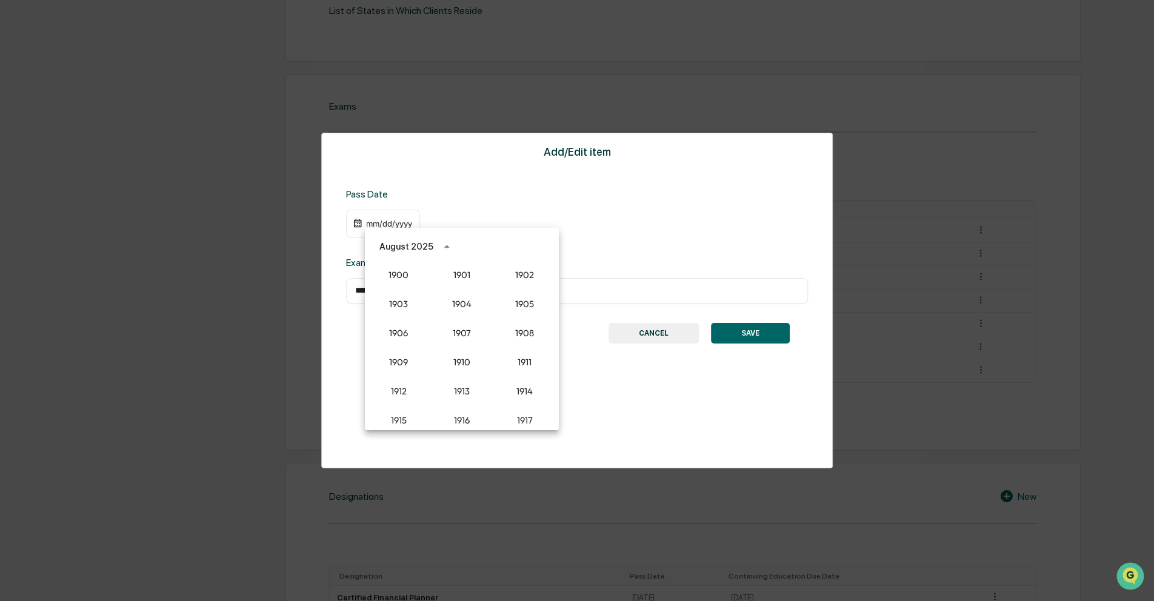
scroll to position [1123, 0]
click at [399, 344] on button "2023" at bounding box center [399, 346] width 44 height 22
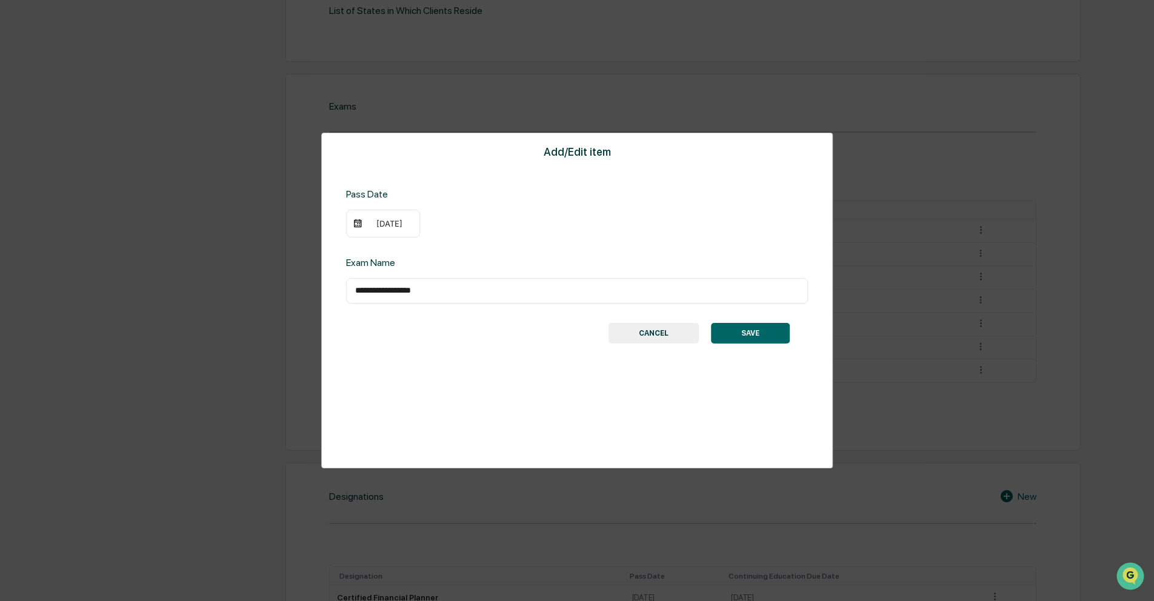
click at [408, 228] on div "[DATE]" at bounding box center [383, 224] width 74 height 28
click at [396, 290] on input "**********" at bounding box center [577, 291] width 444 height 12
drag, startPoint x: 381, startPoint y: 207, endPoint x: 386, endPoint y: 219, distance: 13.6
click at [381, 207] on div "Pass Date [DATE]" at bounding box center [577, 213] width 462 height 49
click at [386, 224] on div "[DATE]" at bounding box center [389, 224] width 48 height 10
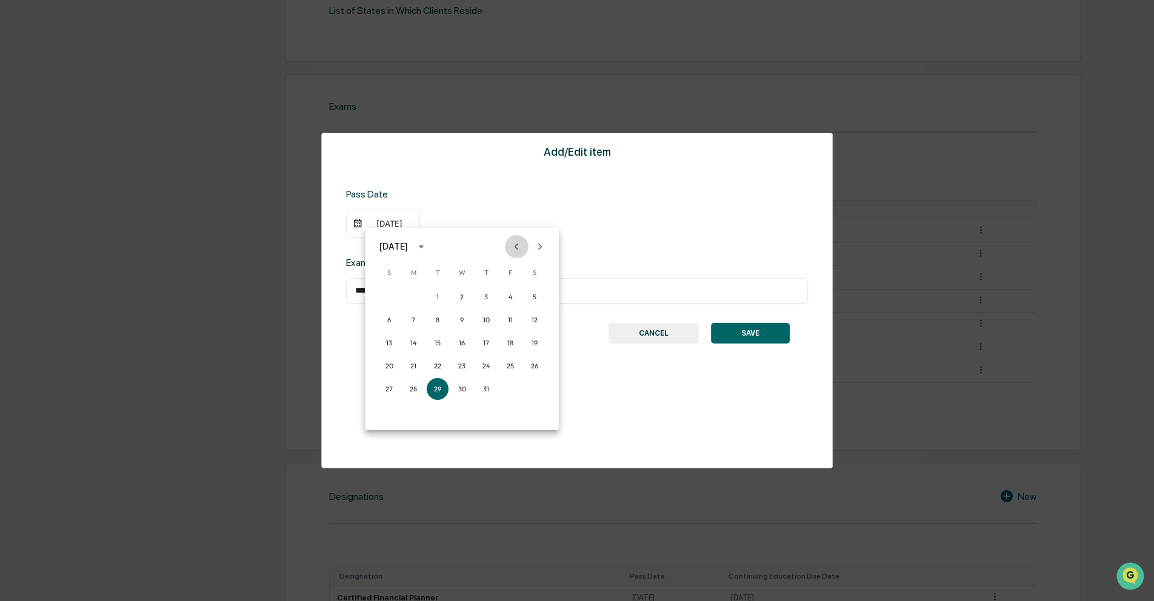
click at [516, 245] on icon "Previous month" at bounding box center [517, 246] width 4 height 7
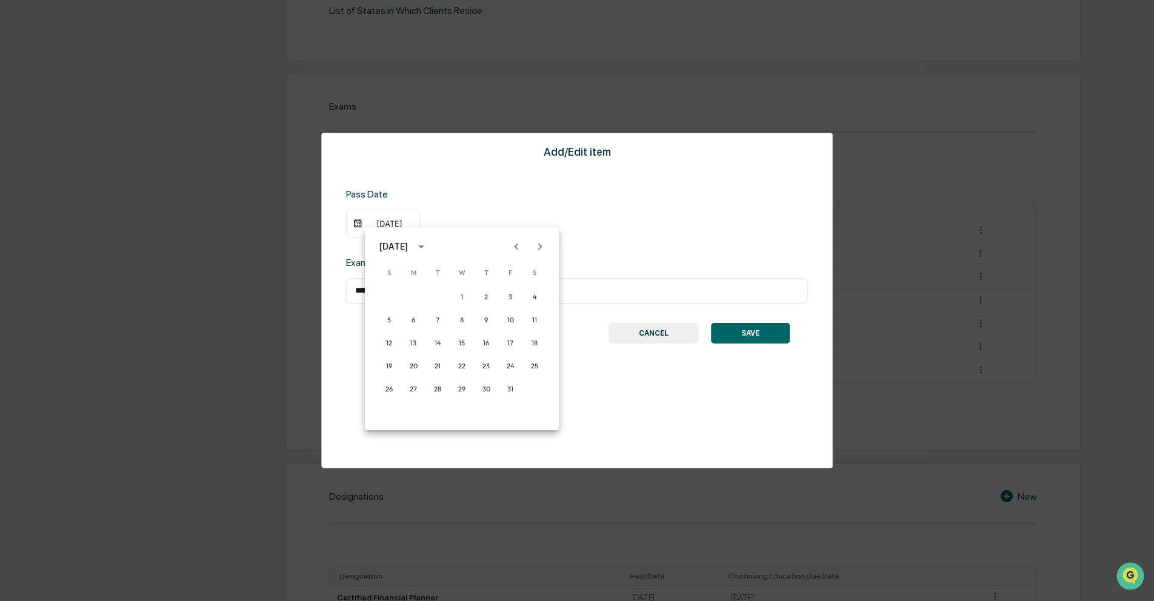
click at [516, 245] on icon "Previous month" at bounding box center [517, 246] width 4 height 7
click at [515, 245] on icon "Previous month" at bounding box center [516, 246] width 13 height 13
click at [539, 245] on icon "Next month" at bounding box center [540, 246] width 4 height 7
click at [413, 293] on button "2" at bounding box center [414, 297] width 22 height 22
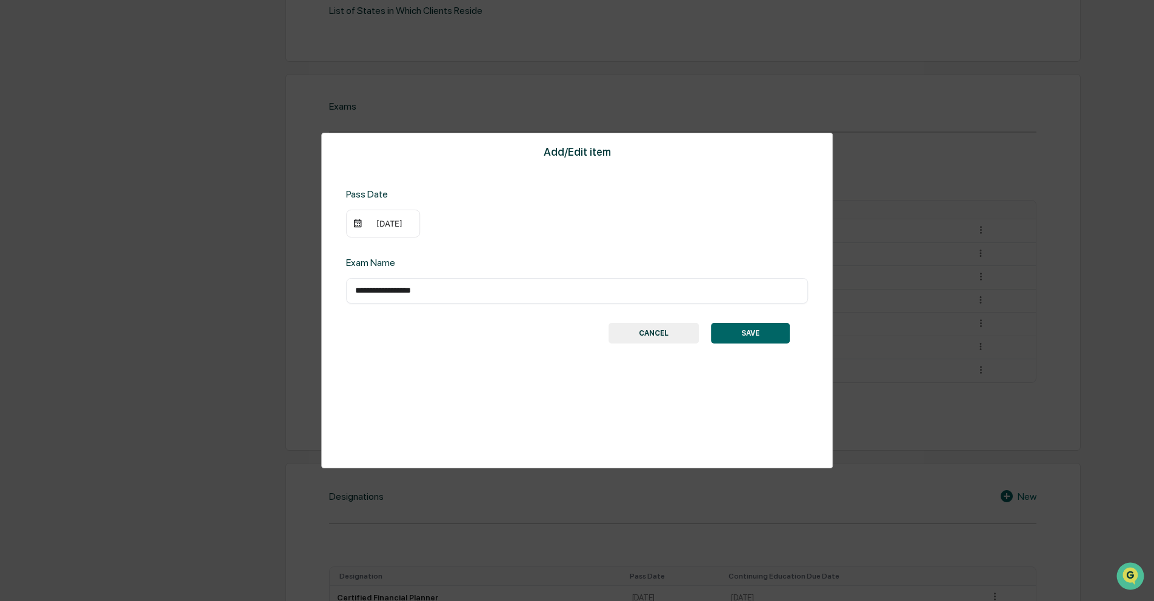
click at [463, 287] on input "**********" at bounding box center [577, 291] width 444 height 12
type input "**********"
click at [757, 332] on button "SAVE" at bounding box center [750, 333] width 79 height 21
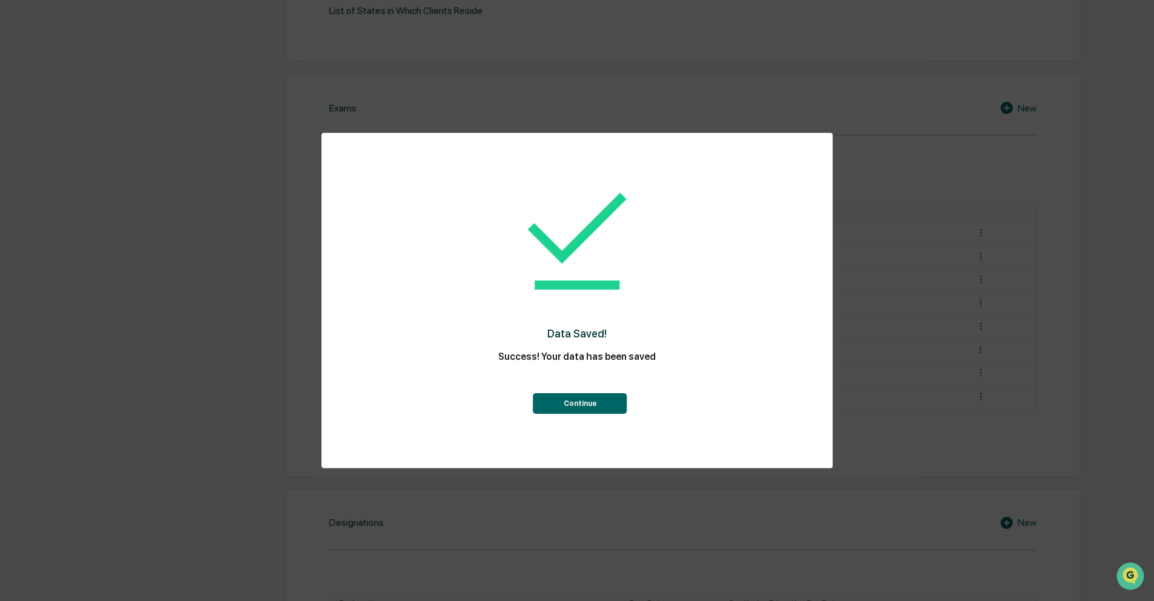
click at [589, 407] on button "Continue" at bounding box center [580, 403] width 94 height 21
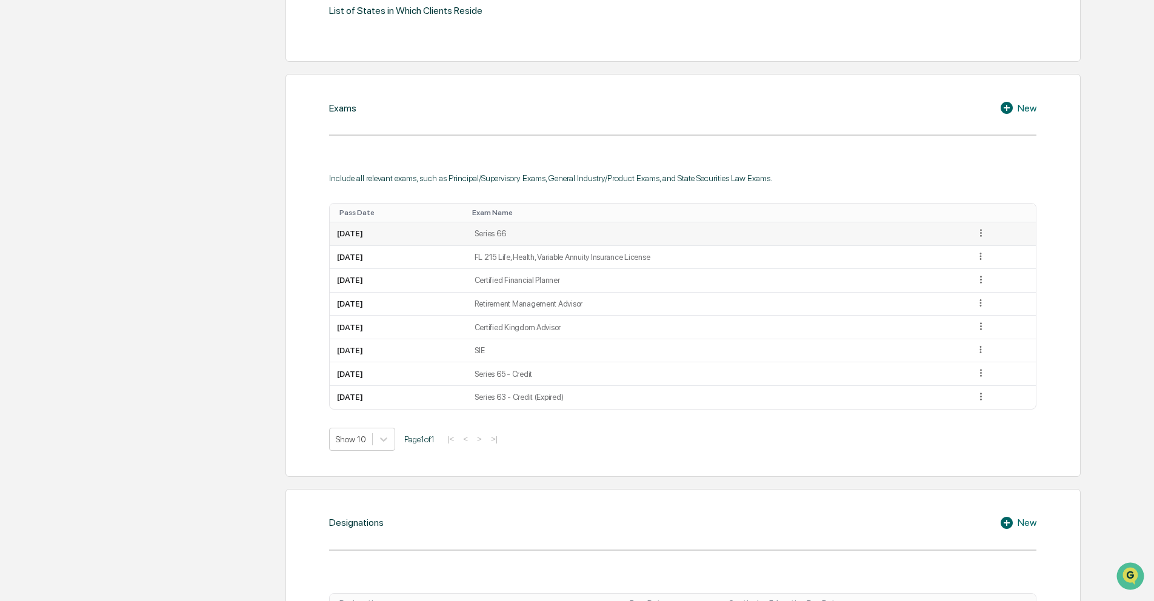
click at [987, 233] on icon at bounding box center [981, 233] width 12 height 12
click at [964, 253] on div "Edit" at bounding box center [966, 250] width 39 height 19
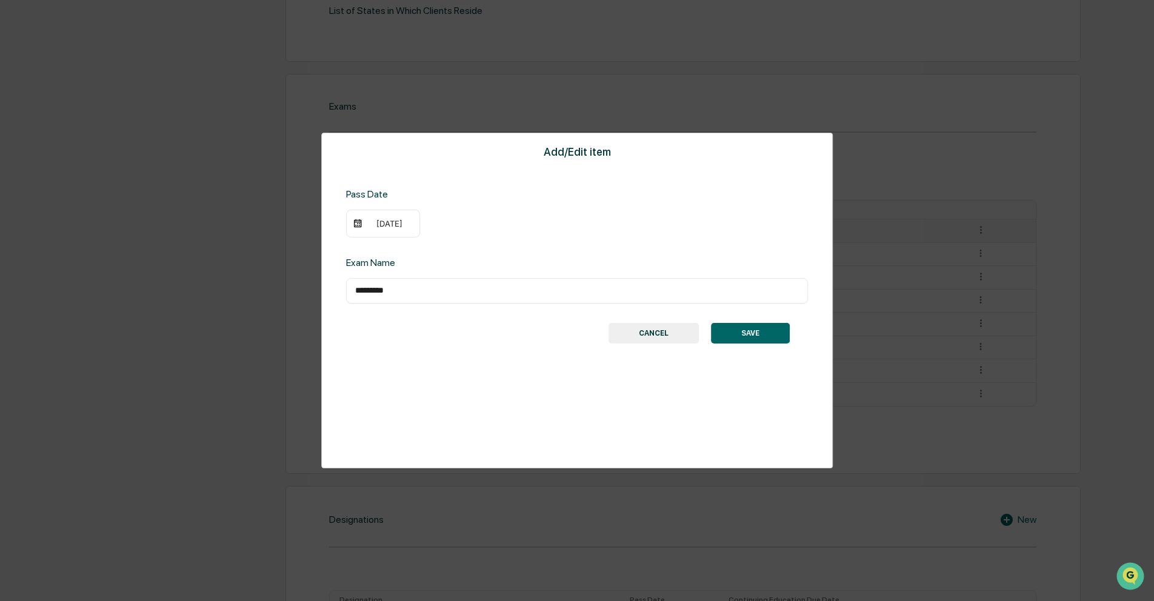
click at [416, 289] on input "*********" at bounding box center [577, 291] width 444 height 12
type input "**********"
click at [723, 334] on button "SAVE" at bounding box center [750, 333] width 79 height 21
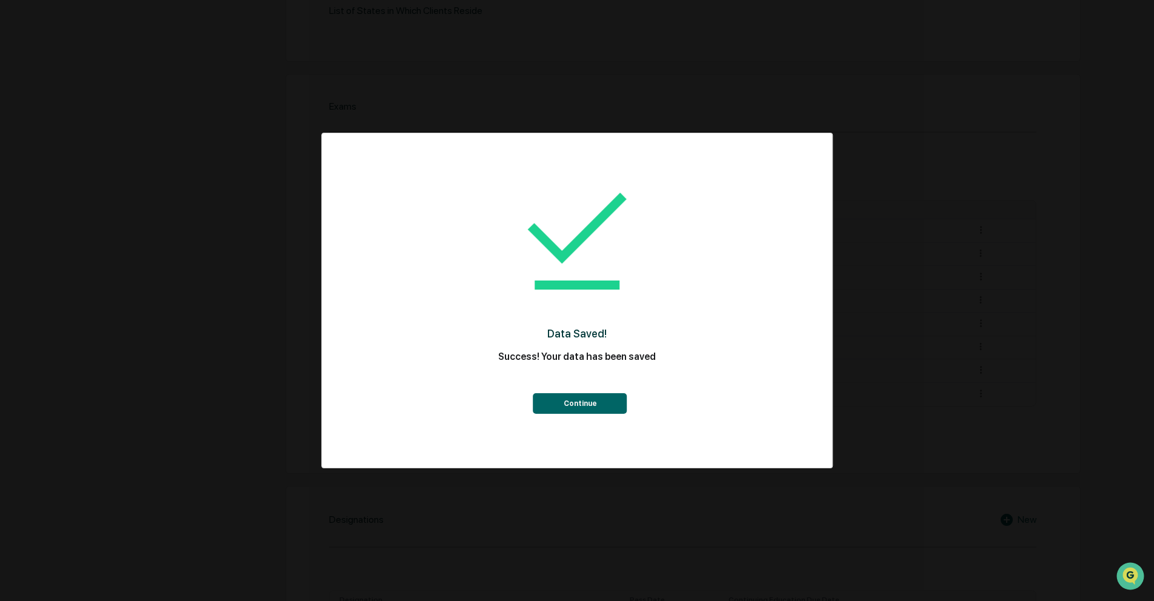
drag, startPoint x: 608, startPoint y: 400, endPoint x: 643, endPoint y: 411, distance: 36.2
click at [609, 401] on button "Continue" at bounding box center [580, 403] width 94 height 21
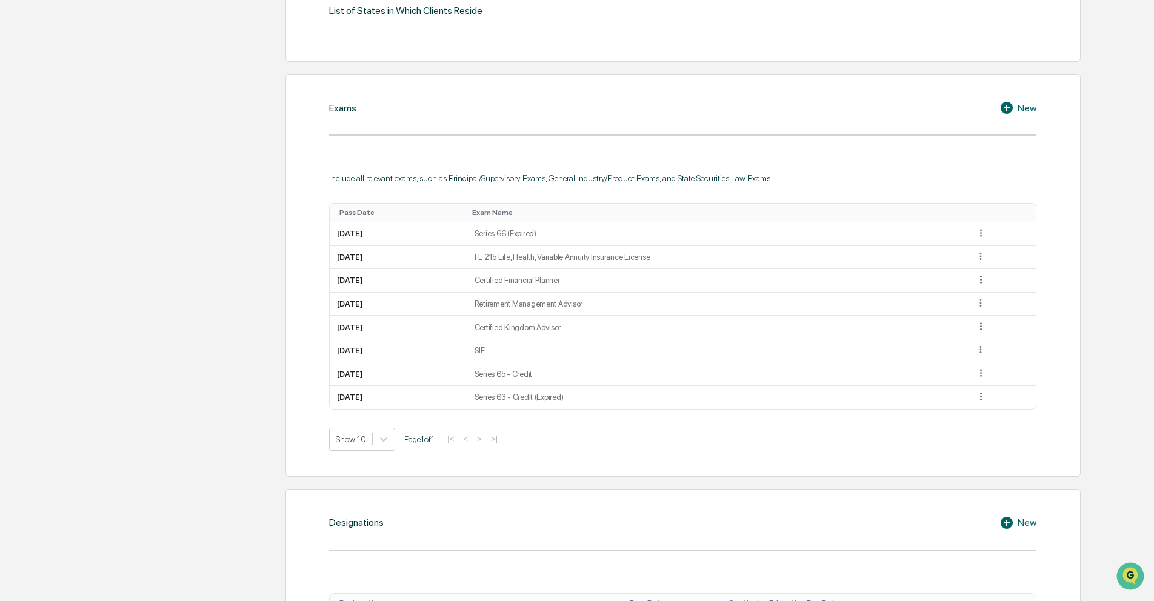
click at [1015, 104] on icon at bounding box center [1009, 108] width 18 height 15
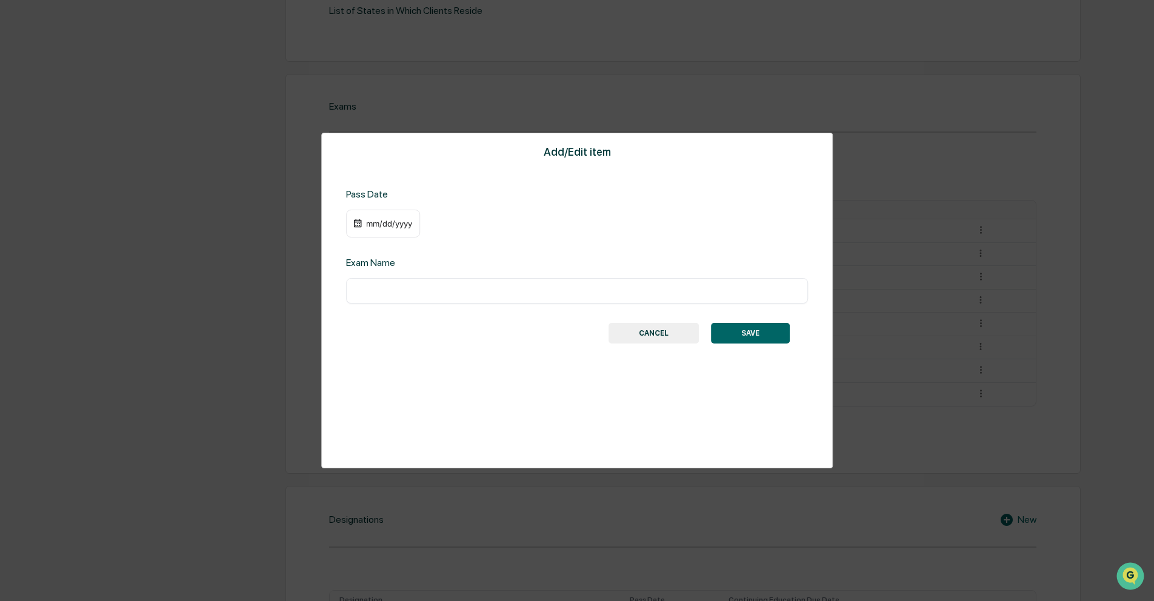
click at [521, 290] on input "text" at bounding box center [577, 291] width 444 height 12
type input "**********"
click at [385, 225] on div "mm/dd/yyyy" at bounding box center [389, 224] width 48 height 10
click at [515, 249] on icon "Previous month" at bounding box center [516, 246] width 13 height 13
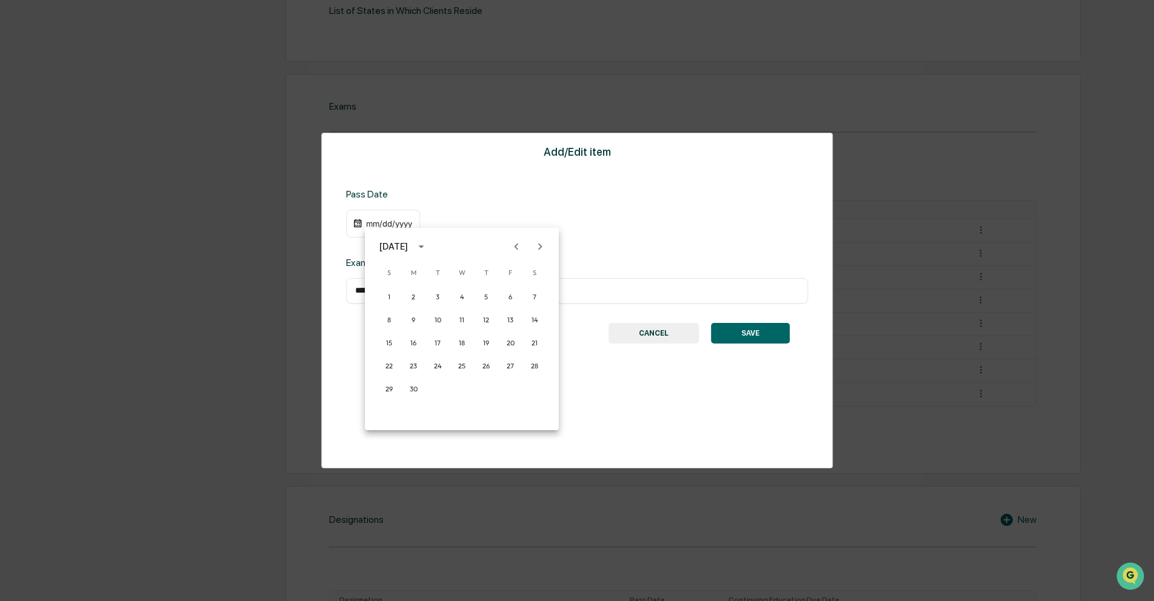
click at [386, 245] on div "[DATE]" at bounding box center [393, 246] width 28 height 13
click at [395, 369] on button "2020" at bounding box center [399, 367] width 44 height 22
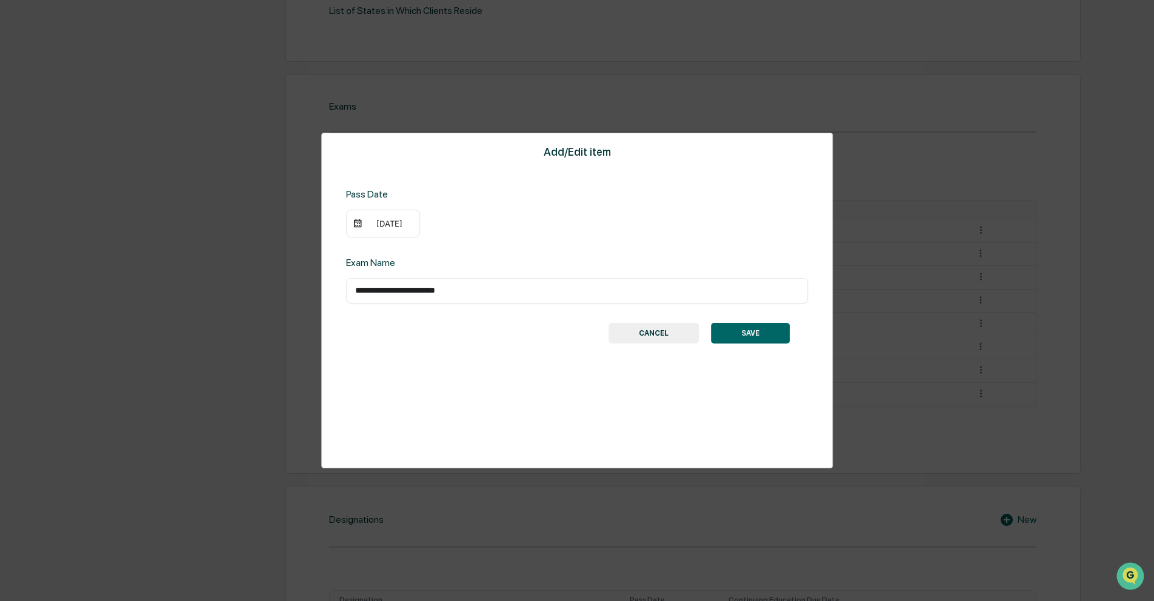
click at [379, 228] on div "[DATE]" at bounding box center [383, 224] width 74 height 28
click at [381, 222] on div "[DATE]" at bounding box center [389, 224] width 48 height 10
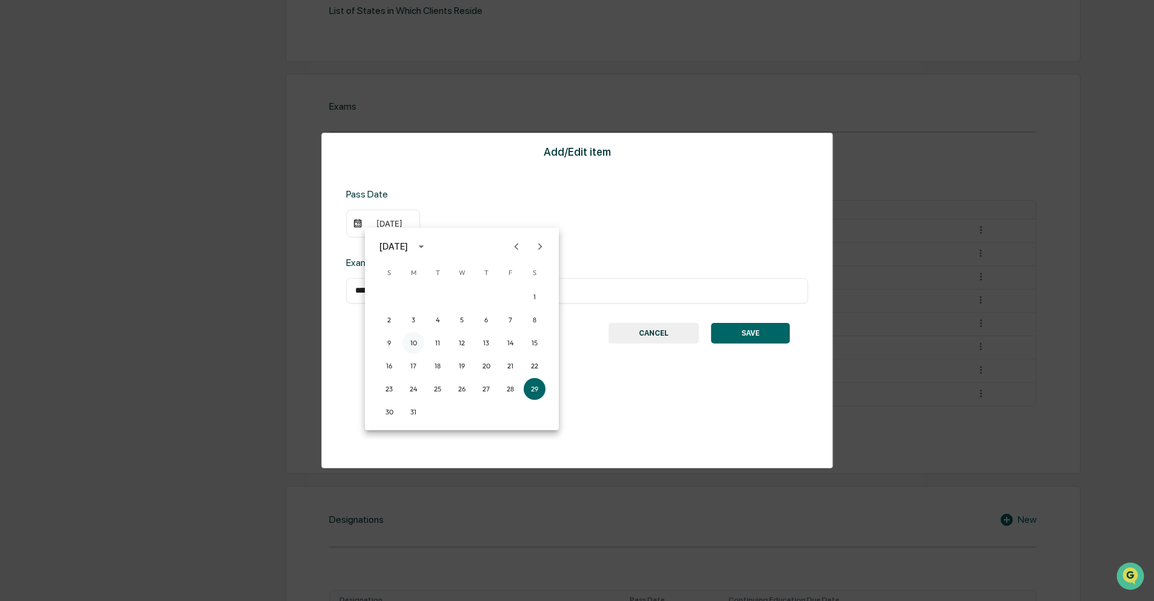
click at [416, 346] on button "10" at bounding box center [414, 343] width 22 height 22
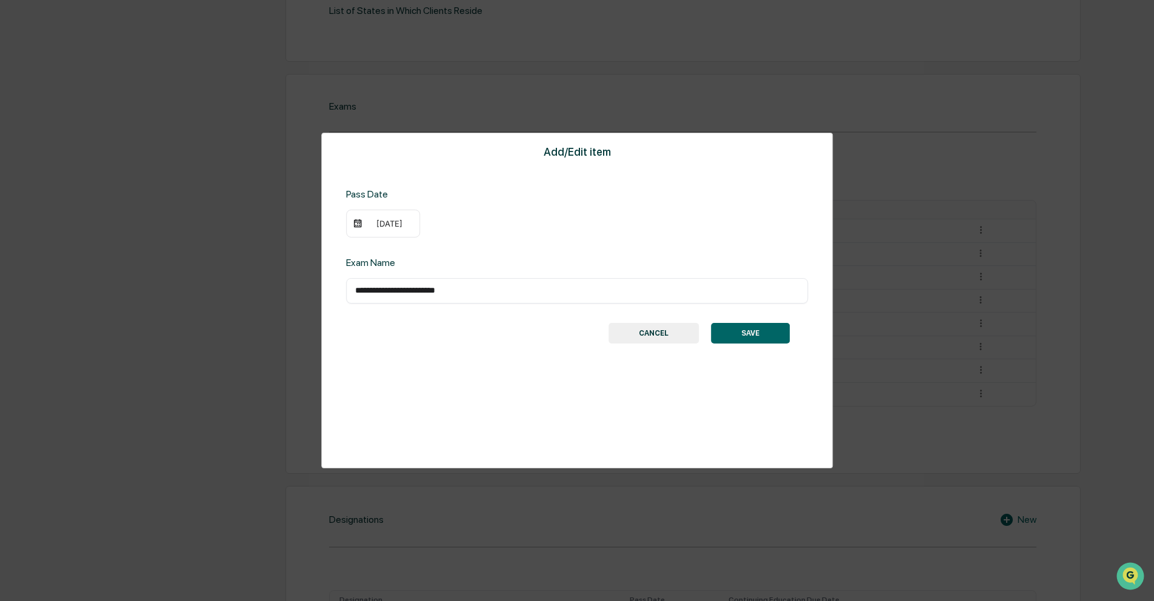
click at [765, 330] on button "SAVE" at bounding box center [750, 333] width 79 height 21
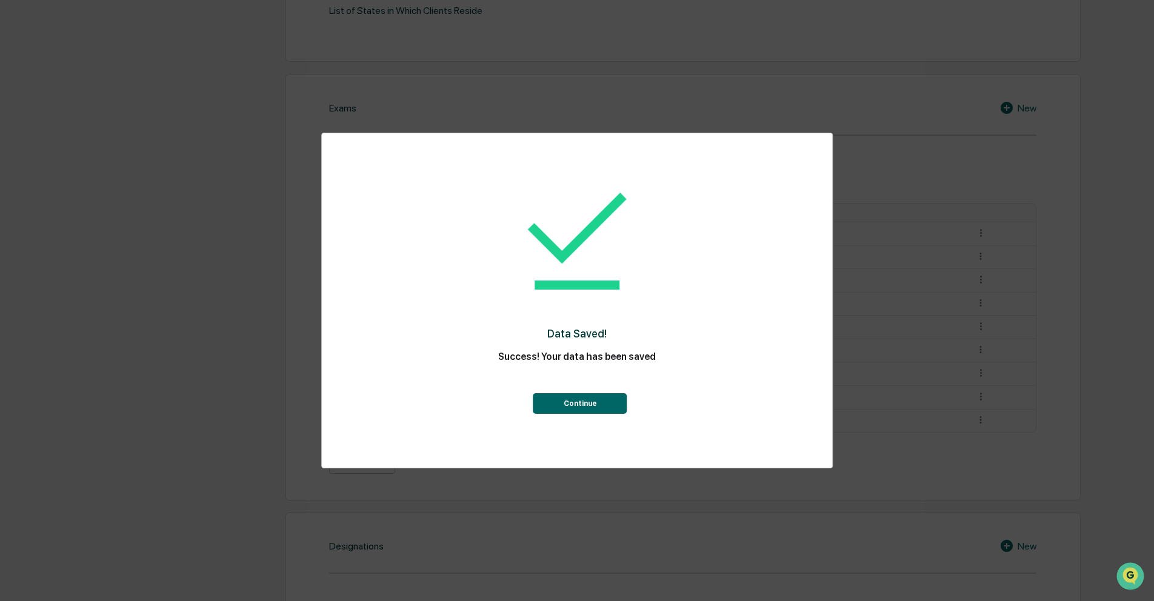
click at [607, 407] on button "Continue" at bounding box center [580, 403] width 94 height 21
